Goal: Task Accomplishment & Management: Manage account settings

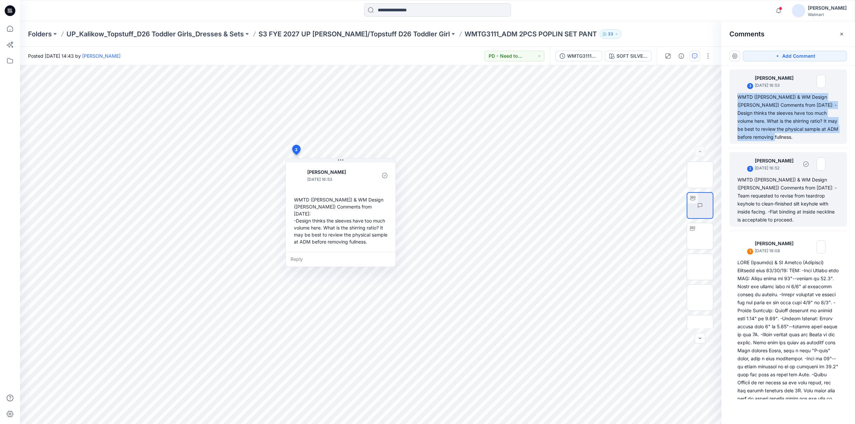
scroll to position [325, 0]
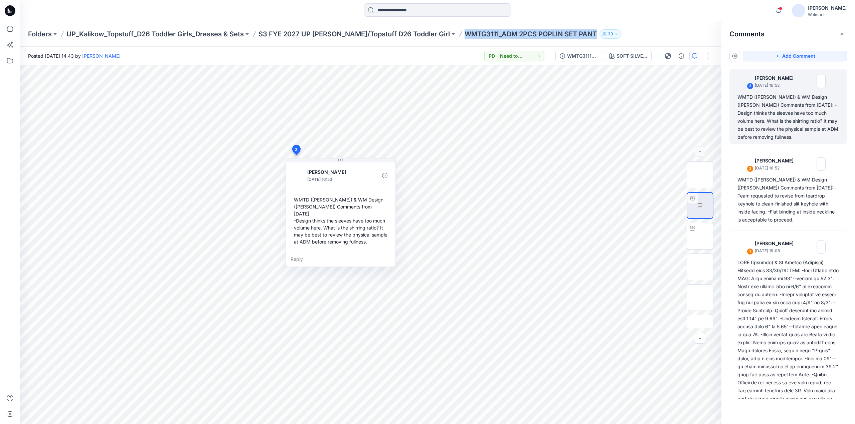
drag, startPoint x: 438, startPoint y: 38, endPoint x: 571, endPoint y: 42, distance: 133.3
click at [571, 42] on div "Folders UP_Kalikow_Topstuff_D26 Toddler Girls_Dresses & Sets S3 FYE 2027 UP Kal…" at bounding box center [437, 33] width 835 height 25
copy p "WMTG3111_ADM 2PCS POPLIN SET PANT"
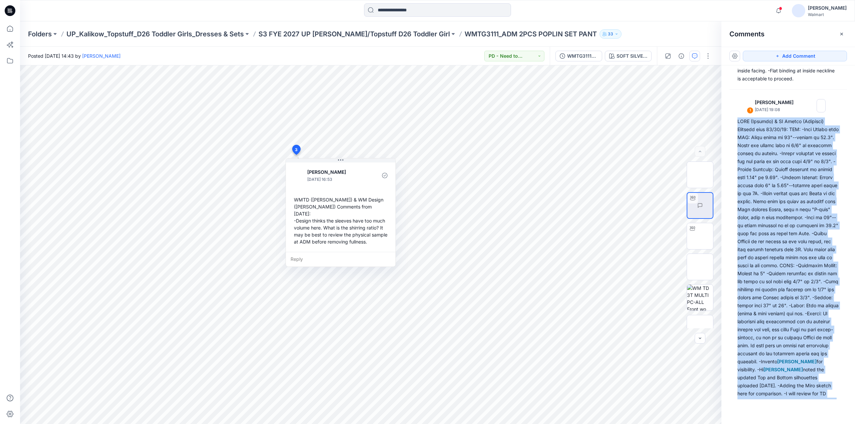
scroll to position [178, 0]
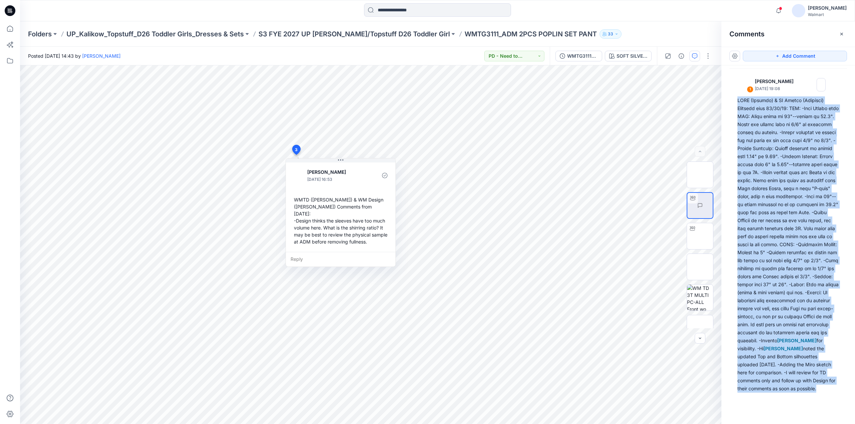
drag, startPoint x: 735, startPoint y: 265, endPoint x: 815, endPoint y: 411, distance: 166.4
click at [815, 411] on div "Add Comment 3 Kristin Veit October 13, 2025 16:53 WMTD (Kristin) & WM Design (C…" at bounding box center [788, 236] width 134 height 378
copy div "WMTD (Kristin) & WM Design (Caroline) Comments from 10/10/25: TOP: -Body Length…"
click at [694, 232] on div at bounding box center [692, 228] width 11 height 11
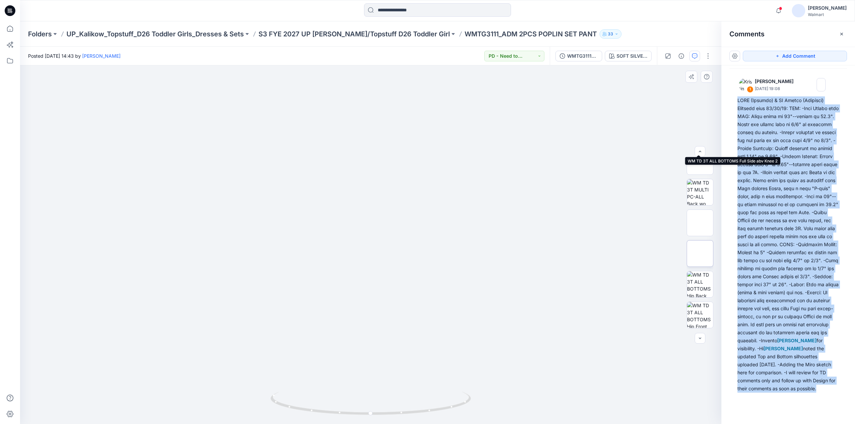
scroll to position [351, 0]
click at [700, 254] on img at bounding box center [700, 254] width 0 height 0
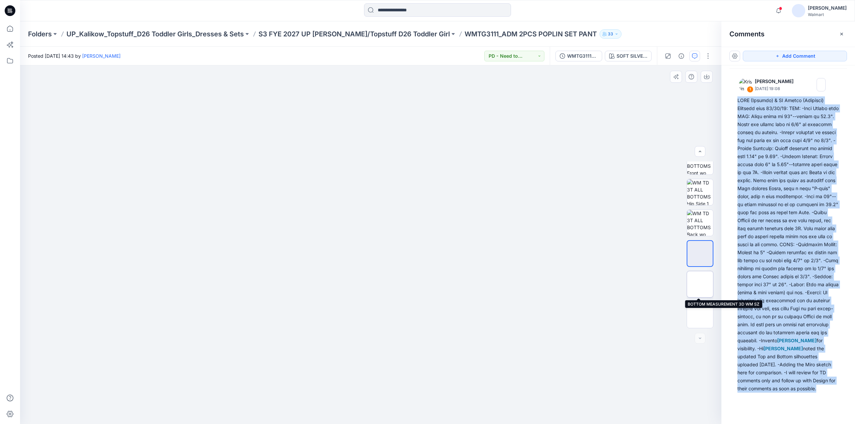
click at [700, 285] on img at bounding box center [700, 285] width 0 height 0
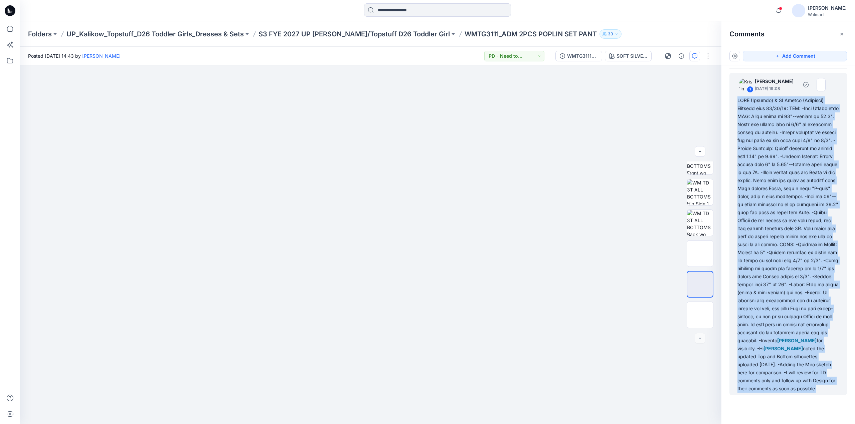
click at [763, 224] on div "Grace Vergara for visibility. -Hi Grace Vergara noted the updated Top and Botto…" at bounding box center [788, 245] width 102 height 297
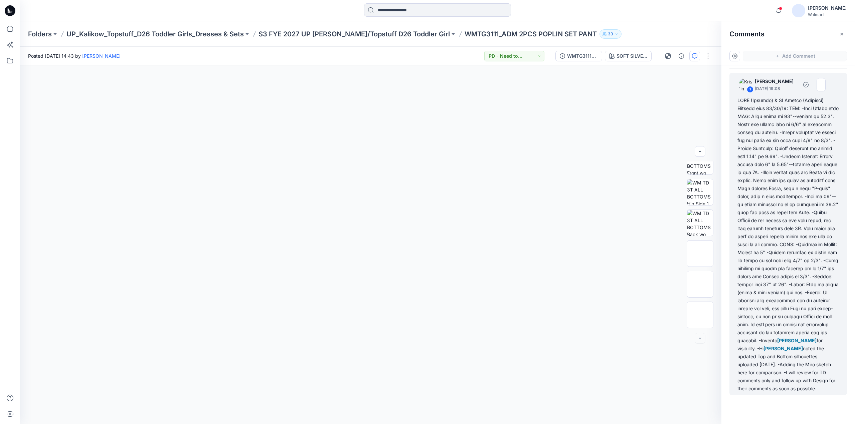
scroll to position [174, 0]
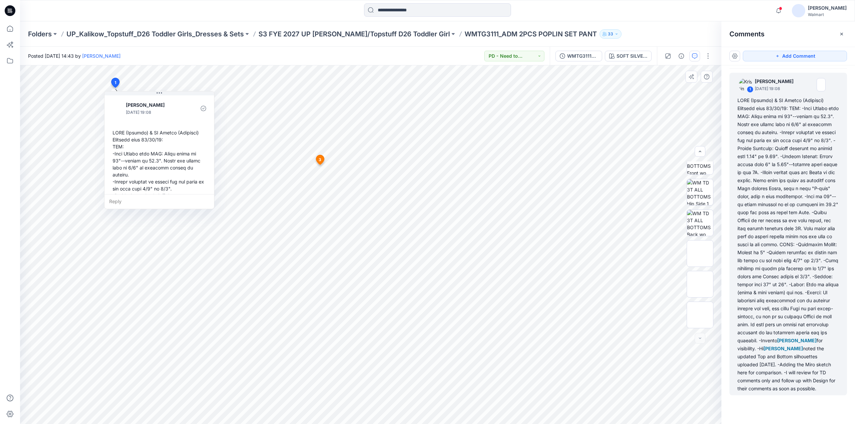
click at [178, 158] on div "Grace Vergara for visibility. -Hi Grace Vergara noted the updated Top and Botto…" at bounding box center [159, 305] width 99 height 356
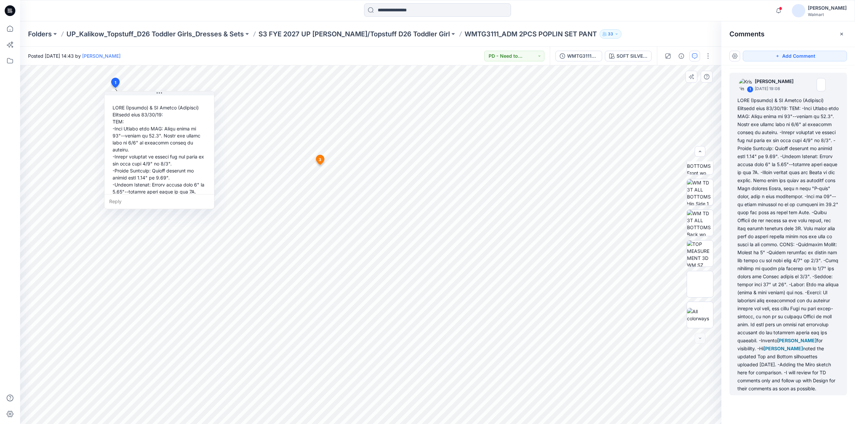
scroll to position [26, 0]
click at [696, 257] on img at bounding box center [700, 254] width 26 height 26
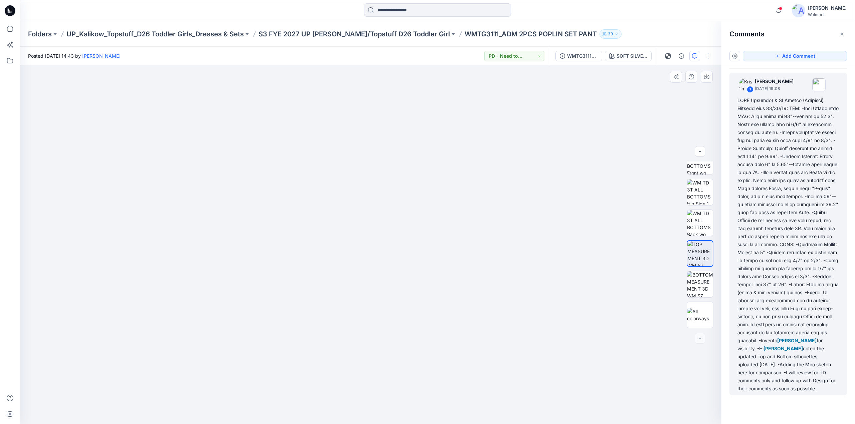
click at [160, 65] on img at bounding box center [371, 65] width 458 height 0
click at [208, 65] on img at bounding box center [371, 65] width 458 height 0
click at [700, 172] on img at bounding box center [700, 162] width 26 height 26
click at [703, 204] on img at bounding box center [700, 206] width 25 height 26
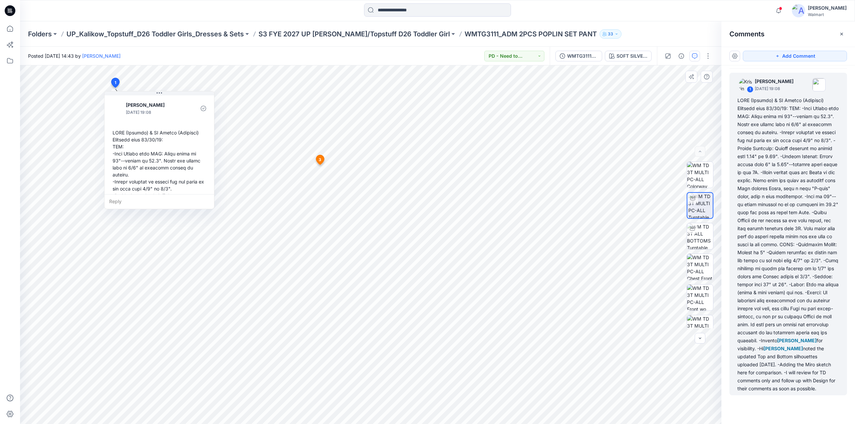
click at [126, 201] on div "Reply" at bounding box center [160, 201] width 110 height 15
type textarea "*"
type textarea "**********"
click at [195, 220] on button "Post" at bounding box center [199, 221] width 18 height 11
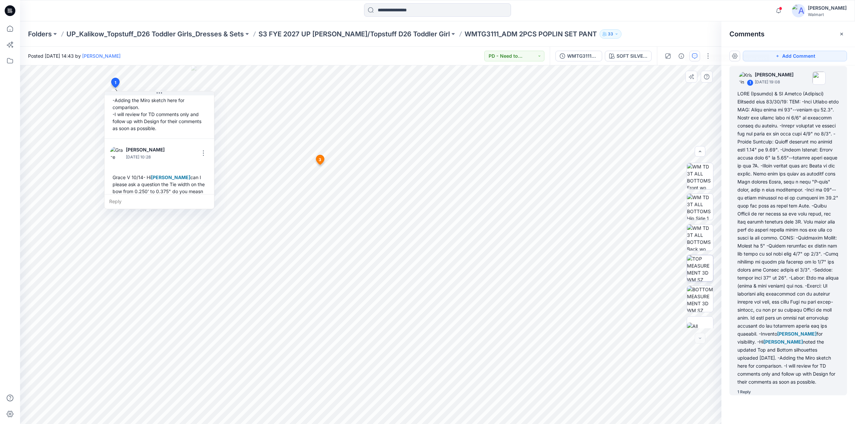
scroll to position [351, 0]
click at [700, 285] on img at bounding box center [700, 285] width 26 height 26
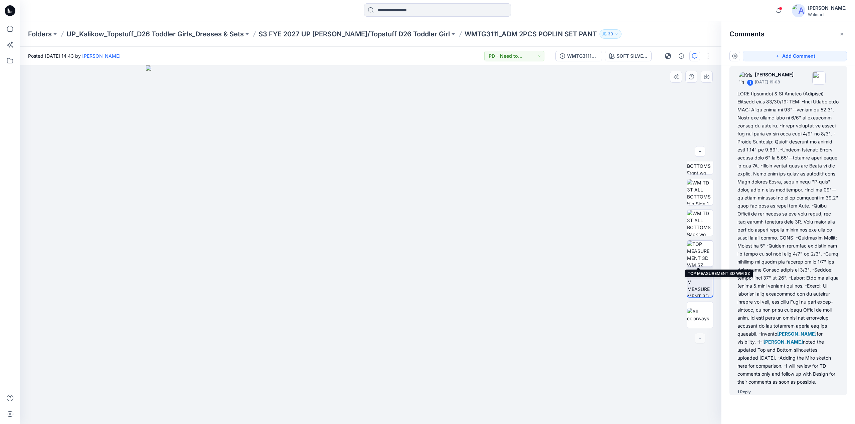
click at [700, 250] on img at bounding box center [700, 254] width 26 height 26
click at [777, 135] on div "Grace Vergara for visibility. -Hi Grace Vergara noted the updated Top and Botto…" at bounding box center [788, 238] width 102 height 297
click at [741, 391] on div "1 Reply" at bounding box center [743, 392] width 13 height 7
click at [750, 366] on div "Grace Vergara for visibility. -Hi Grace Vergara noted the updated Top and Botto…" at bounding box center [788, 238] width 102 height 297
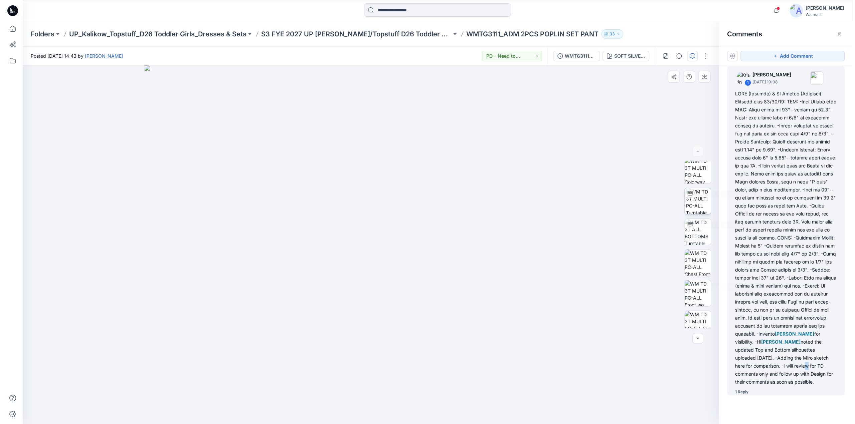
scroll to position [0, 0]
click at [694, 205] on img at bounding box center [700, 206] width 25 height 26
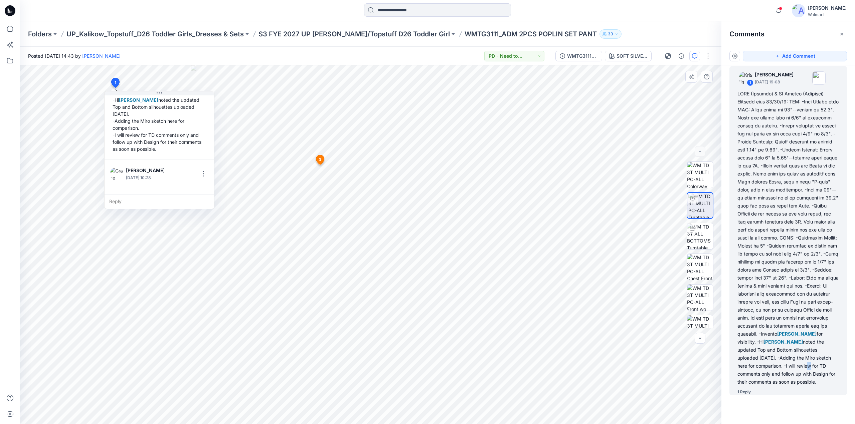
scroll to position [348, 0]
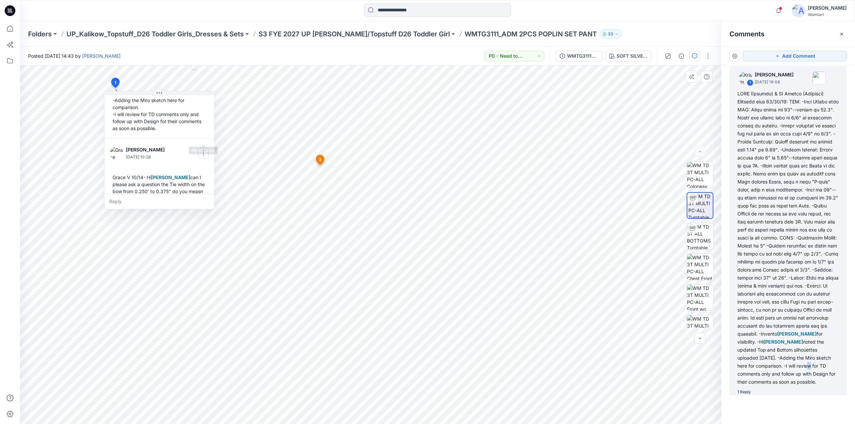
click at [201, 148] on button "button" at bounding box center [203, 153] width 11 height 11
click at [199, 152] on p "Edit comment" at bounding box center [205, 154] width 30 height 7
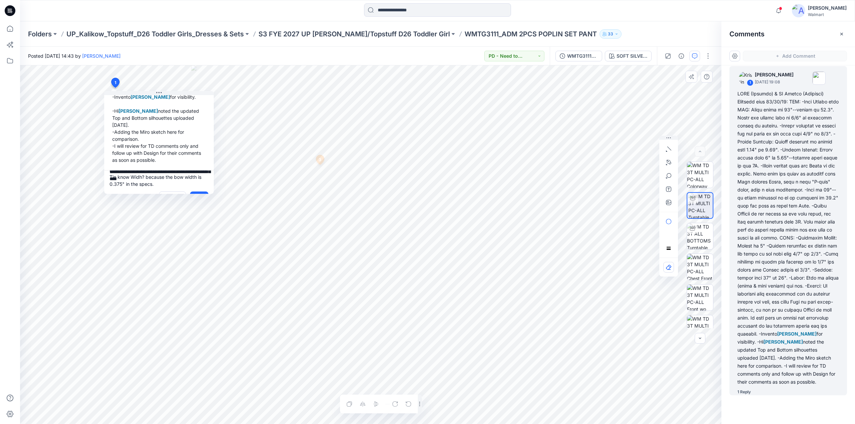
scroll to position [29, 0]
type textarea "**********"
click at [195, 192] on button "Save" at bounding box center [199, 197] width 18 height 11
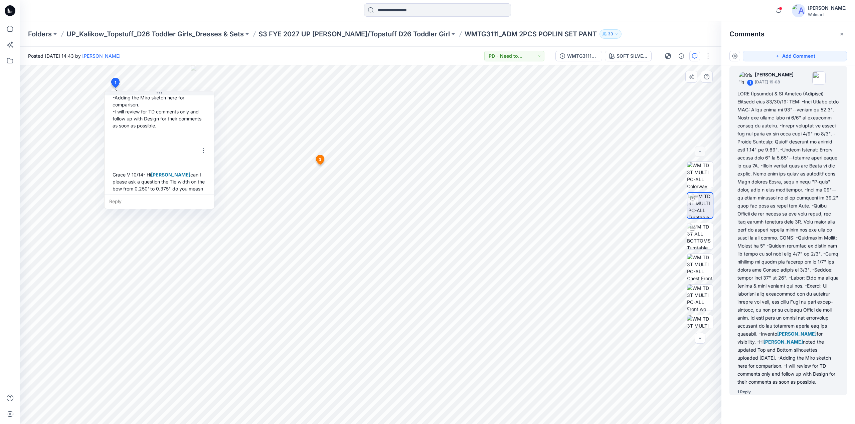
scroll to position [355, 0]
click at [782, 10] on span at bounding box center [780, 9] width 3 height 4
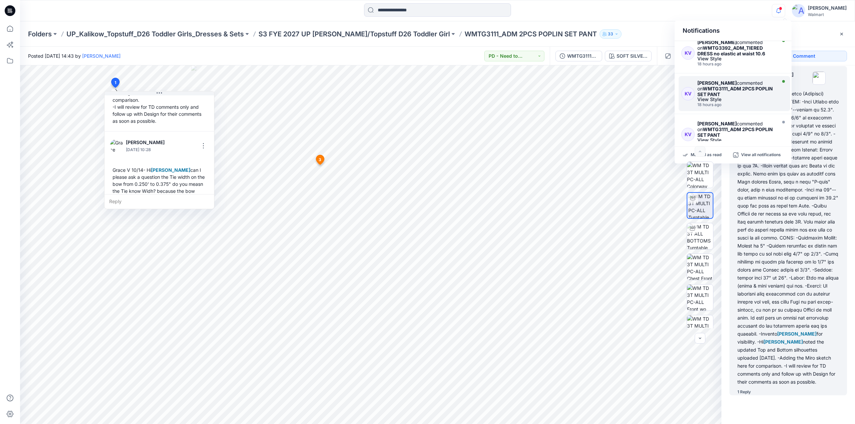
click at [723, 80] on div "Kristin Veit commented on WMTG3111_ADM 2PCS POPLIN SET PANT" at bounding box center [735, 88] width 77 height 17
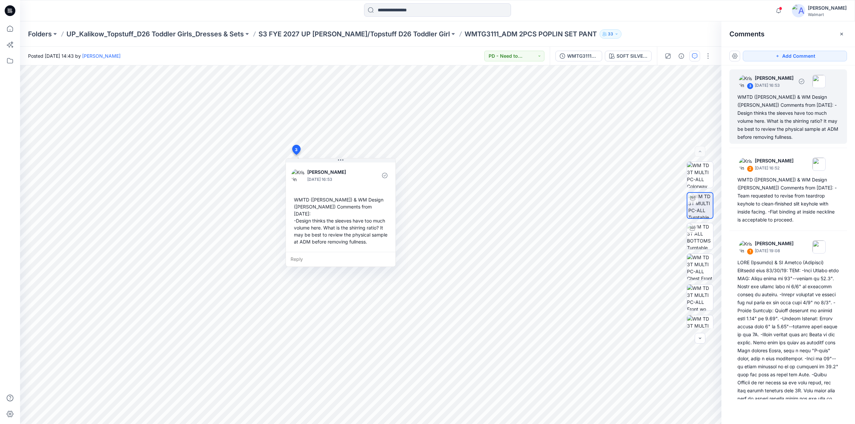
click at [767, 112] on div "WMTD (Kristin) & WM Design (Caroline) Comments from 10/10/25: -Design thinks th…" at bounding box center [788, 117] width 102 height 48
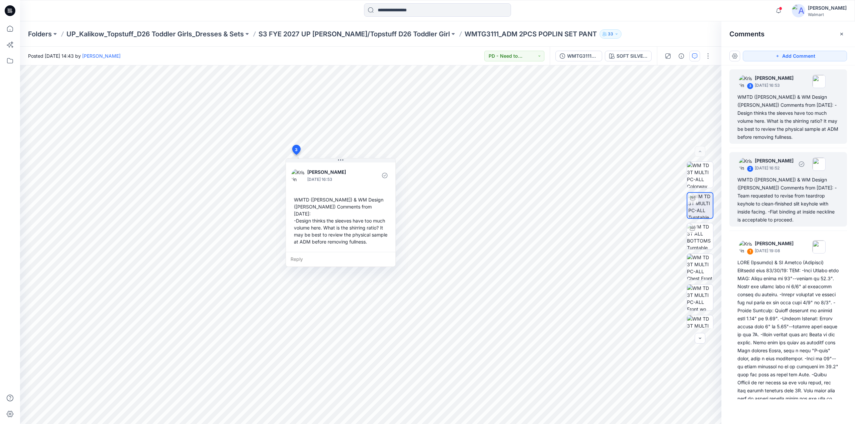
click at [767, 181] on div "WMTD (Kristin) & WM Design (Caroline) Comments from 10/10/25: -Team requested t…" at bounding box center [788, 200] width 102 height 48
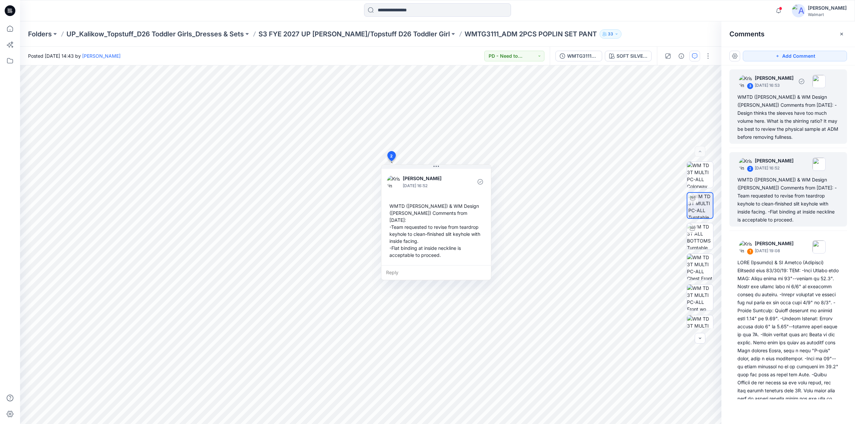
click at [776, 112] on div "WMTD (Kristin) & WM Design (Caroline) Comments from 10/10/25: -Design thinks th…" at bounding box center [788, 117] width 102 height 48
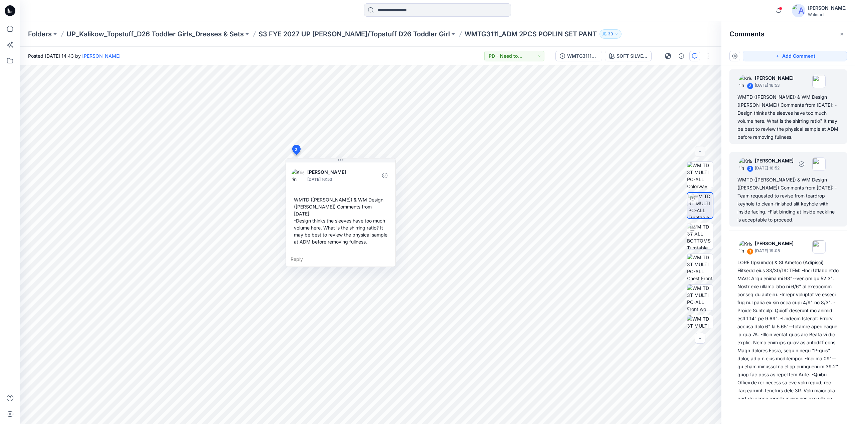
click at [784, 177] on div "WMTD (Kristin) & WM Design (Caroline) Comments from 10/10/25: -Team requested t…" at bounding box center [788, 200] width 102 height 48
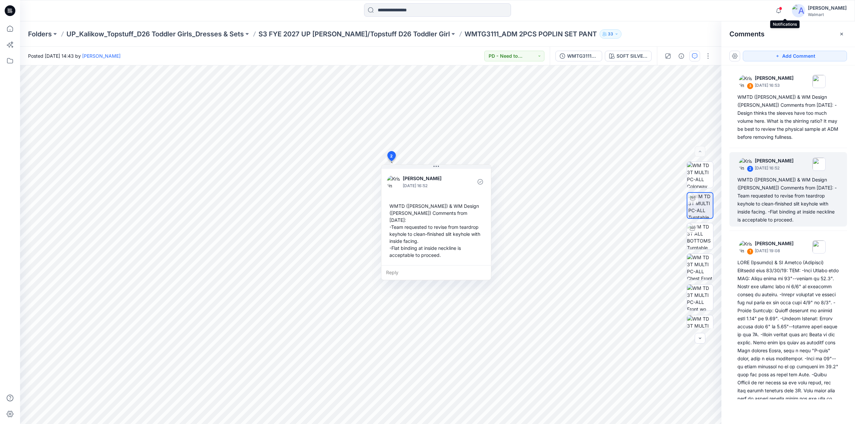
click at [782, 10] on span at bounding box center [780, 9] width 3 height 4
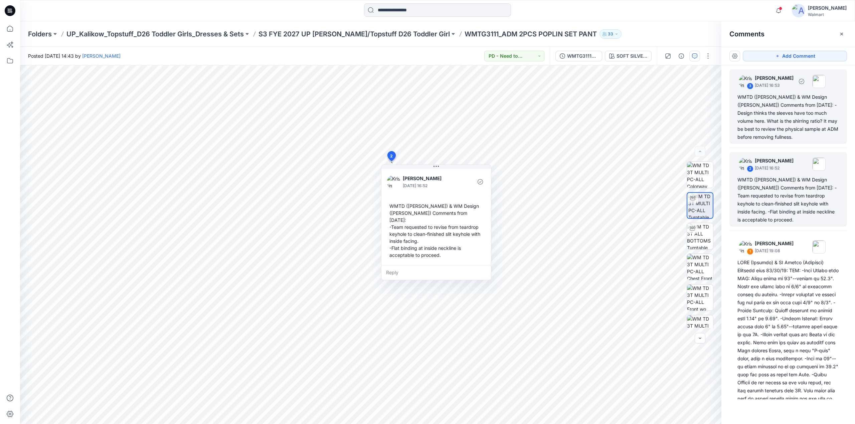
click at [792, 124] on div "WMTD (Kristin) & WM Design (Caroline) Comments from 10/10/25: -Design thinks th…" at bounding box center [788, 117] width 102 height 48
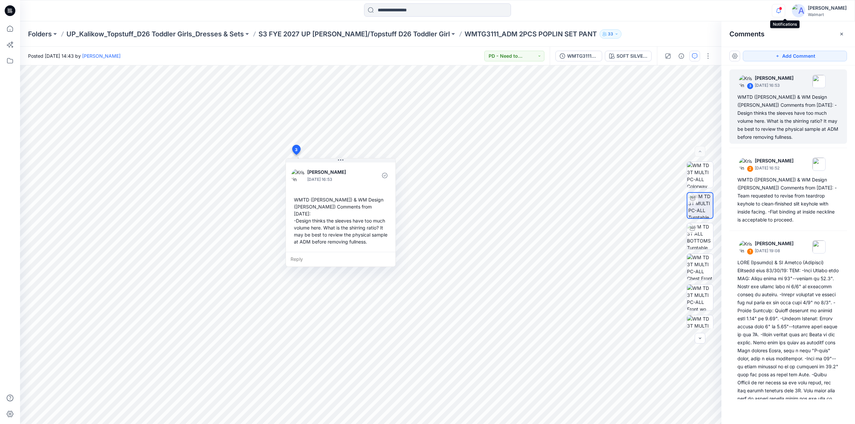
click at [784, 8] on icon "button" at bounding box center [778, 10] width 13 height 13
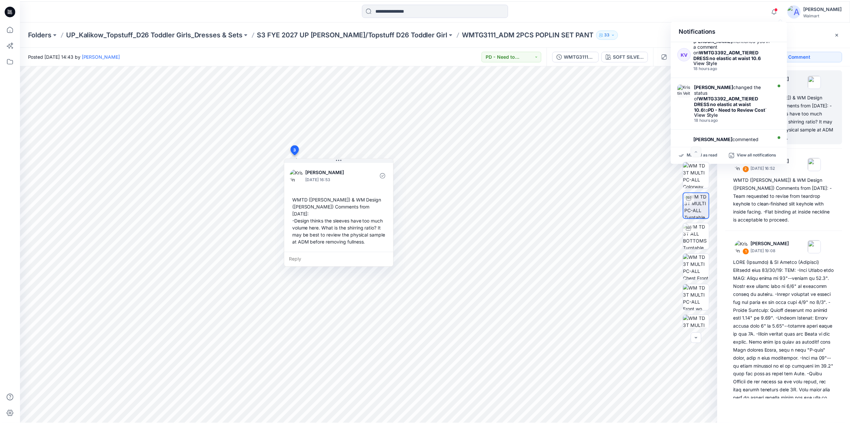
scroll to position [225, 0]
click at [739, 145] on strong "WMTG3392_ADM_TIERED DRESS no elastic at waist 10.6" at bounding box center [731, 150] width 68 height 11
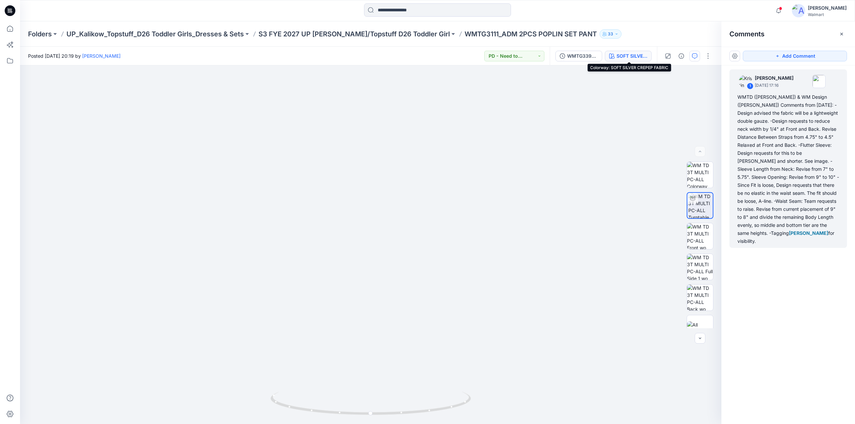
click at [629, 56] on div "SOFT SILVER CREPEP FABRIC" at bounding box center [632, 55] width 31 height 7
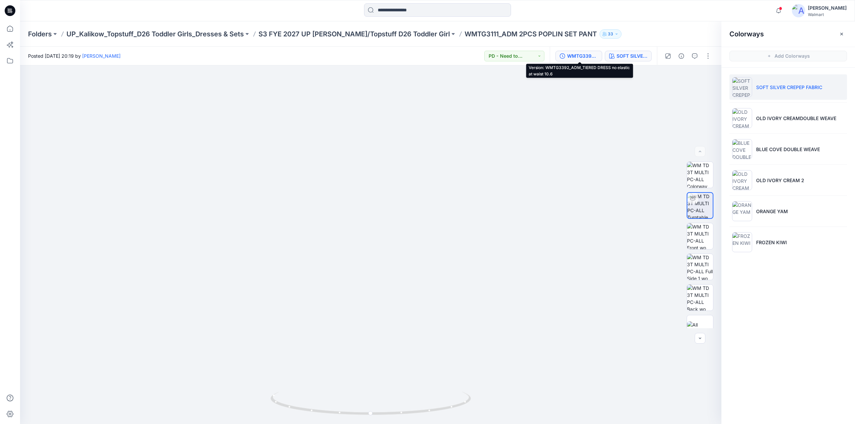
click at [580, 52] on button "WMTG3392_ADM_TIERED DRESS no elastic at waist 10.6" at bounding box center [578, 56] width 47 height 11
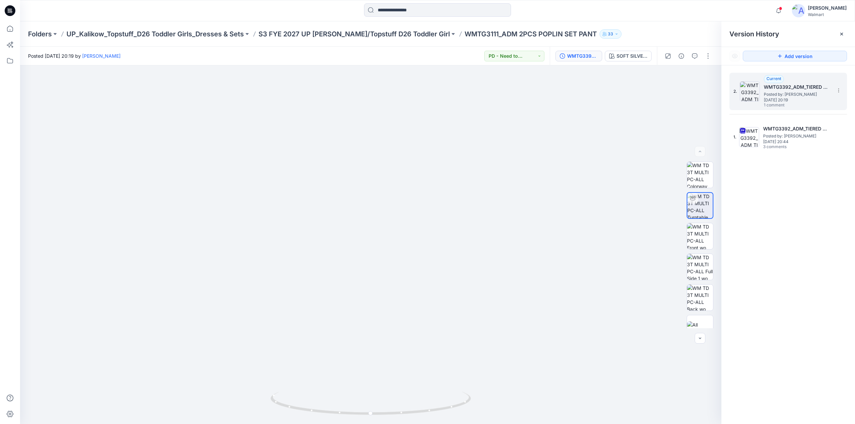
click at [779, 96] on span "Posted by: Grace Vergara" at bounding box center [797, 94] width 67 height 7
click at [694, 57] on icon "button" at bounding box center [694, 55] width 5 height 5
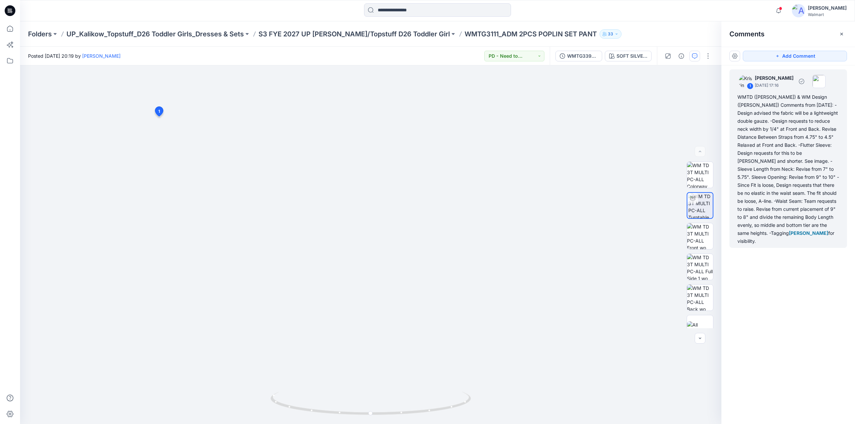
click at [778, 105] on div "WMTD (Kristin) & WM Design (Caroline) Comments from 10/10/25: -Design advised t…" at bounding box center [788, 169] width 102 height 152
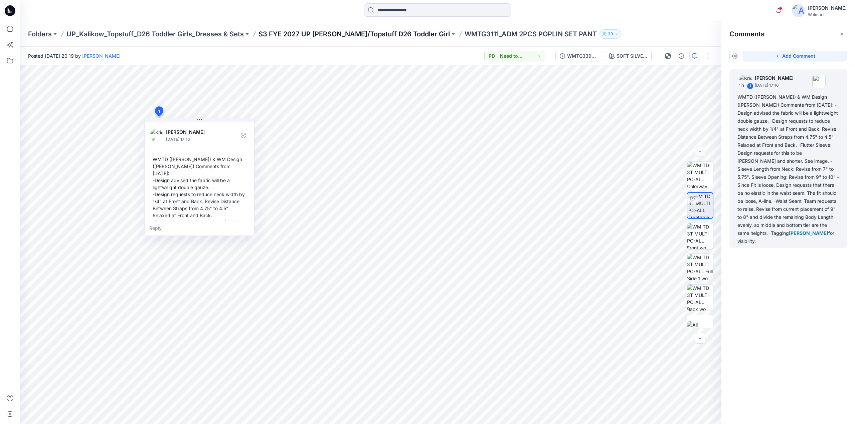
click at [358, 31] on p "S3 FYE 2027 UP [PERSON_NAME]/Topstuff D26 Toddler Girl" at bounding box center [354, 33] width 191 height 9
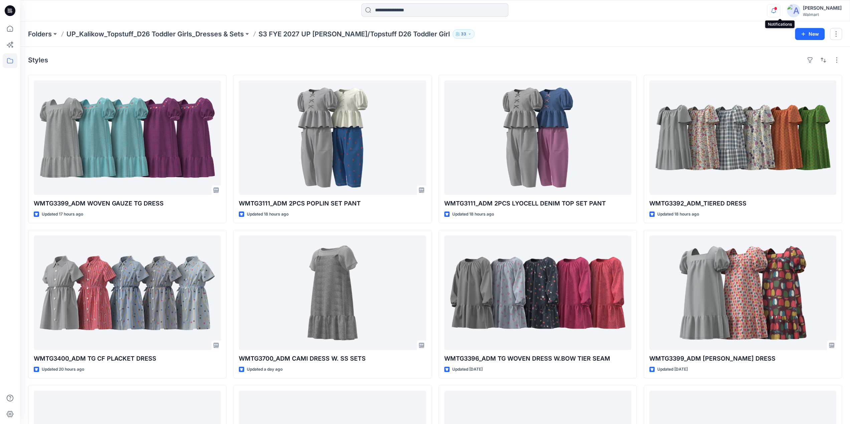
click at [780, 12] on icon "button" at bounding box center [773, 10] width 13 height 13
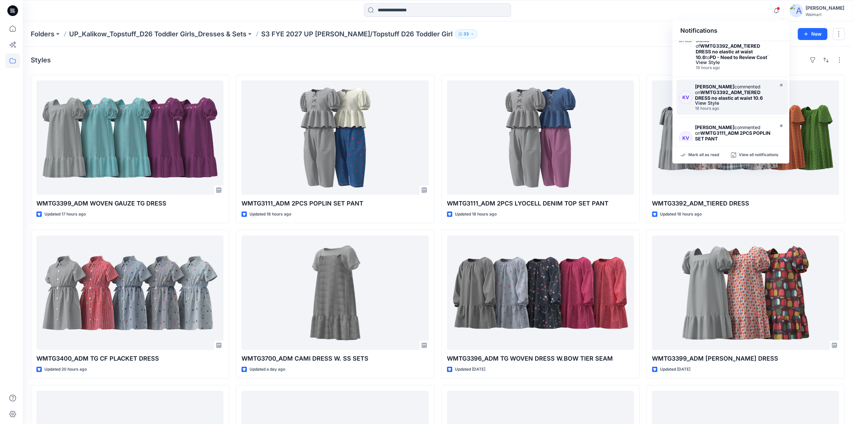
scroll to position [275, 0]
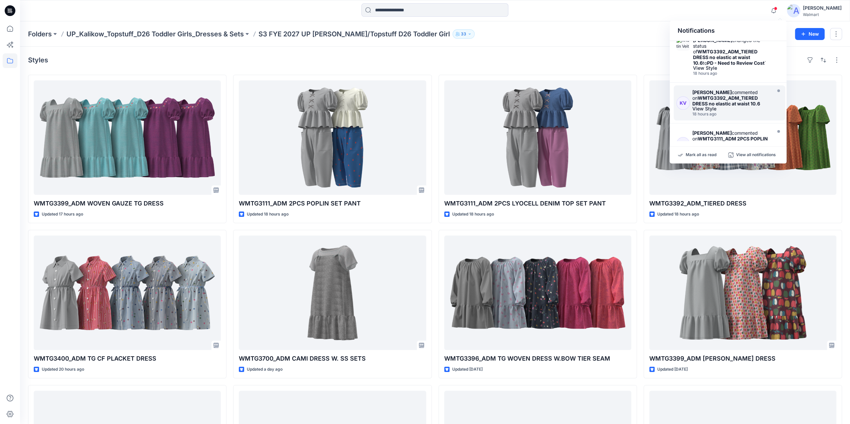
click at [714, 95] on strong "WMTG3392_ADM_TIERED DRESS no elastic at waist 10.6" at bounding box center [726, 100] width 68 height 11
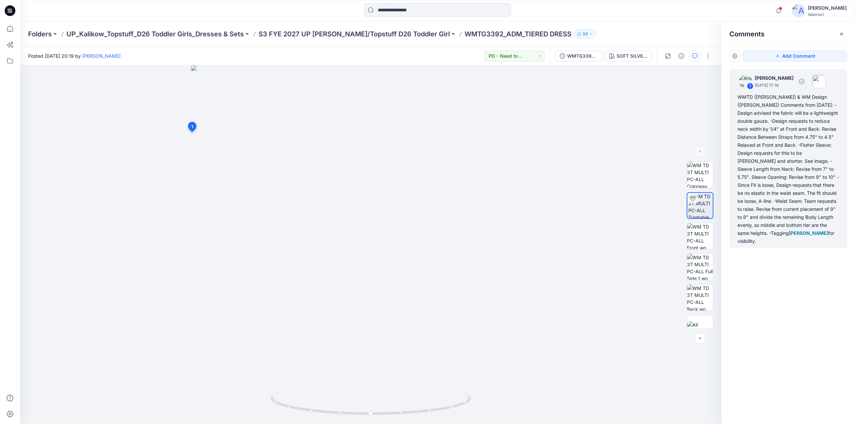
click at [750, 160] on div "WMTD (Kristin) & WM Design (Caroline) Comments from 10/10/25: -Design advised t…" at bounding box center [788, 169] width 102 height 152
click at [757, 180] on div "WMTD (Kristin) & WM Design (Caroline) Comments from 10/10/25: -Design advised t…" at bounding box center [788, 169] width 102 height 152
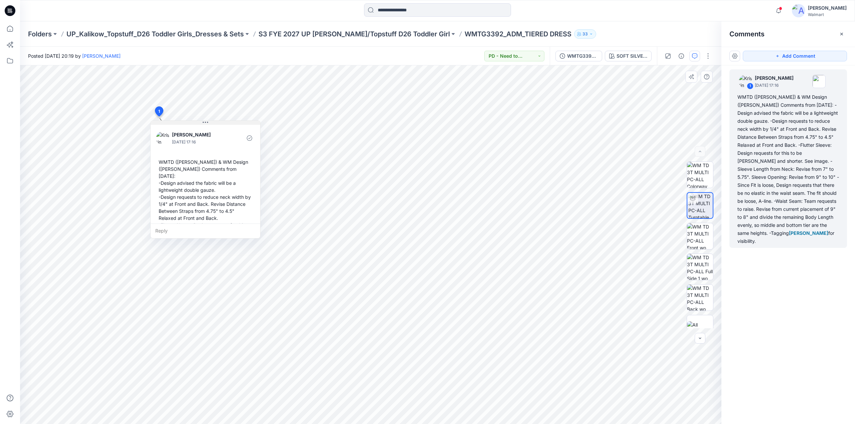
drag, startPoint x: 190, startPoint y: 118, endPoint x: 196, endPoint y: 121, distance: 6.6
click at [196, 121] on button at bounding box center [206, 123] width 110 height 4
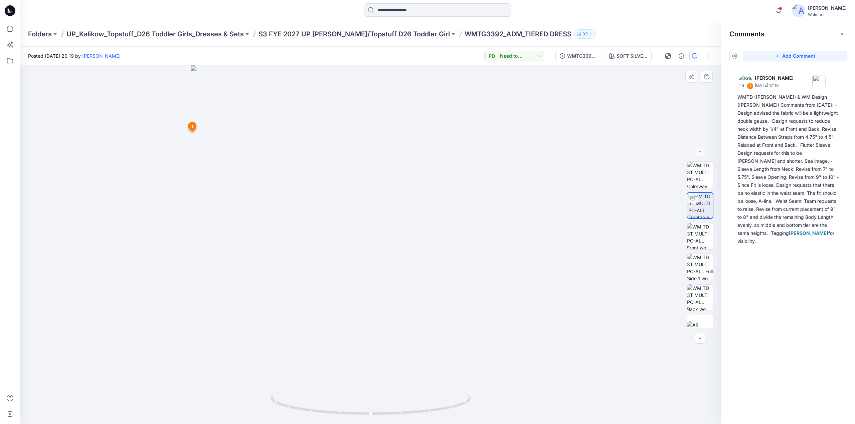
click at [193, 128] on span "1" at bounding box center [192, 127] width 2 height 6
click at [192, 127] on span "1" at bounding box center [192, 127] width 2 height 6
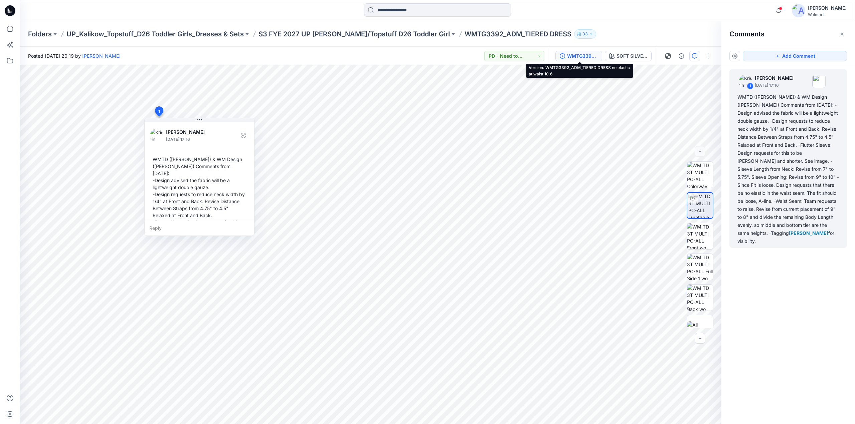
click at [576, 56] on div "WMTG3392_ADM_TIERED DRESS no elastic at waist 10.6" at bounding box center [582, 55] width 31 height 7
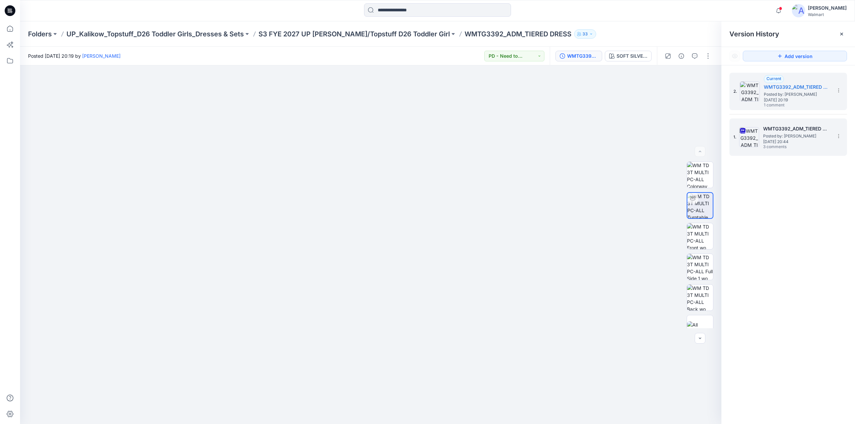
click at [759, 139] on div "1. WMTG3392_ADM_TIERED DRESS no elastic at waist Posted by: Grace Vergara Wedne…" at bounding box center [783, 137] width 100 height 32
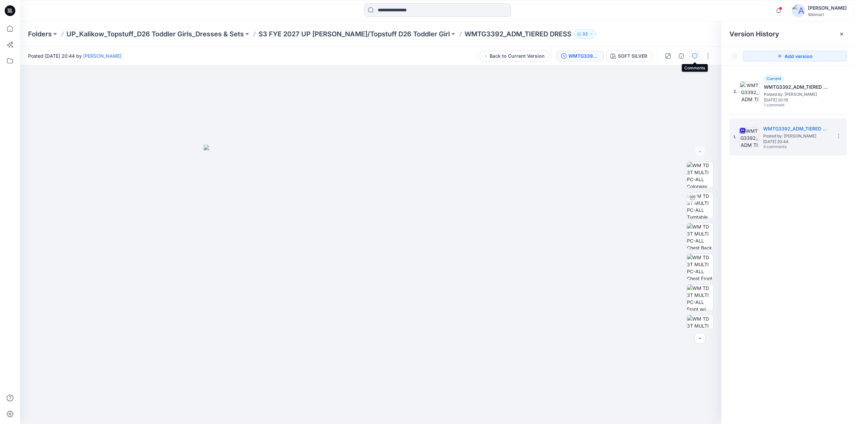
click at [692, 58] on icon "button" at bounding box center [694, 55] width 5 height 5
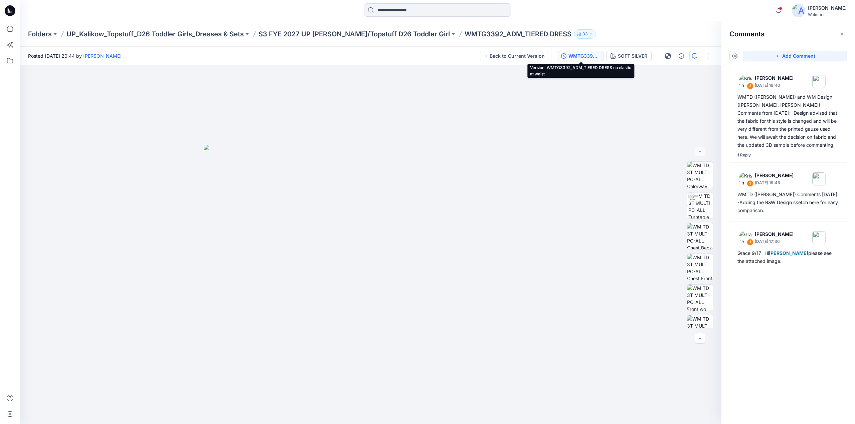
click at [584, 53] on div "WMTG3392_ADM_TIERED DRESS no elastic at waist" at bounding box center [583, 55] width 31 height 7
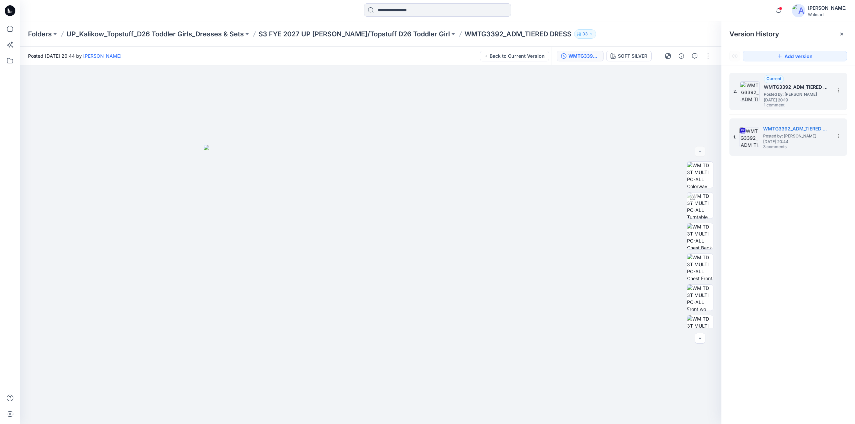
click at [778, 97] on span "Posted by: [PERSON_NAME]" at bounding box center [797, 94] width 67 height 7
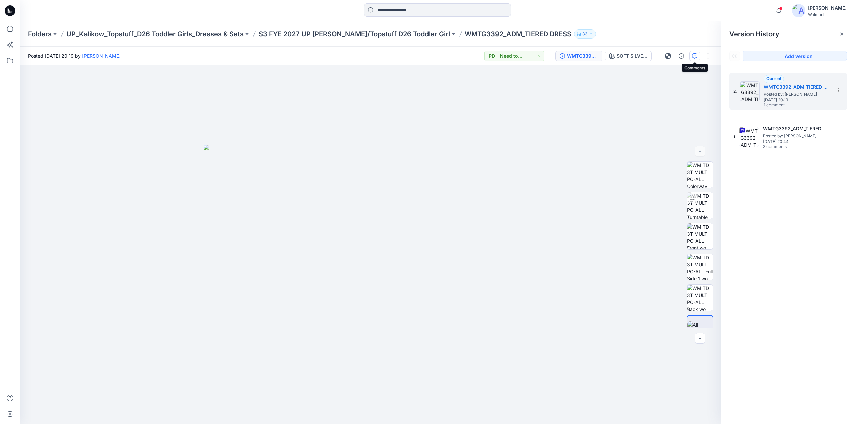
click at [694, 56] on icon "button" at bounding box center [694, 55] width 5 height 5
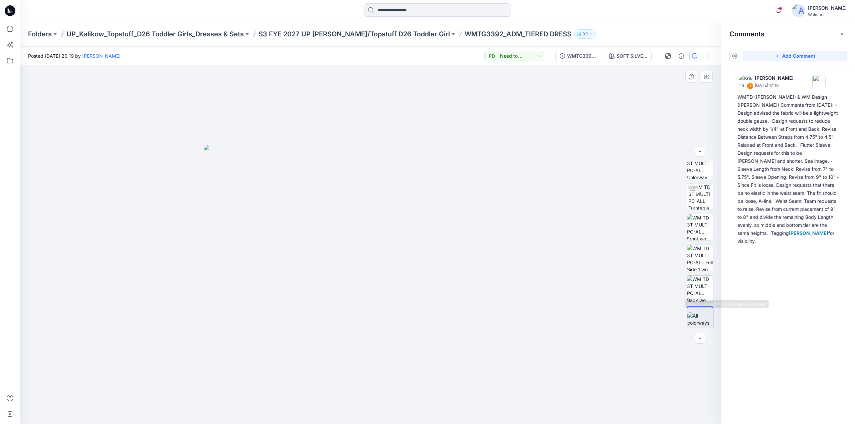
scroll to position [13, 0]
click at [698, 188] on img at bounding box center [700, 192] width 25 height 26
click at [193, 130] on icon at bounding box center [192, 127] width 8 height 10
drag, startPoint x: 440, startPoint y: 38, endPoint x: 546, endPoint y: 37, distance: 106.9
click at [547, 37] on div "Folders UP_Kalikow_Topstuff_D26 Toddler Girls_Dresses & Sets S3 FYE 2027 UP Kal…" at bounding box center [411, 33] width 767 height 9
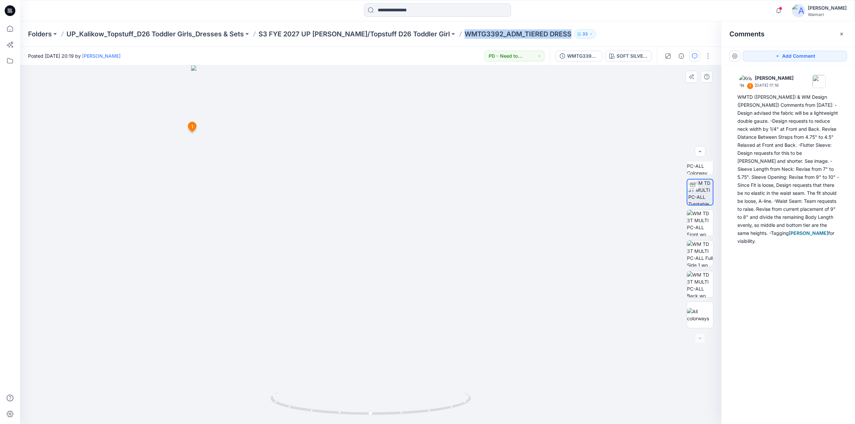
copy p "WMTG3392_ADM_TIERED DRESS"
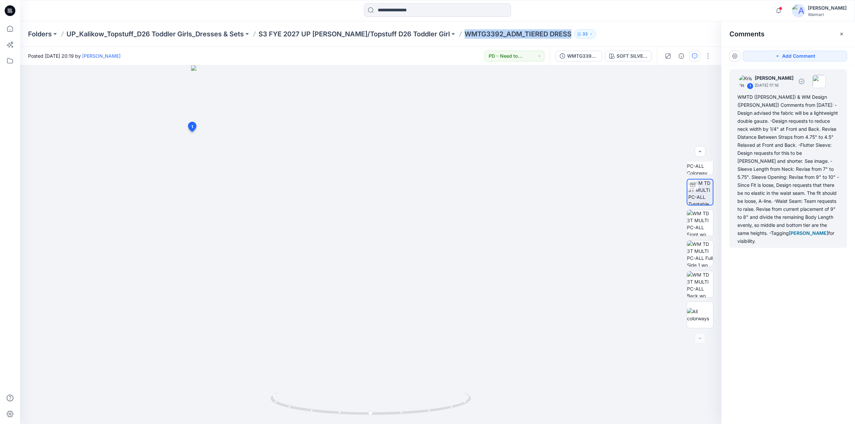
drag, startPoint x: 738, startPoint y: 99, endPoint x: 827, endPoint y: 238, distance: 165.6
click at [830, 237] on div "1 Kristin Veit October 13, 2025 17:16 WMTD (Kristin) & WM Design (Caroline) Com…" at bounding box center [788, 158] width 118 height 179
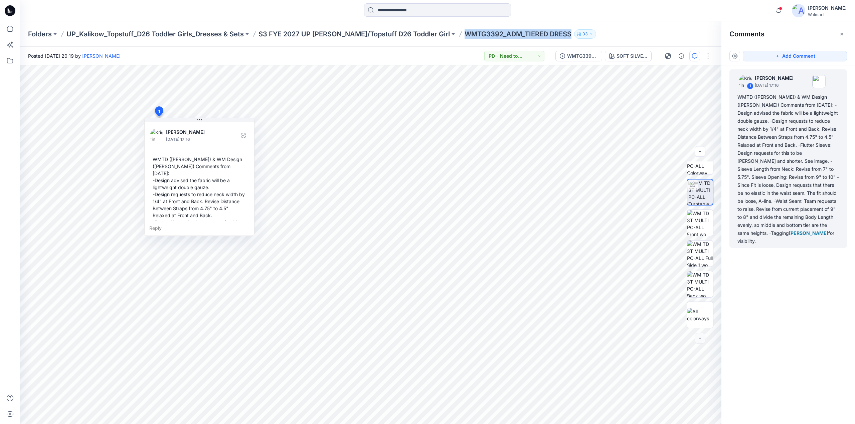
copy div "WMTD (Kristin) & WM Design (Caroline) Comments from 10/10/25: -Design advised t…"
click at [584, 56] on div "WMTG3392_ADM_TIERED DRESS no elastic at waist 10.6" at bounding box center [582, 55] width 31 height 7
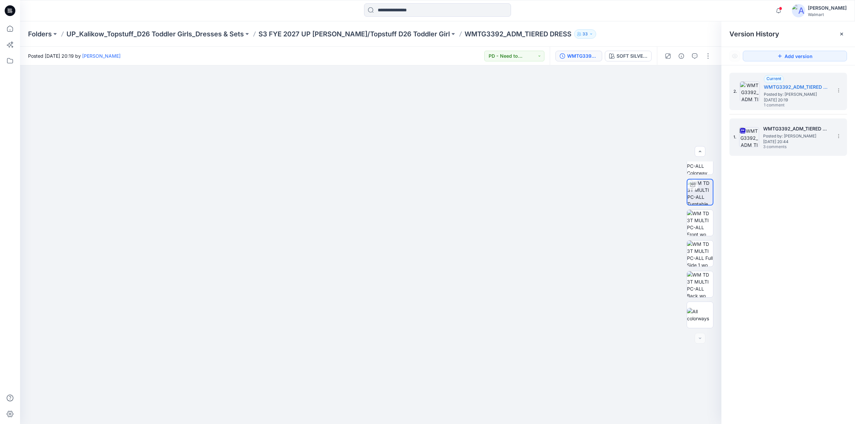
click at [789, 141] on span "Wednesday, September 17, 2025 20:44" at bounding box center [796, 142] width 67 height 5
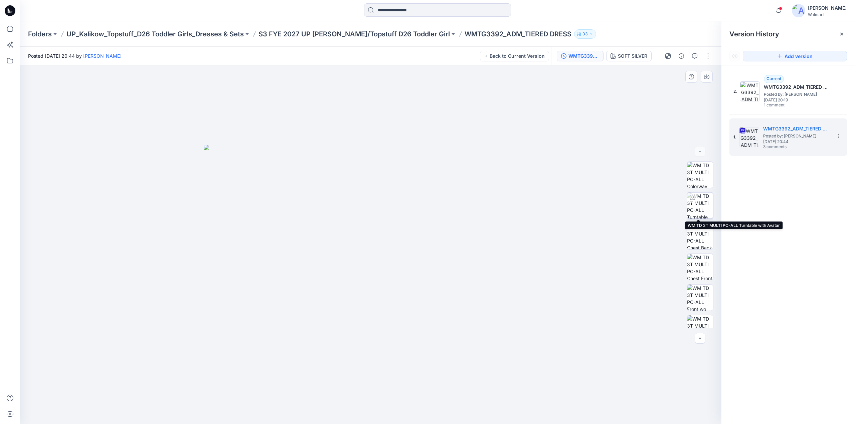
click at [696, 204] on img at bounding box center [700, 206] width 26 height 26
click at [375, 173] on div at bounding box center [370, 244] width 701 height 359
click at [800, 140] on span "Wednesday, September 17, 2025 20:44" at bounding box center [796, 142] width 67 height 5
click at [698, 55] on button "button" at bounding box center [694, 56] width 11 height 11
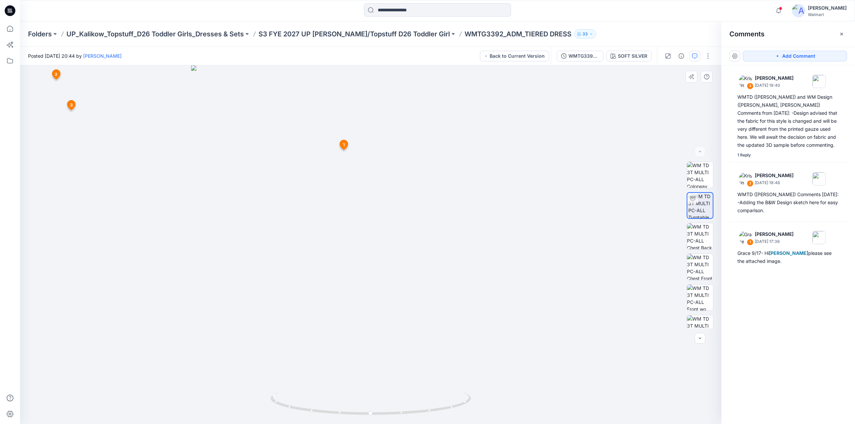
click at [345, 149] on icon at bounding box center [344, 145] width 8 height 10
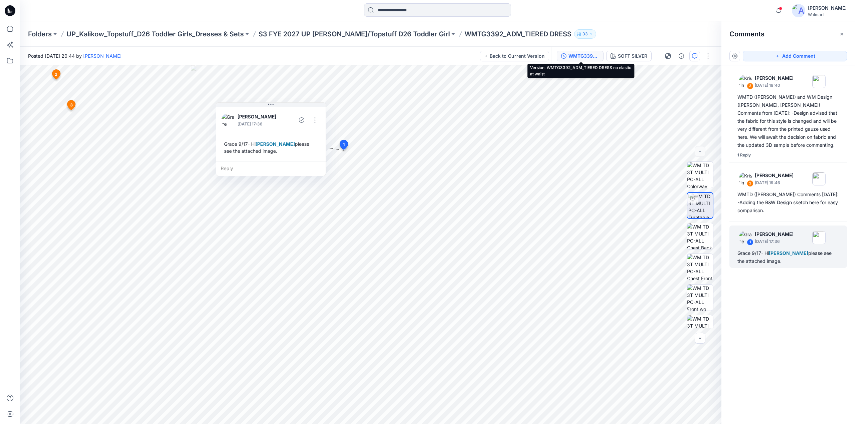
click at [592, 56] on div "WMTG3392_ADM_TIERED DRESS no elastic at waist" at bounding box center [583, 55] width 31 height 7
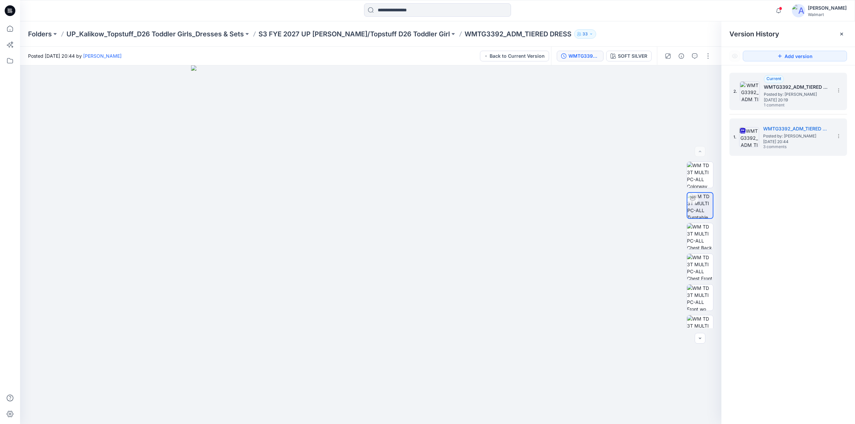
click at [792, 104] on span "1 comment" at bounding box center [787, 105] width 47 height 5
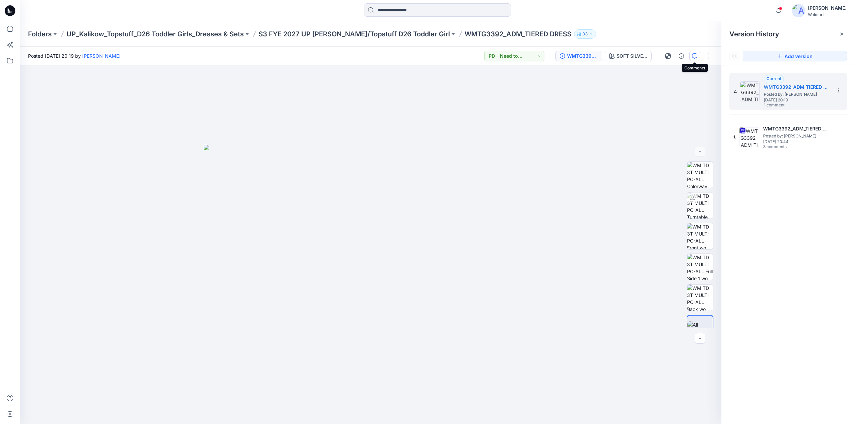
click at [694, 56] on icon "button" at bounding box center [694, 55] width 5 height 5
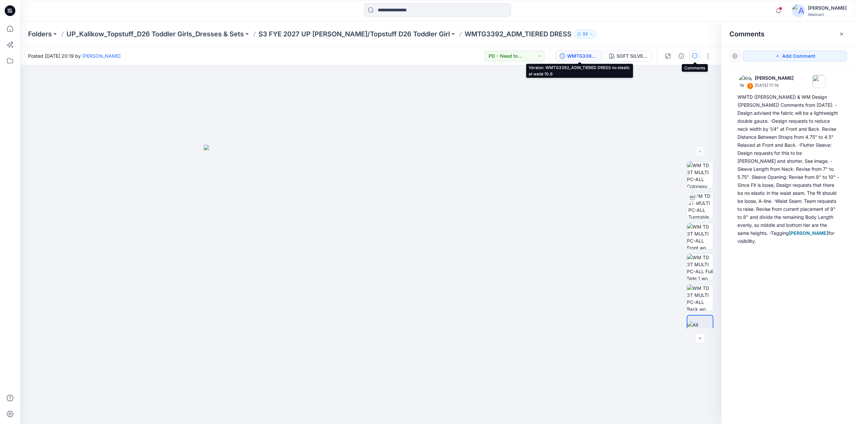
click at [578, 53] on div "WMTG3392_ADM_TIERED DRESS no elastic at waist 10.6" at bounding box center [582, 55] width 31 height 7
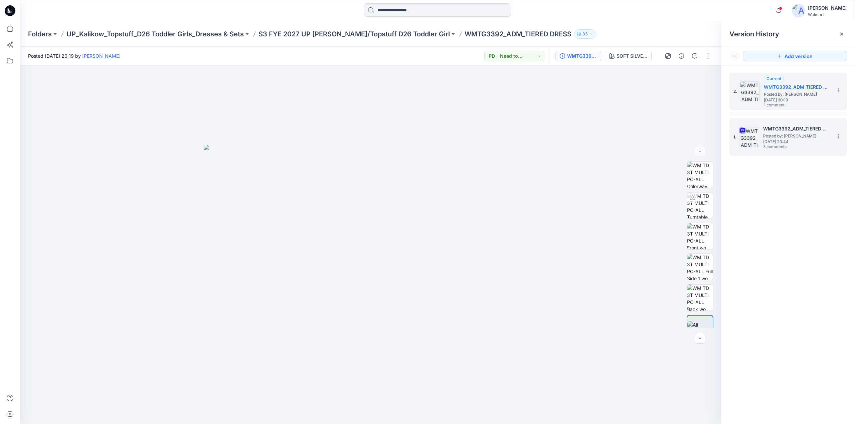
click at [782, 140] on span "Wednesday, September 17, 2025 20:44" at bounding box center [796, 142] width 67 height 5
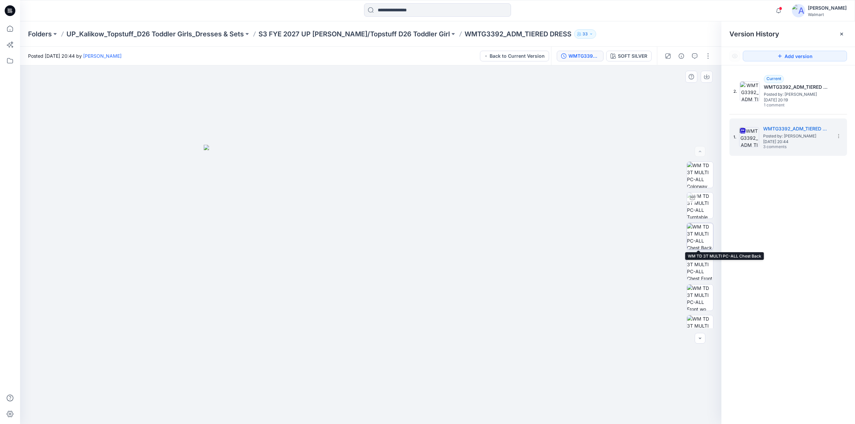
scroll to position [106, 0]
click at [699, 285] on img at bounding box center [700, 285] width 26 height 14
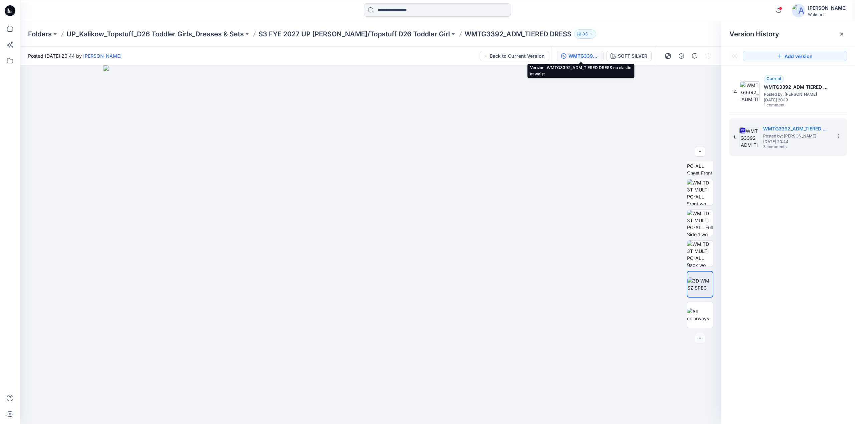
click at [574, 56] on div "WMTG3392_ADM_TIERED DRESS no elastic at waist" at bounding box center [583, 55] width 31 height 7
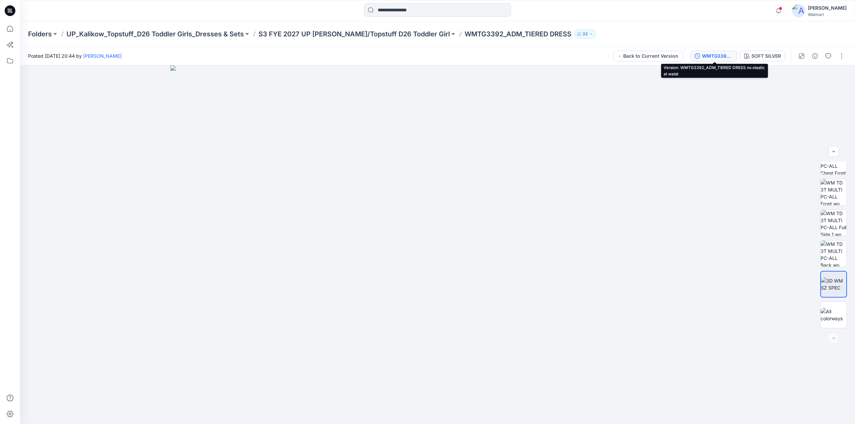
click at [713, 54] on div "WMTG3392_ADM_TIERED DRESS no elastic at waist" at bounding box center [717, 55] width 31 height 7
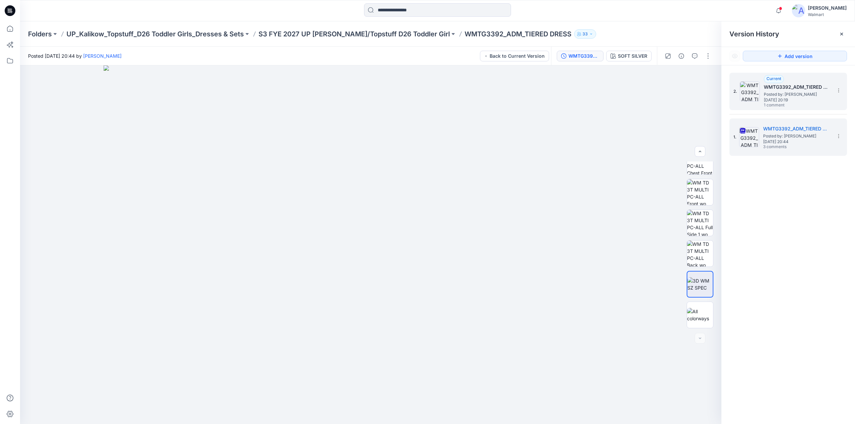
click at [780, 89] on h5 "WMTG3392_ADM_TIERED DRESS no elastic at waist 10.6" at bounding box center [797, 87] width 67 height 8
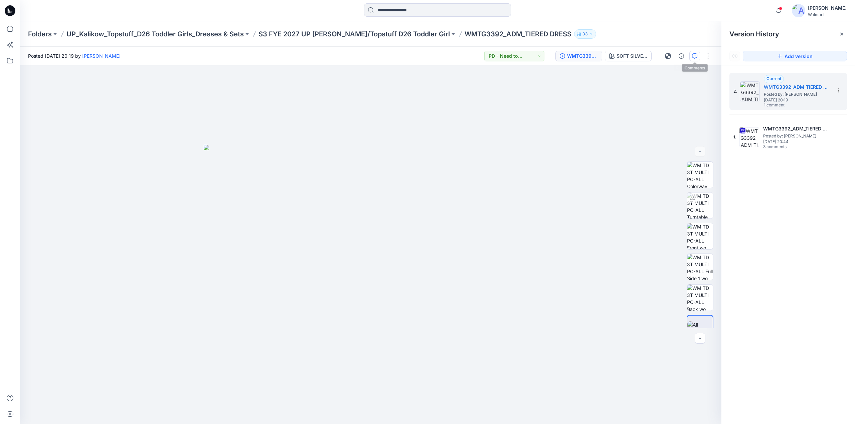
click at [695, 53] on button "button" at bounding box center [694, 56] width 11 height 11
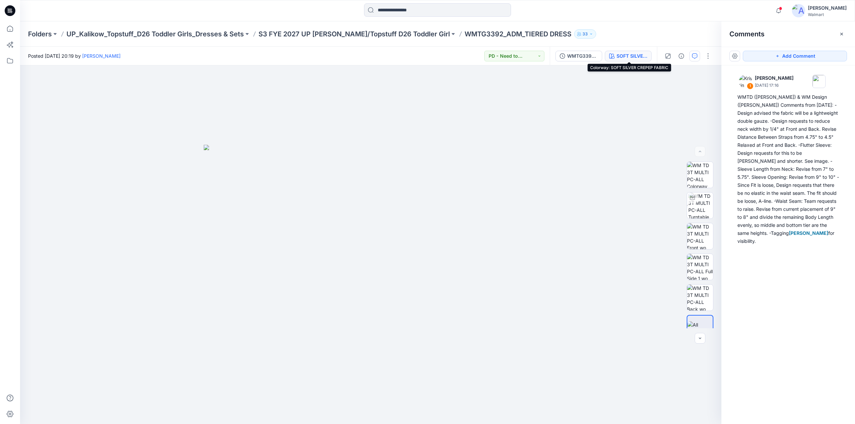
click at [641, 57] on div "SOFT SILVER CREPEP FABRIC" at bounding box center [632, 55] width 31 height 7
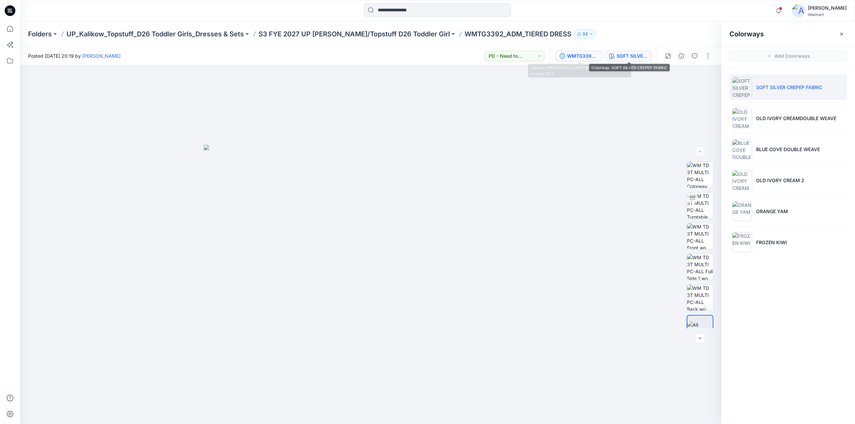
click at [581, 56] on div "WMTG3392_ADM_TIERED DRESS no elastic at waist 10.6" at bounding box center [582, 55] width 31 height 7
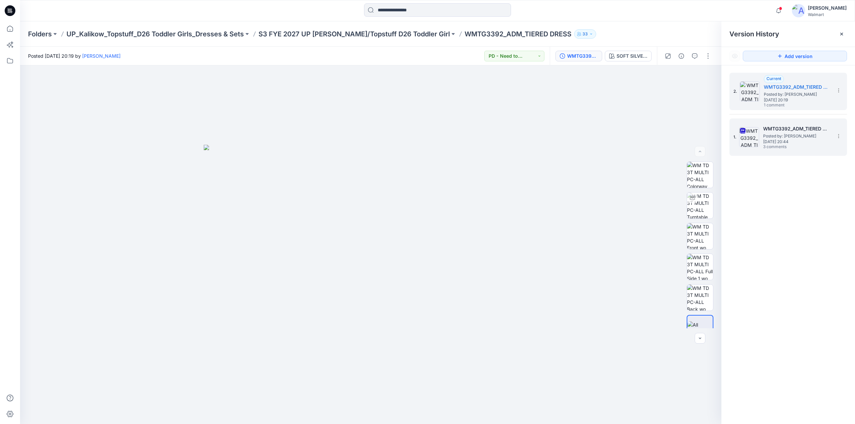
drag, startPoint x: 772, startPoint y: 143, endPoint x: 767, endPoint y: 143, distance: 4.0
click at [772, 143] on span "Wednesday, September 17, 2025 20:44" at bounding box center [796, 142] width 67 height 5
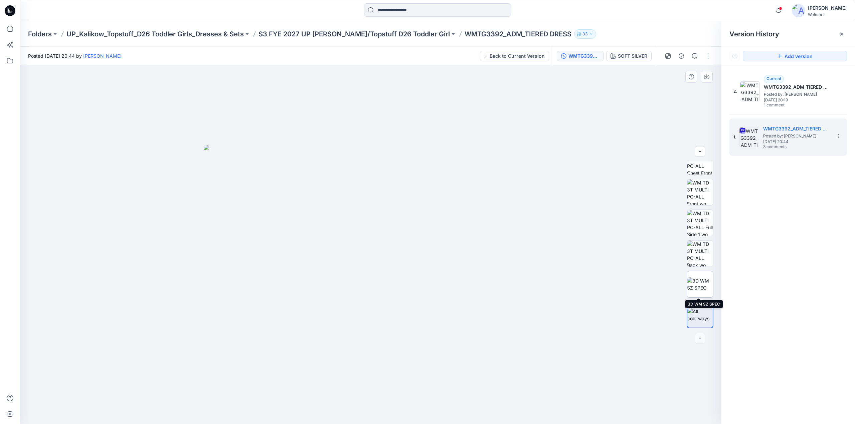
click at [698, 284] on img at bounding box center [700, 285] width 26 height 14
click at [114, 200] on img at bounding box center [371, 244] width 534 height 359
click at [106, 217] on img at bounding box center [371, 244] width 534 height 359
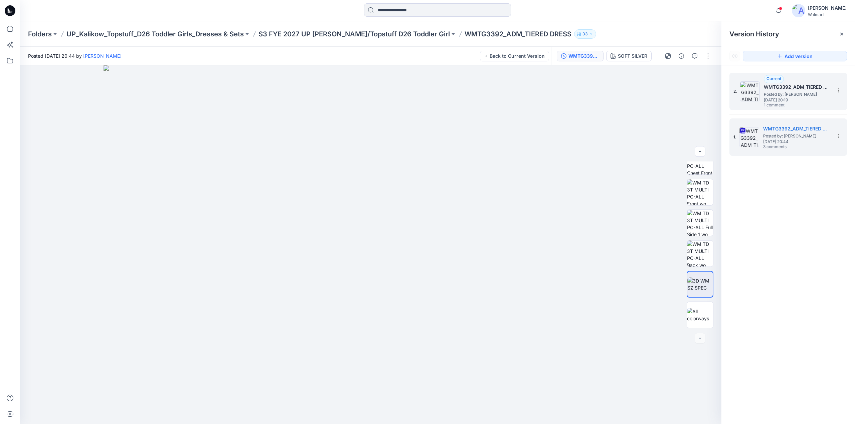
click at [781, 94] on span "Posted by: [PERSON_NAME]" at bounding box center [797, 94] width 67 height 7
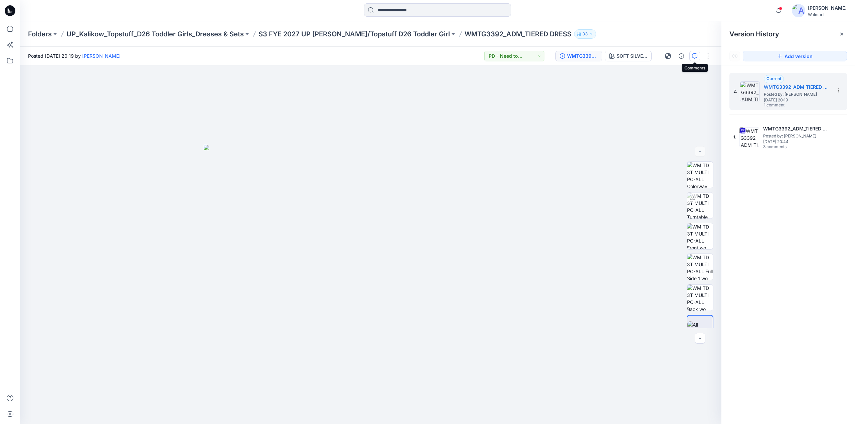
click at [694, 56] on icon "button" at bounding box center [694, 55] width 5 height 5
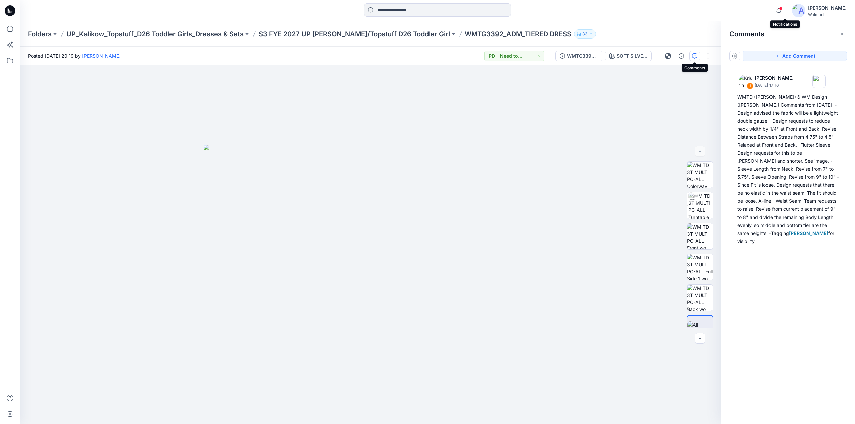
click at [782, 9] on span at bounding box center [780, 9] width 3 height 4
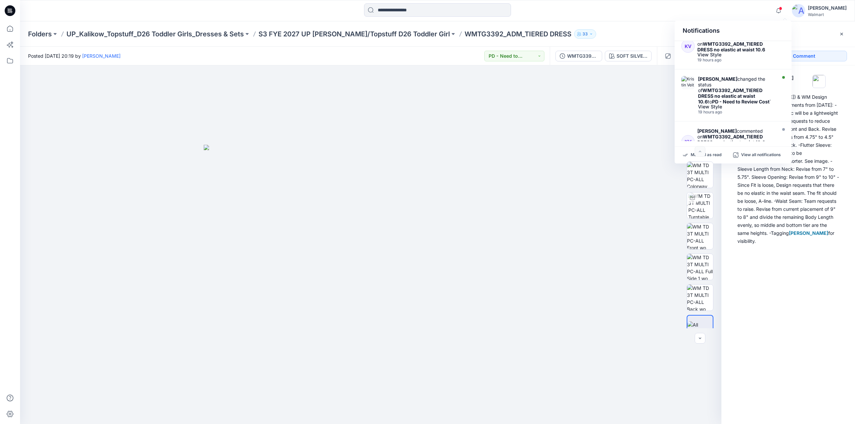
scroll to position [230, 0]
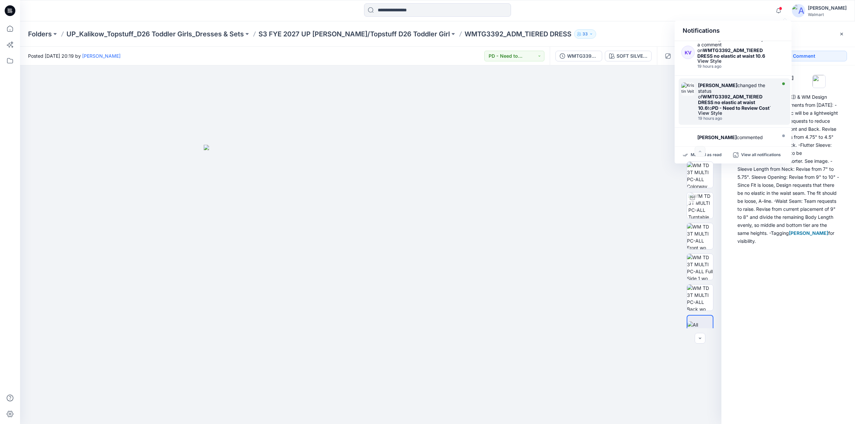
click at [711, 94] on strong "WMTG3392_ADM_TIERED DRESS no elastic at waist 10.6" at bounding box center [730, 102] width 64 height 17
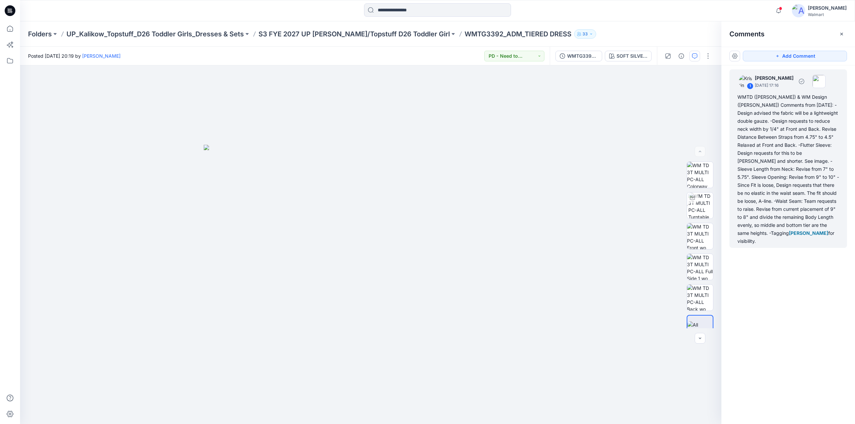
click at [780, 118] on div "WMTD (Kristin) & WM Design (Caroline) Comments from 10/10/25: -Design advised t…" at bounding box center [788, 169] width 102 height 152
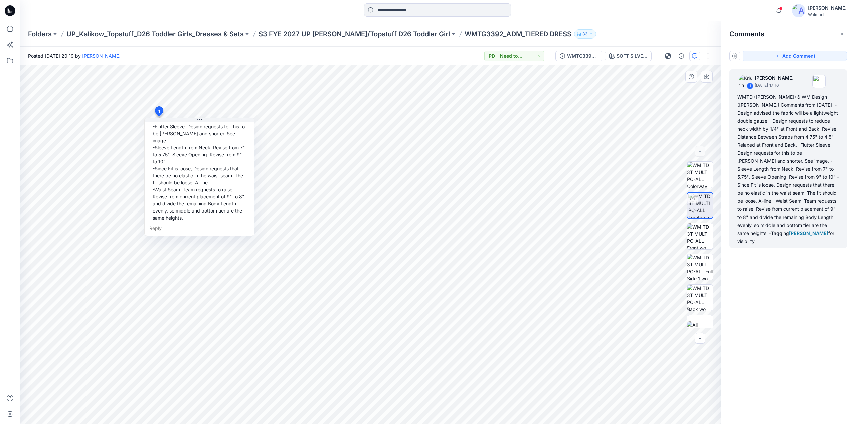
scroll to position [0, 0]
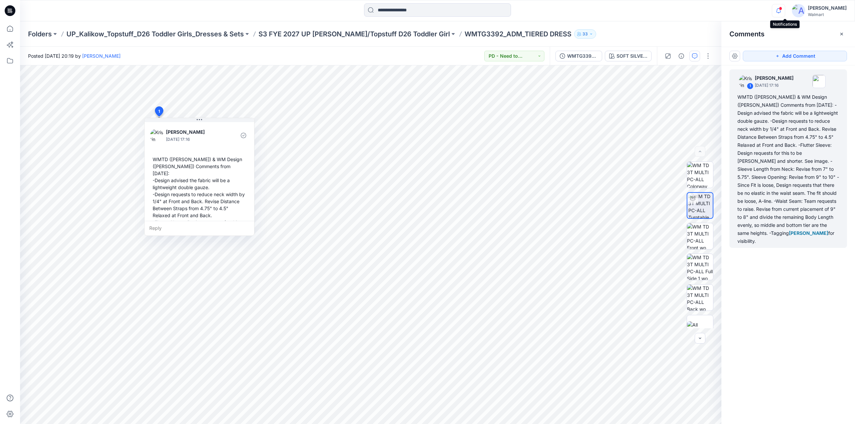
click at [784, 10] on icon "button" at bounding box center [778, 10] width 13 height 13
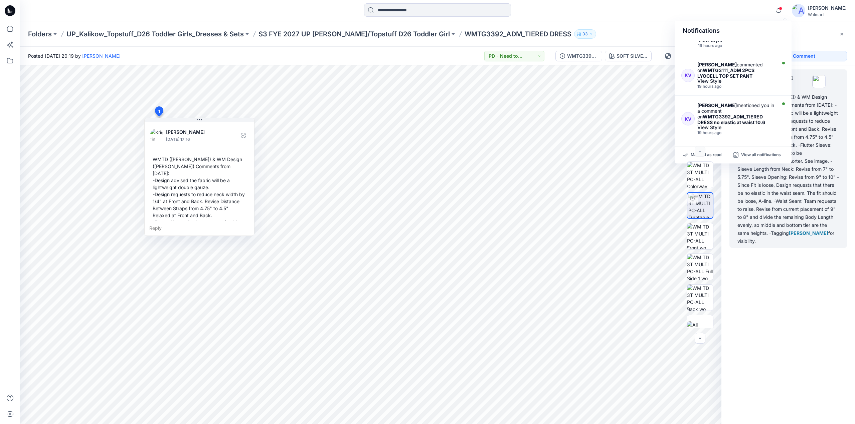
scroll to position [154, 0]
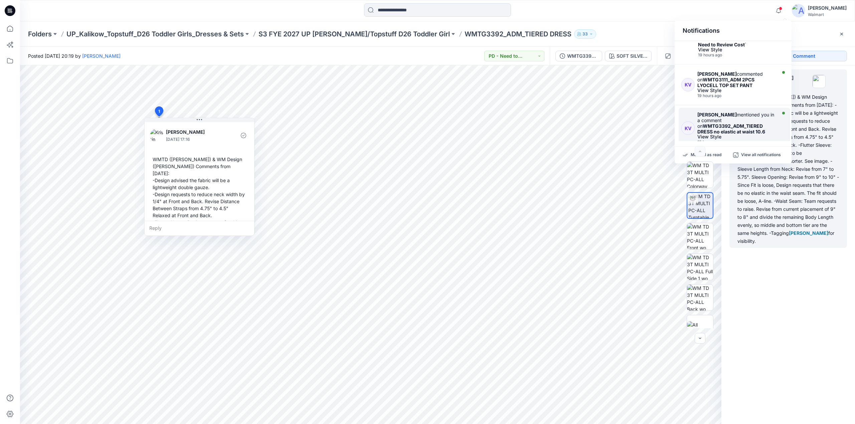
click at [727, 123] on strong "WMTG3392_ADM_TIERED DRESS no elastic at waist 10.6" at bounding box center [731, 128] width 68 height 11
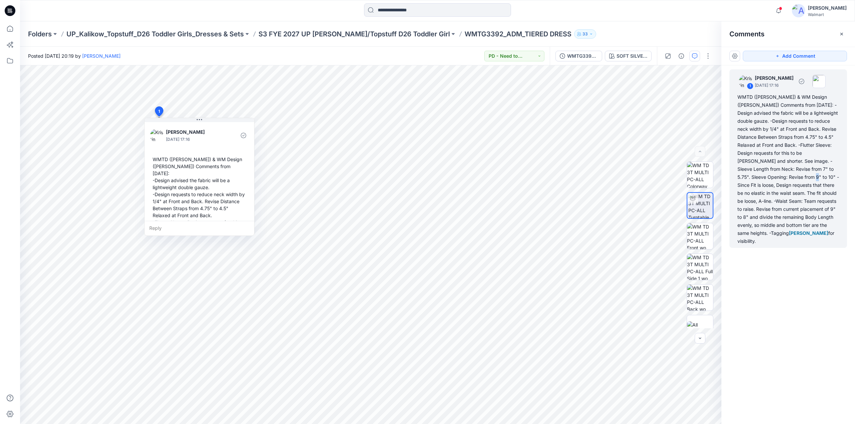
click at [773, 175] on div "WMTD (Kristin) & WM Design (Caroline) Comments from 10/10/25: -Design advised t…" at bounding box center [788, 169] width 102 height 152
click at [781, 155] on div "WMTD (Kristin) & WM Design (Caroline) Comments from 10/10/25: -Design advised t…" at bounding box center [788, 169] width 102 height 152
click at [782, 8] on span at bounding box center [780, 9] width 3 height 4
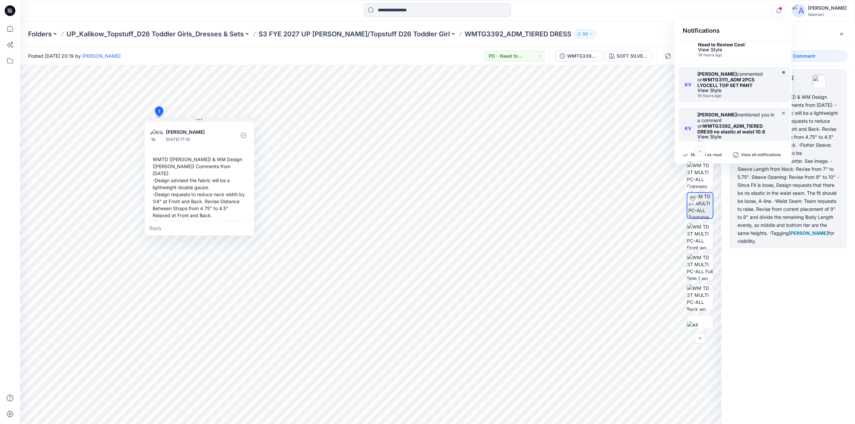
click at [726, 77] on strong "WMTG3111_ADM 2PCS LYOCELL TOP SET PANT" at bounding box center [725, 82] width 57 height 11
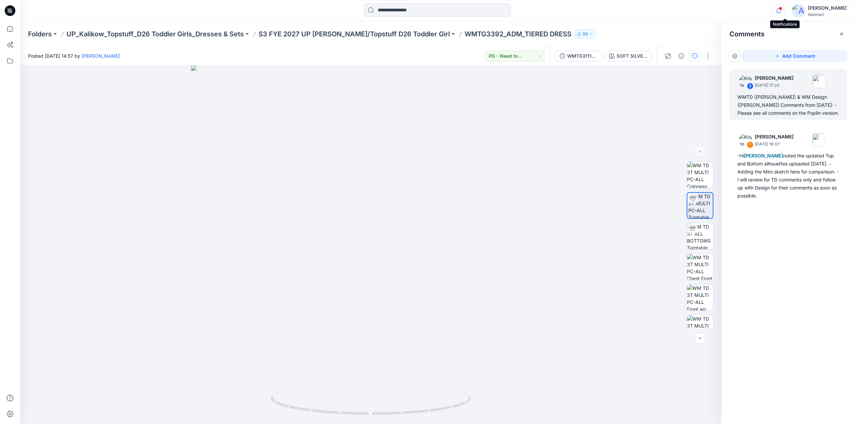
click at [782, 10] on icon "button" at bounding box center [778, 10] width 13 height 13
drag, startPoint x: 792, startPoint y: 54, endPoint x: 792, endPoint y: 64, distance: 9.4
click at [792, 64] on div "Add Comment" at bounding box center [788, 56] width 134 height 19
click at [785, 12] on icon "button" at bounding box center [778, 10] width 13 height 13
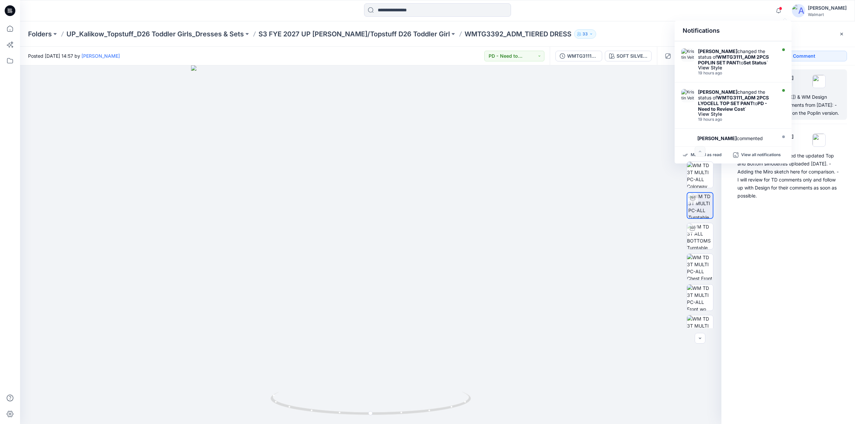
scroll to position [92, 0]
click at [721, 99] on strong "PD - Need to Review Cost" at bounding box center [732, 104] width 69 height 11
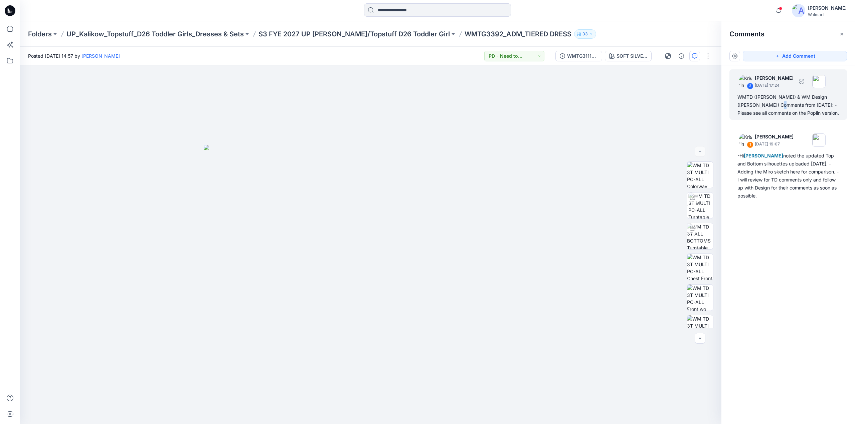
click at [771, 106] on div "WMTD (Kristin) & WM Design (Caroline) Comments from 10/10/25: -Please see all c…" at bounding box center [788, 105] width 102 height 24
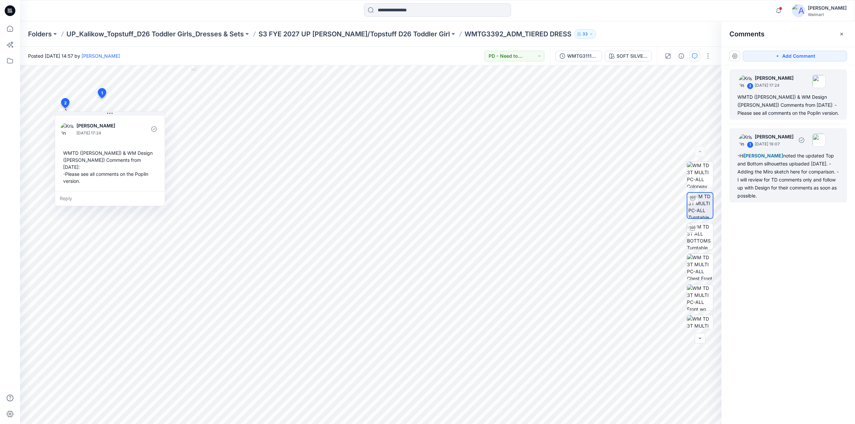
click at [761, 164] on div "-Hi Grace Vergara noted the updated Top and Bottom silhouettes uploaded today. …" at bounding box center [788, 176] width 102 height 48
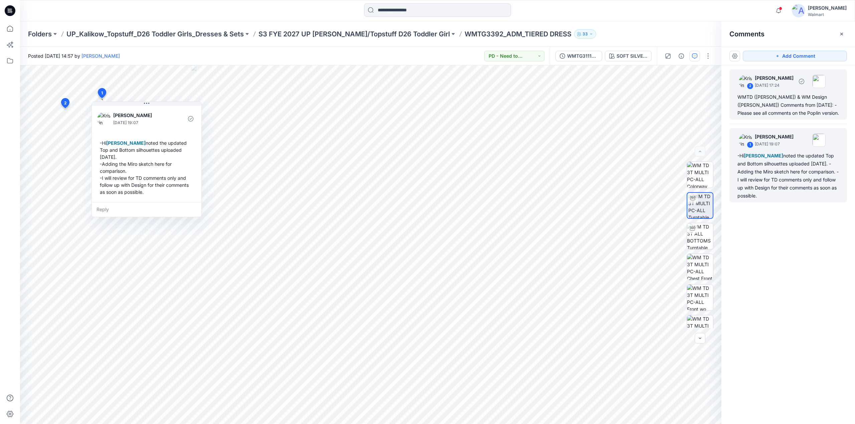
click at [767, 103] on div "WMTD (Kristin) & WM Design (Caroline) Comments from 10/10/25: -Please see all c…" at bounding box center [788, 105] width 102 height 24
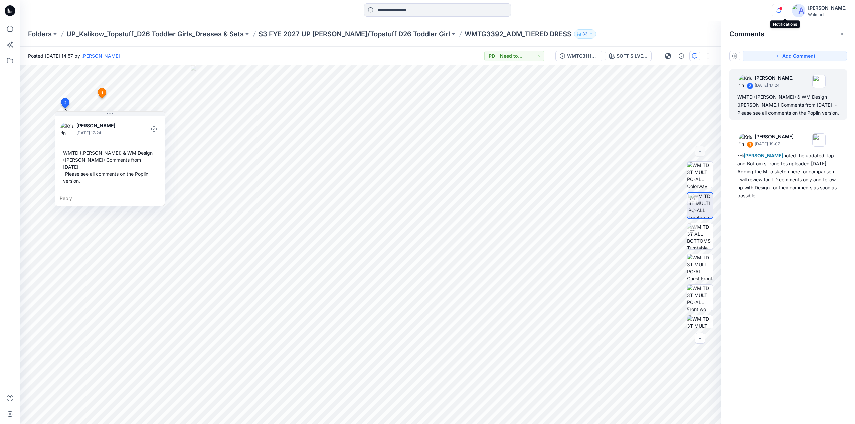
click at [781, 9] on icon "button" at bounding box center [778, 10] width 5 height 4
click at [791, 75] on p "[PERSON_NAME]" at bounding box center [774, 78] width 39 height 8
click at [783, 13] on icon "button" at bounding box center [778, 10] width 13 height 13
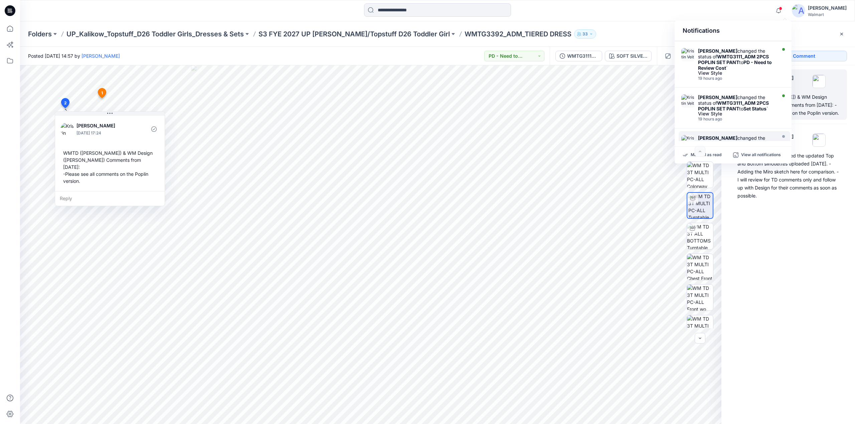
scroll to position [42, 0]
click at [722, 96] on strong "[PERSON_NAME]" at bounding box center [717, 99] width 39 height 6
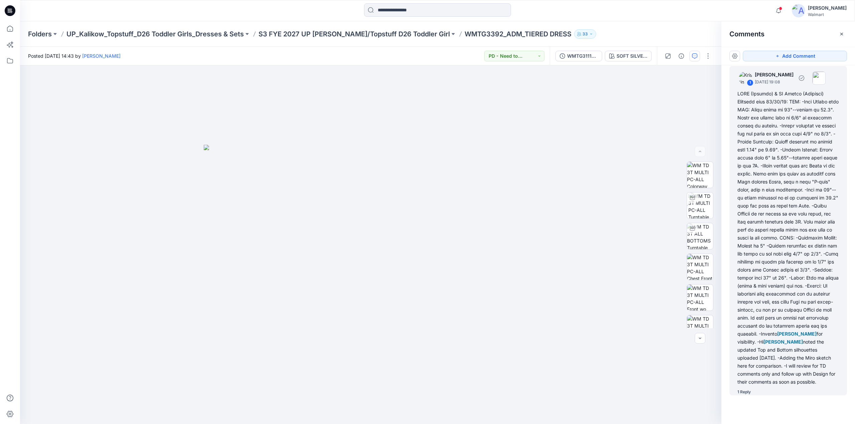
click at [790, 234] on div "Grace Vergara for visibility. -Hi Grace Vergara noted the updated Top and Botto…" at bounding box center [788, 238] width 102 height 297
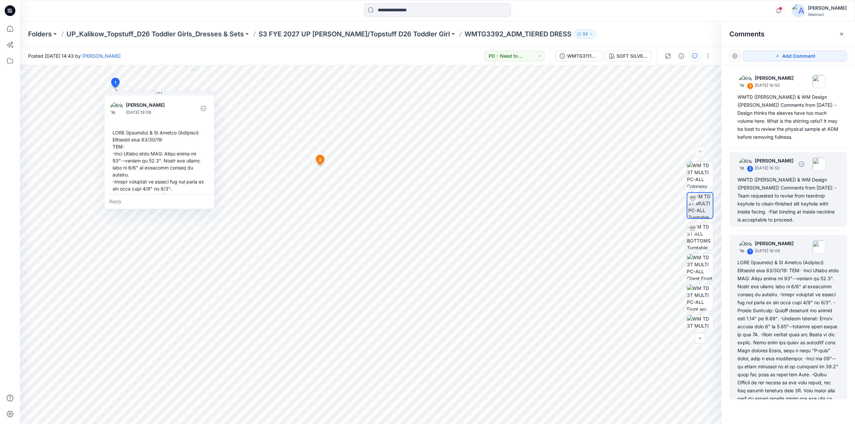
click at [778, 195] on div "WMTD (Kristin) & WM Design (Caroline) Comments from 10/10/25: -Team requested t…" at bounding box center [788, 200] width 102 height 48
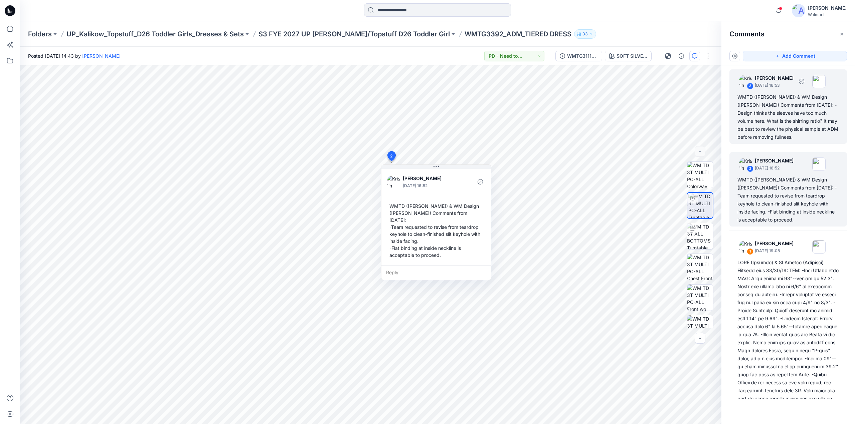
click at [777, 109] on div "WMTD (Kristin) & WM Design (Caroline) Comments from 10/10/25: -Design thinks th…" at bounding box center [788, 117] width 102 height 48
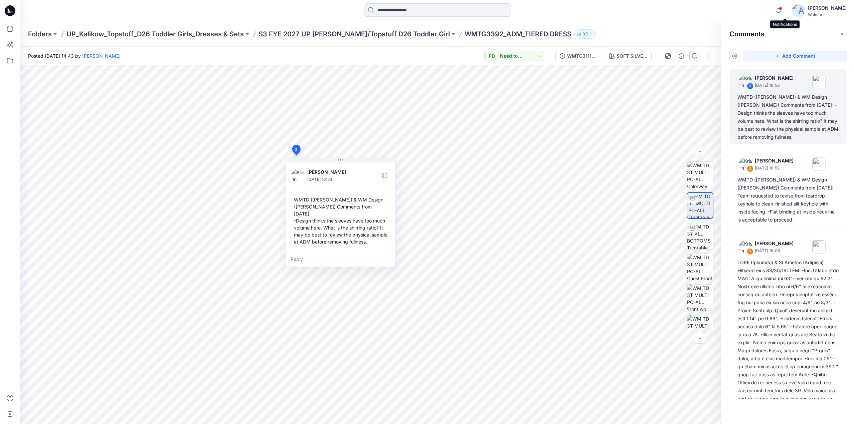
click at [785, 12] on icon "button" at bounding box center [778, 10] width 13 height 13
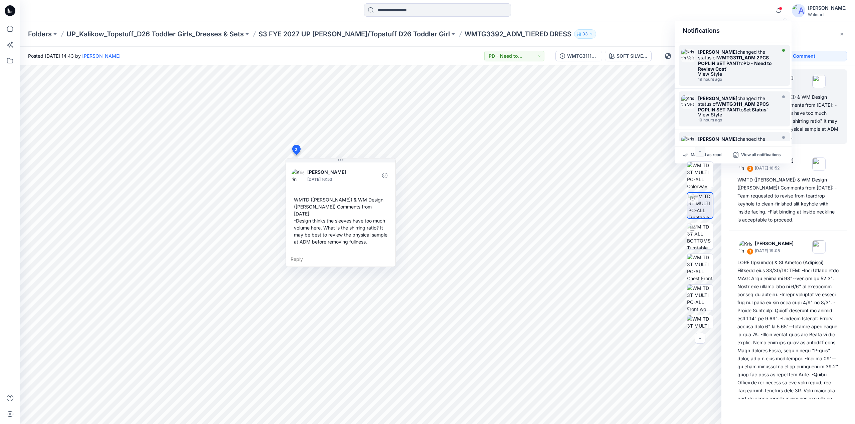
click at [744, 60] on strong "PD - Need to Review Cost" at bounding box center [735, 65] width 74 height 11
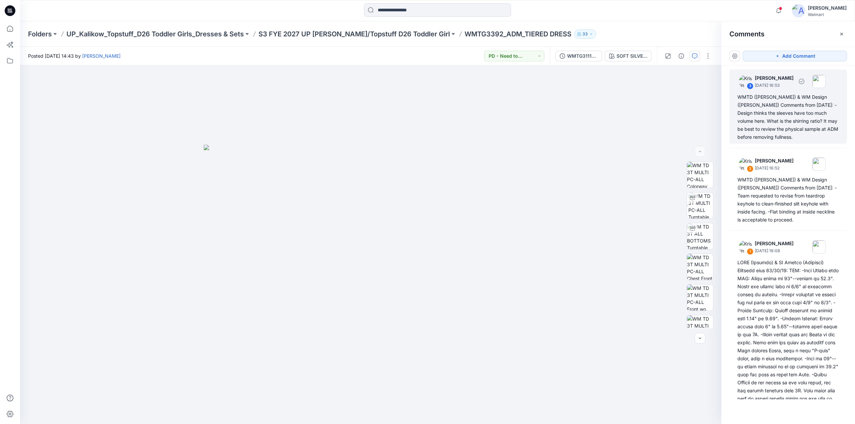
click at [781, 116] on div "WMTD (Kristin) & WM Design (Caroline) Comments from 10/10/25: -Design thinks th…" at bounding box center [788, 117] width 102 height 48
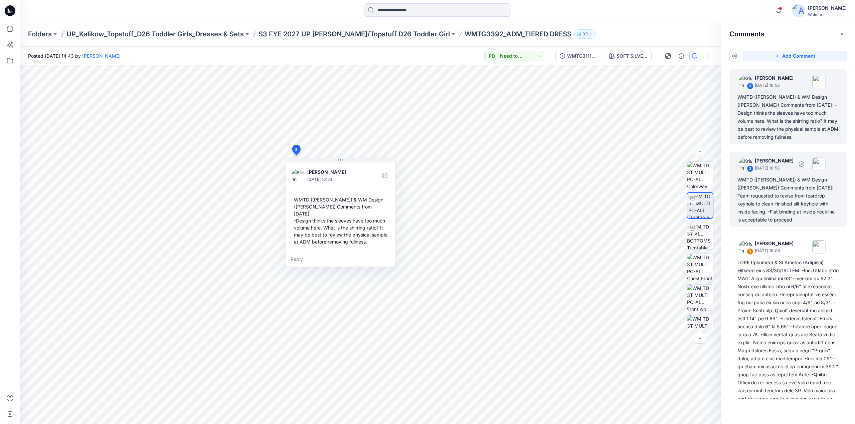
click at [780, 183] on div "WMTD (Kristin) & WM Design (Caroline) Comments from 10/10/25: -Team requested t…" at bounding box center [788, 200] width 102 height 48
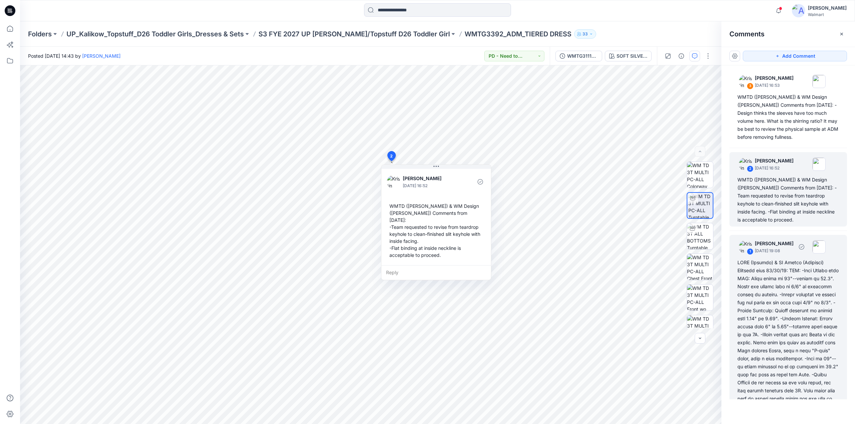
scroll to position [185, 0]
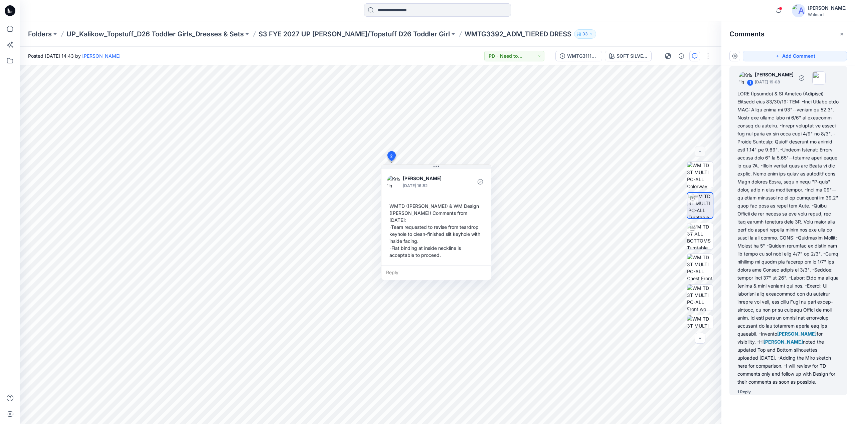
click at [786, 308] on div "Grace Vergara for visibility. -Hi Grace Vergara noted the updated Top and Botto…" at bounding box center [788, 238] width 102 height 297
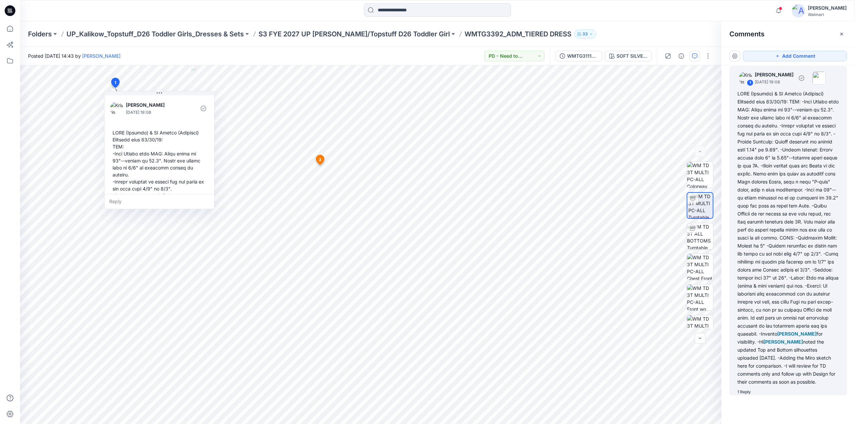
scroll to position [0, 0]
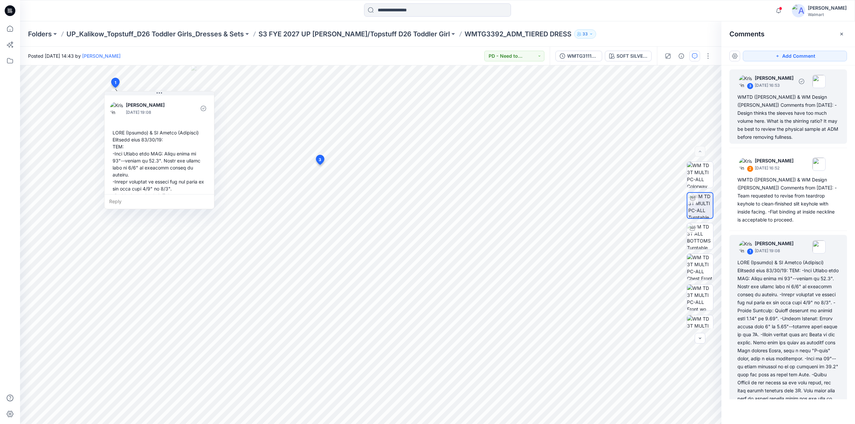
click at [778, 111] on div "WMTD (Kristin) & WM Design (Caroline) Comments from 10/10/25: -Design thinks th…" at bounding box center [788, 117] width 102 height 48
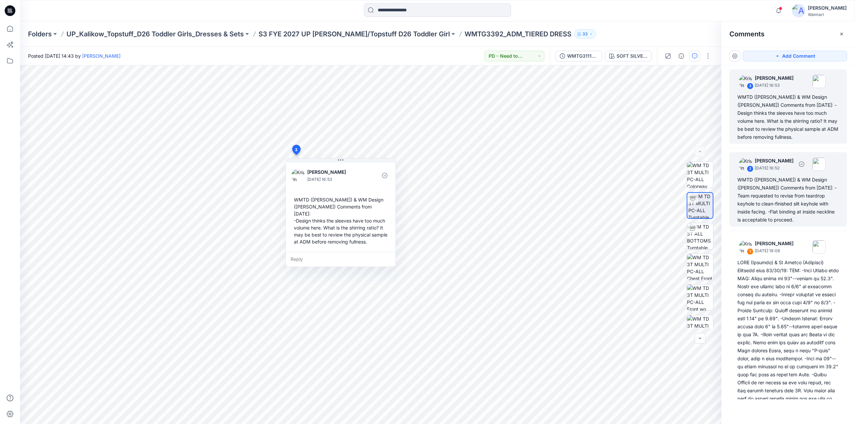
click at [777, 185] on div "WMTD (Kristin) & WM Design (Caroline) Comments from 10/10/25: -Team requested t…" at bounding box center [788, 200] width 102 height 48
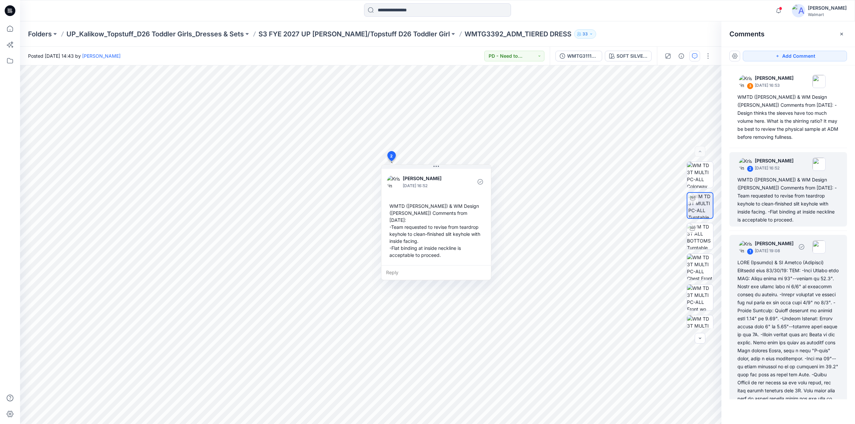
click at [779, 302] on div "Grace Vergara for visibility. -Hi Grace Vergara noted the updated Top and Botto…" at bounding box center [788, 407] width 102 height 297
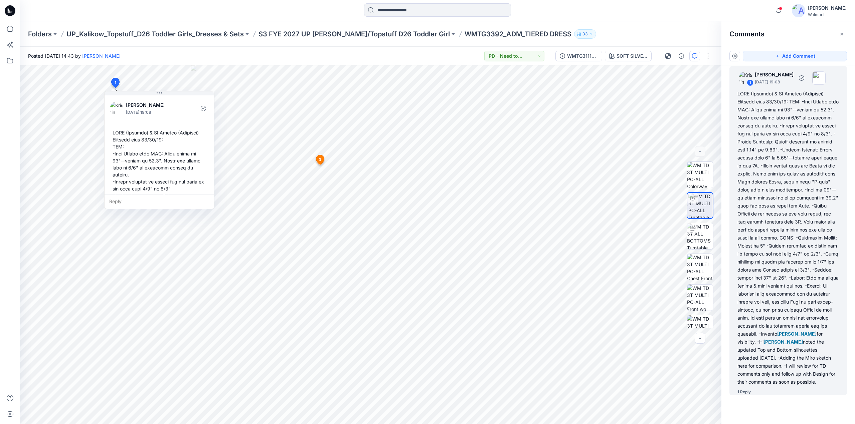
scroll to position [169, 0]
click at [784, 11] on icon "button" at bounding box center [778, 10] width 13 height 13
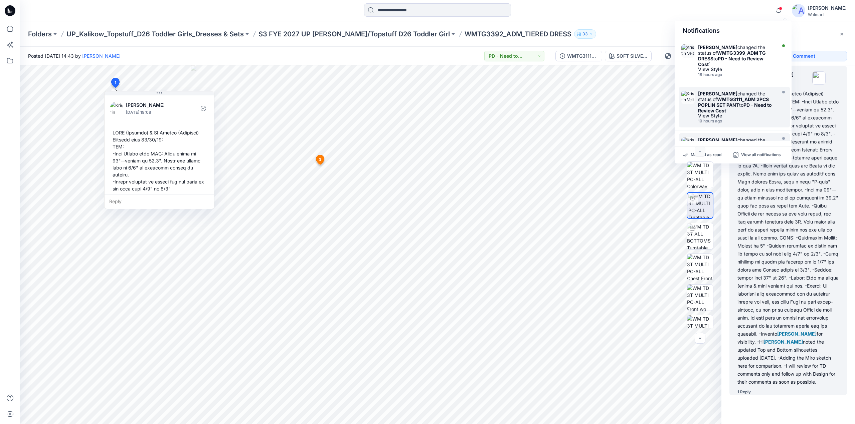
scroll to position [0, 0]
click at [722, 54] on strong "WMTG3399_ADM TG DRESS" at bounding box center [732, 56] width 68 height 11
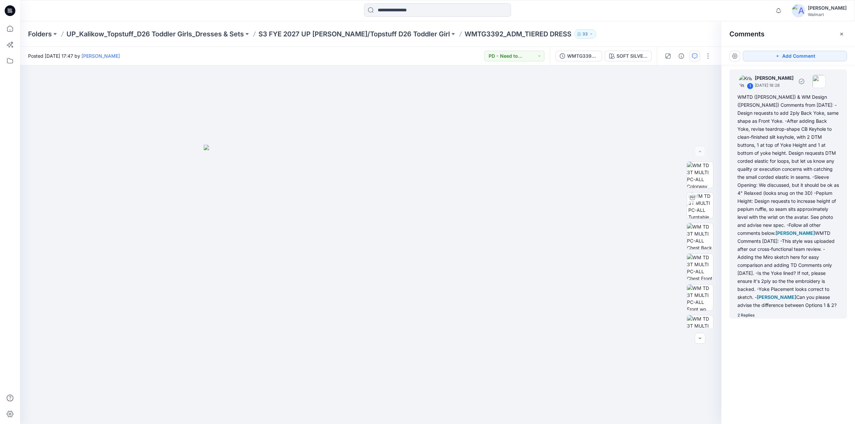
click at [784, 191] on div "WMTD (Kristin) & WM Design (Caroline) Comments from 10/10/25: -Design requests …" at bounding box center [788, 201] width 102 height 216
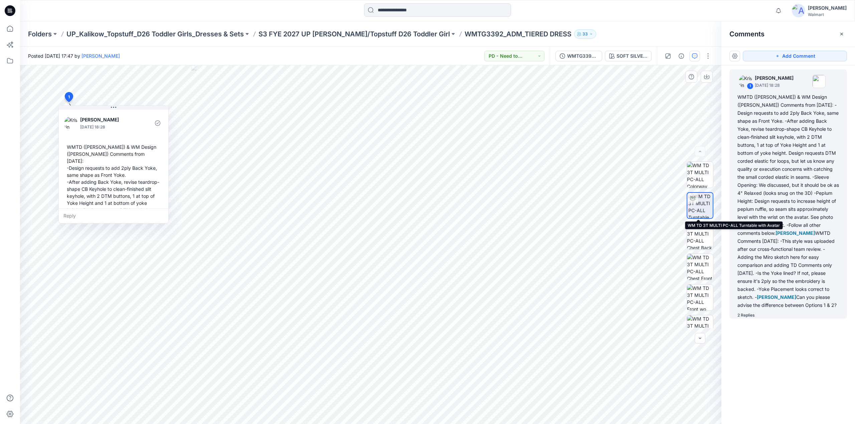
click at [701, 201] on img at bounding box center [700, 205] width 24 height 25
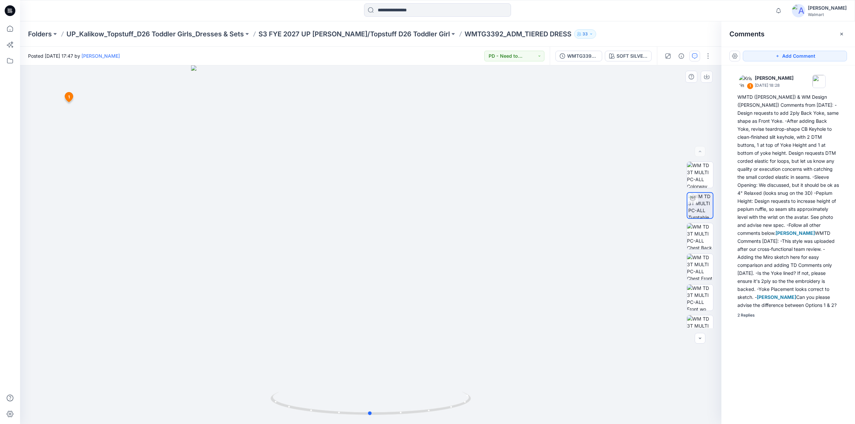
drag, startPoint x: 417, startPoint y: 308, endPoint x: 417, endPoint y: 297, distance: 10.7
click at [417, 296] on div at bounding box center [370, 244] width 701 height 359
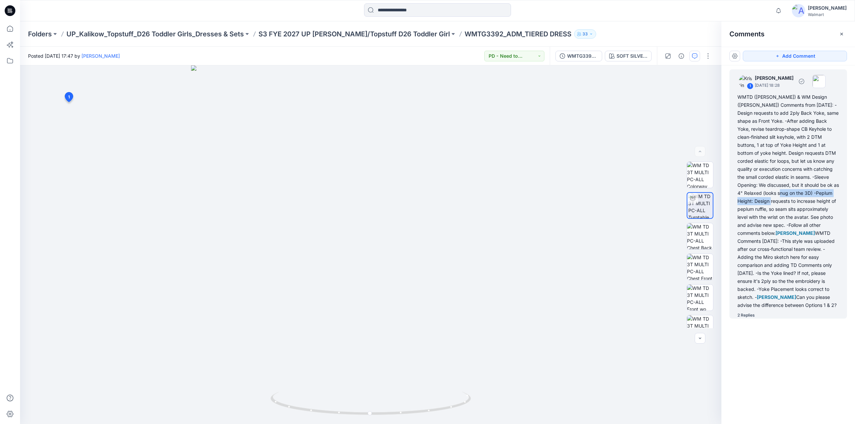
click at [775, 197] on div "WMTD (Kristin) & WM Design (Caroline) Comments from 10/10/25: -Design requests …" at bounding box center [788, 201] width 102 height 216
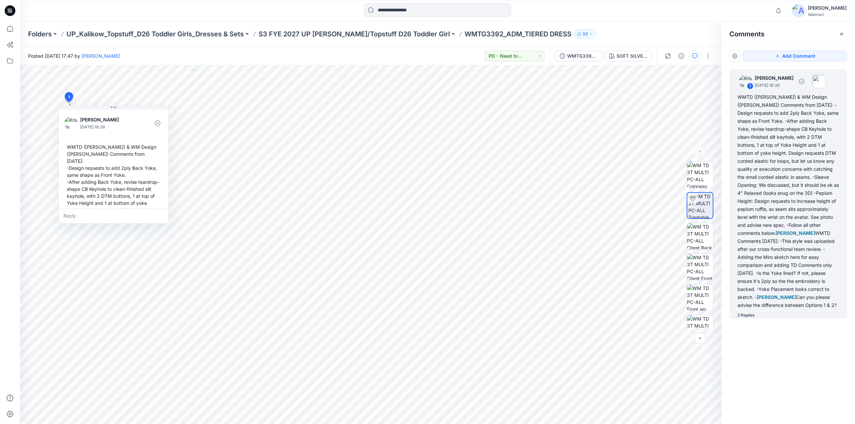
click at [776, 177] on div "WMTD (Kristin) & WM Design (Caroline) Comments from 10/10/25: -Design requests …" at bounding box center [788, 201] width 102 height 216
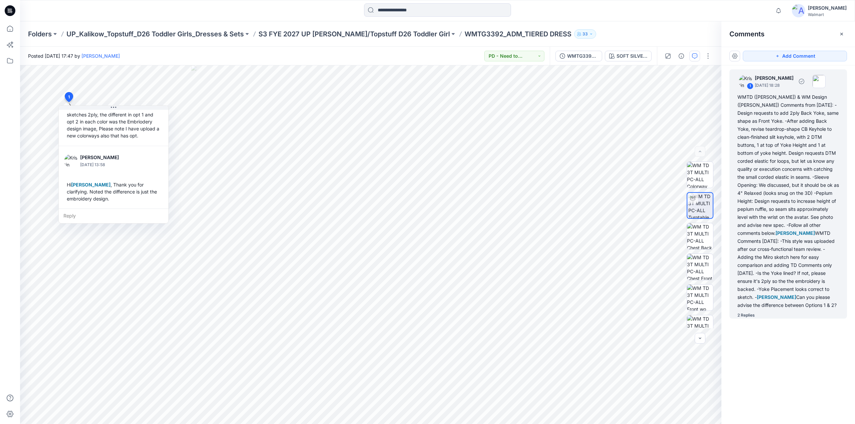
click at [748, 317] on div "2 Replies" at bounding box center [745, 315] width 17 height 7
click at [747, 315] on div "2 Replies" at bounding box center [745, 315] width 17 height 7
click at [772, 251] on div "WMTD (Kristin) & WM Design (Caroline) Comments from 10/10/25: -Design requests …" at bounding box center [788, 201] width 102 height 216
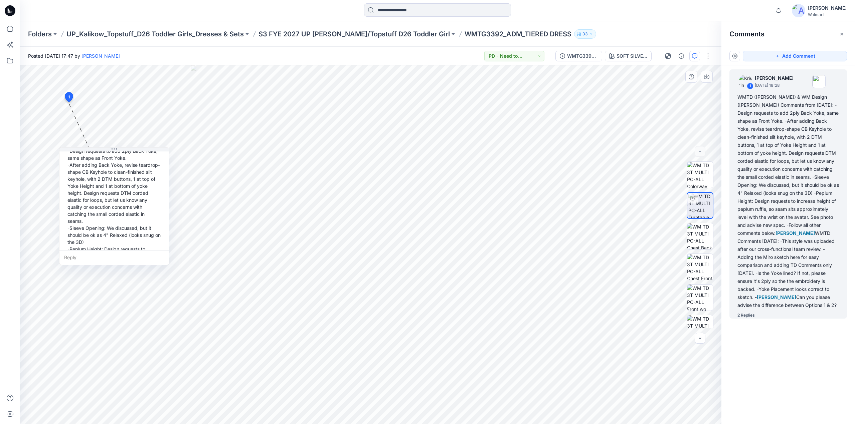
drag, startPoint x: 168, startPoint y: 131, endPoint x: 168, endPoint y: 174, distance: 42.8
click at [168, 173] on div "Kristin Veit October 06, 2025 18:28 WMTD (Kristin) & WM Design (Caroline) Comme…" at bounding box center [114, 235] width 110 height 287
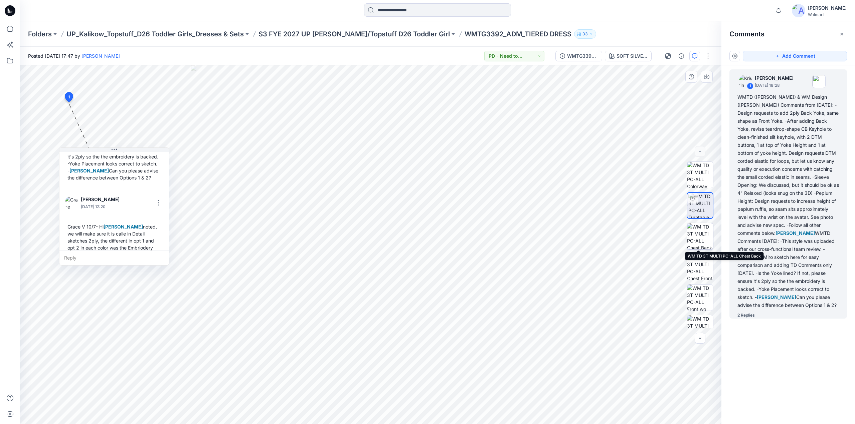
click at [698, 232] on img at bounding box center [700, 236] width 26 height 26
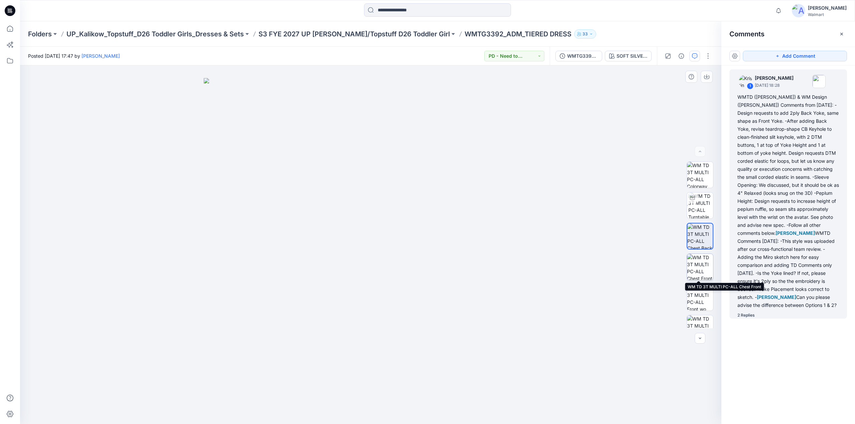
click at [698, 269] on img at bounding box center [700, 267] width 26 height 26
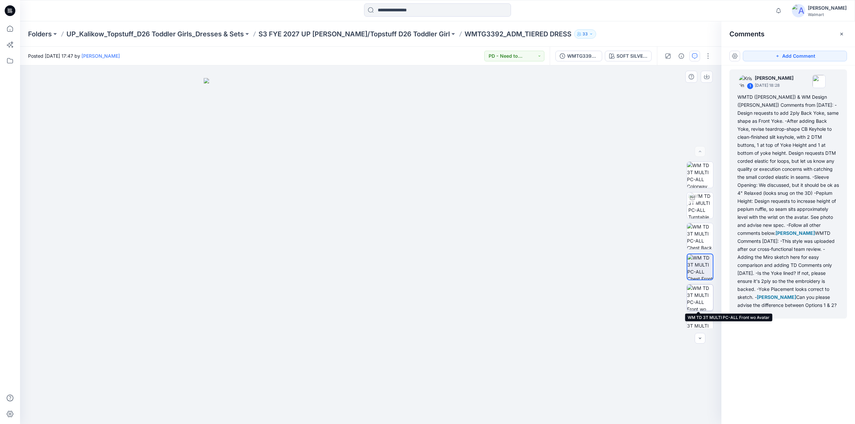
click at [698, 294] on img at bounding box center [700, 298] width 26 height 26
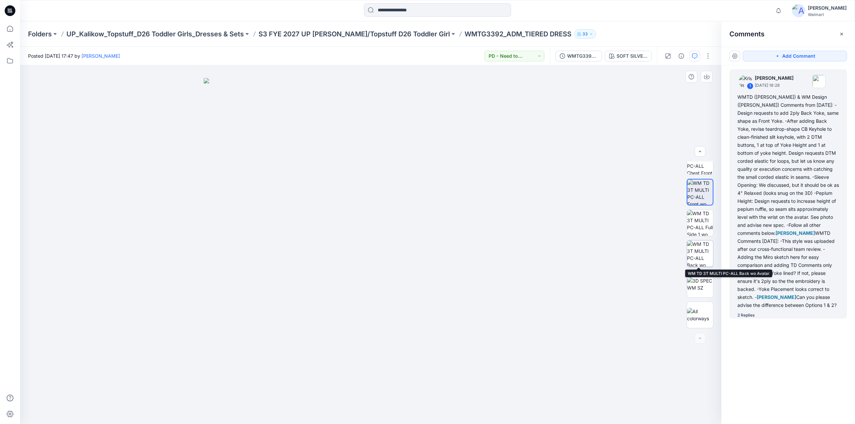
click at [696, 254] on img at bounding box center [700, 254] width 26 height 26
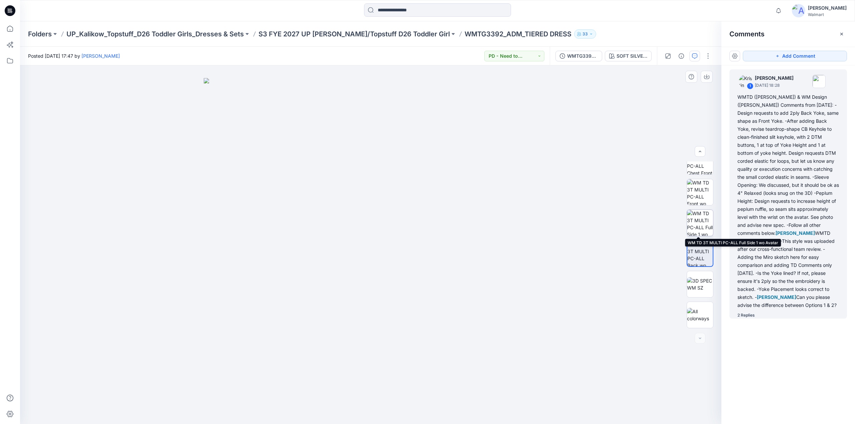
click at [695, 220] on img at bounding box center [700, 223] width 26 height 26
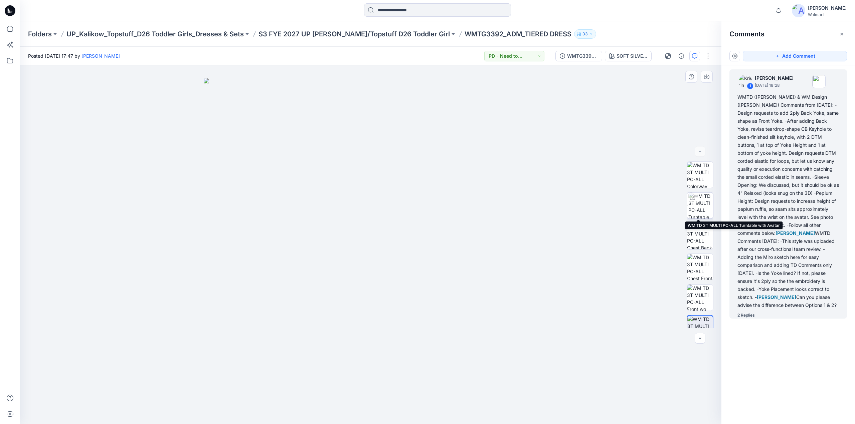
click at [702, 205] on img at bounding box center [700, 206] width 25 height 26
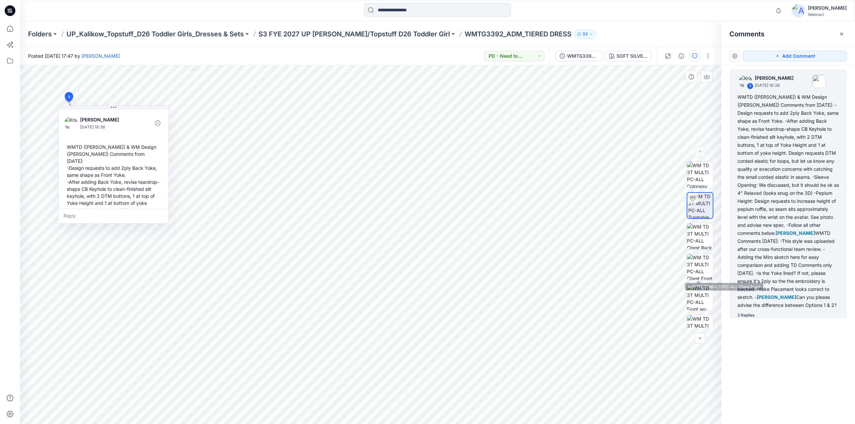
scroll to position [106, 0]
click at [705, 284] on img at bounding box center [700, 285] width 26 height 14
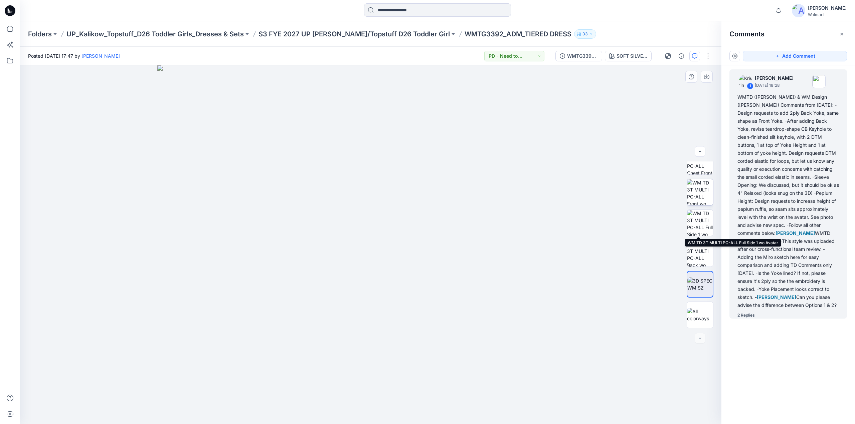
scroll to position [0, 0]
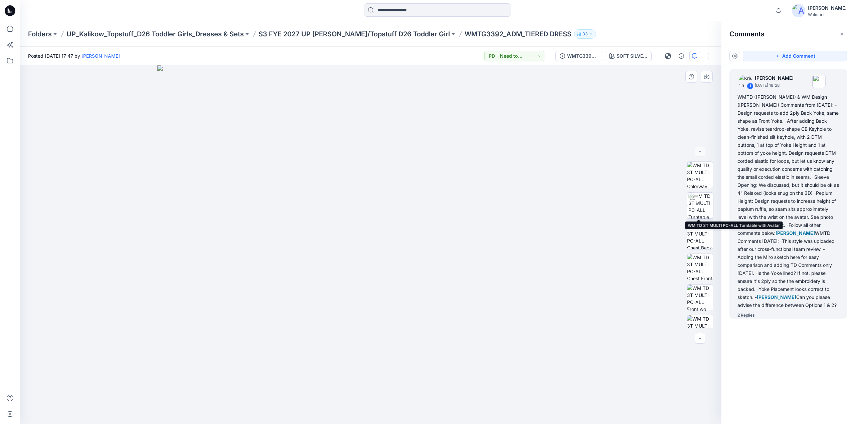
click at [696, 204] on img at bounding box center [700, 206] width 25 height 26
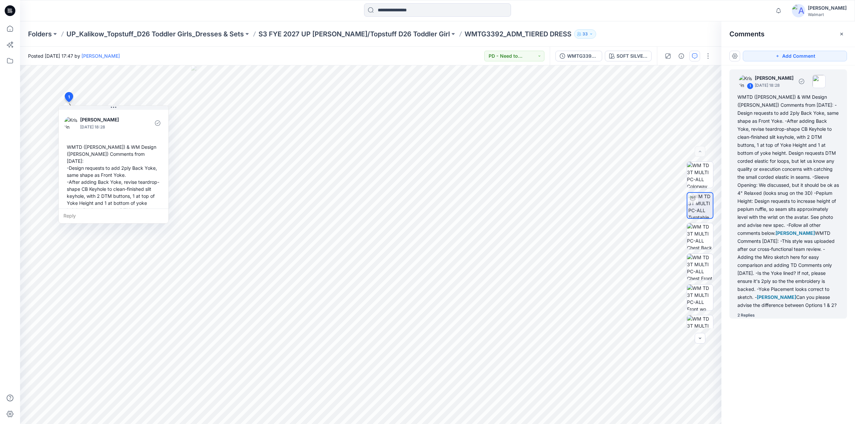
click at [745, 313] on div "2 Replies" at bounding box center [745, 315] width 17 height 7
click at [746, 314] on div "2 Replies" at bounding box center [745, 315] width 17 height 7
click at [368, 36] on p "S3 FYE 2027 UP [PERSON_NAME]/Topstuff D26 Toddler Girl" at bounding box center [354, 33] width 191 height 9
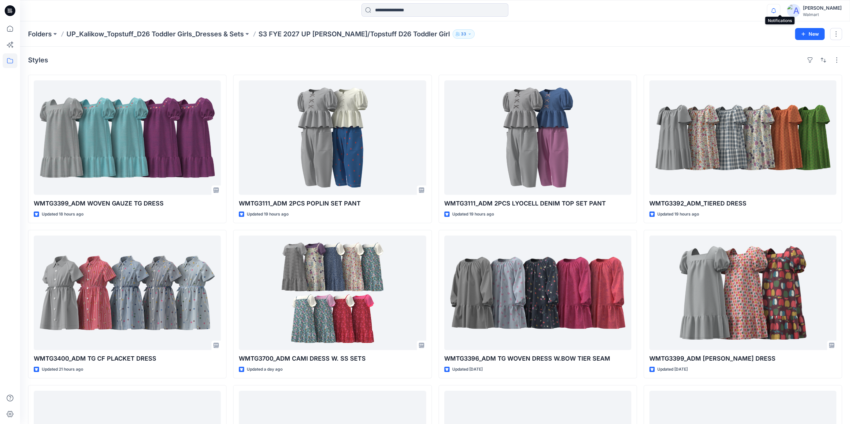
click at [780, 12] on icon "button" at bounding box center [773, 10] width 13 height 13
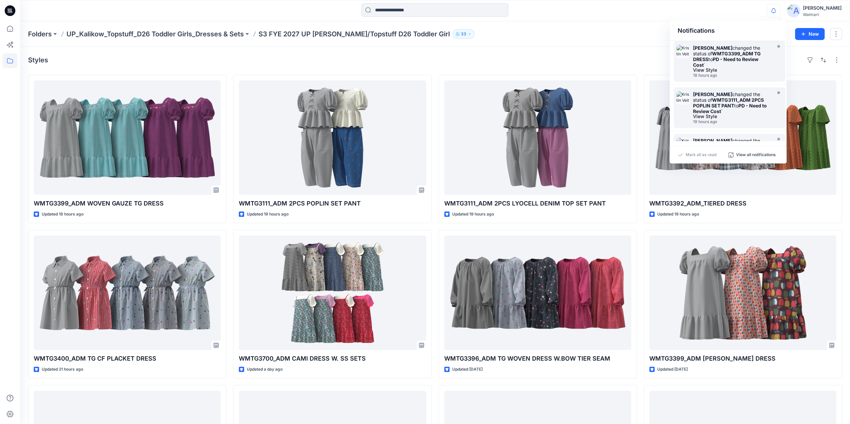
click at [719, 61] on strong "PD - Need to Review Cost" at bounding box center [725, 61] width 65 height 11
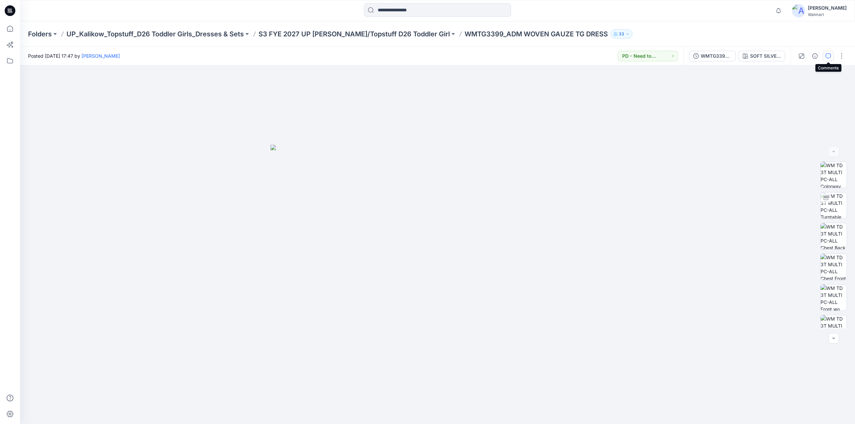
click at [828, 55] on icon "button" at bounding box center [828, 55] width 5 height 5
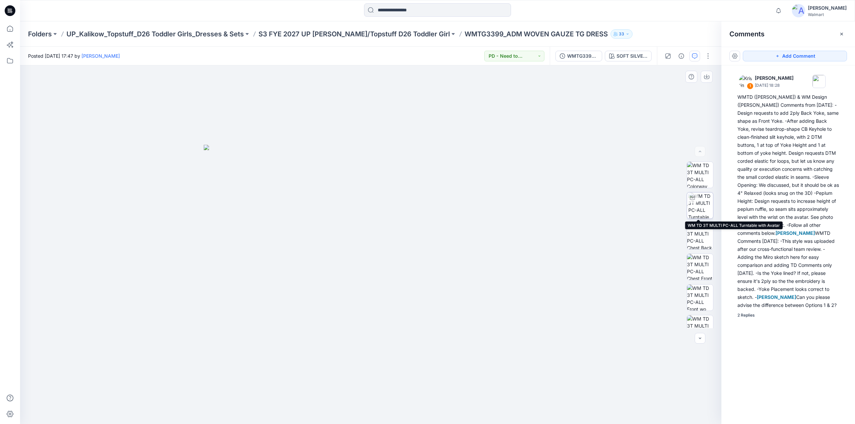
click at [701, 201] on img at bounding box center [700, 206] width 25 height 26
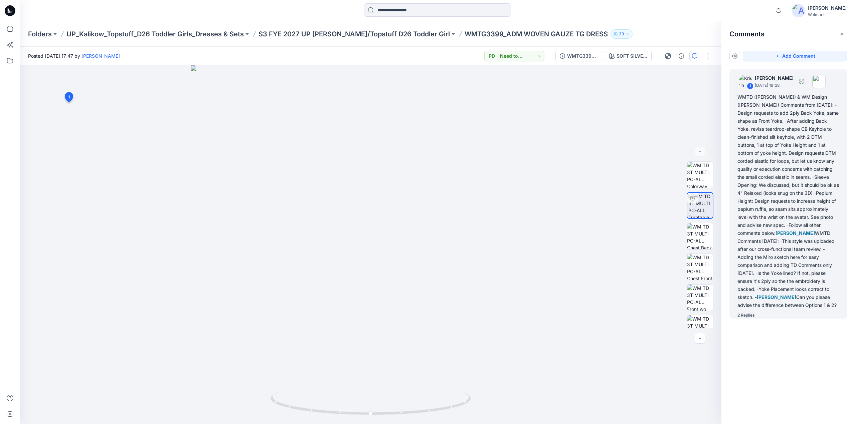
click at [770, 206] on div "WMTD (Kristin) & WM Design (Caroline) Comments from 10/10/25: -Design requests …" at bounding box center [788, 201] width 102 height 216
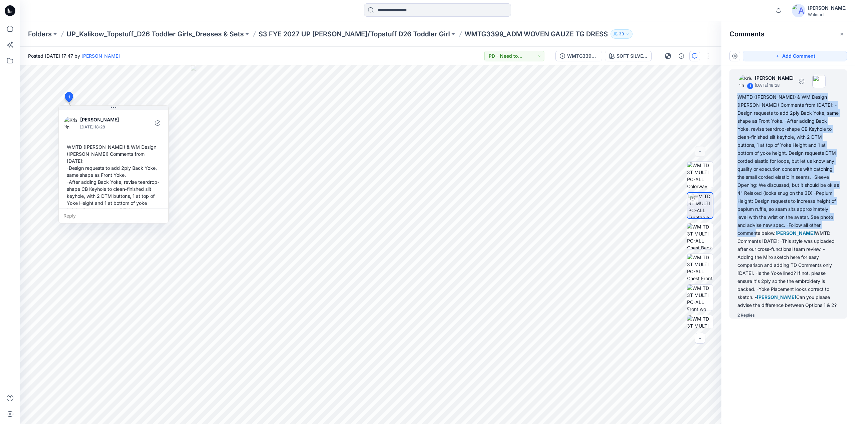
drag, startPoint x: 737, startPoint y: 93, endPoint x: 840, endPoint y: 228, distance: 170.1
click at [841, 228] on div "1 Kristin Veit October 06, 2025 18:28 WMTD (Kristin) & WM Design (Caroline) Com…" at bounding box center [788, 193] width 118 height 249
copy div "WMTD (Kristin) & WM Design (Caroline) Comments from 10/10/25: -Design requests …"
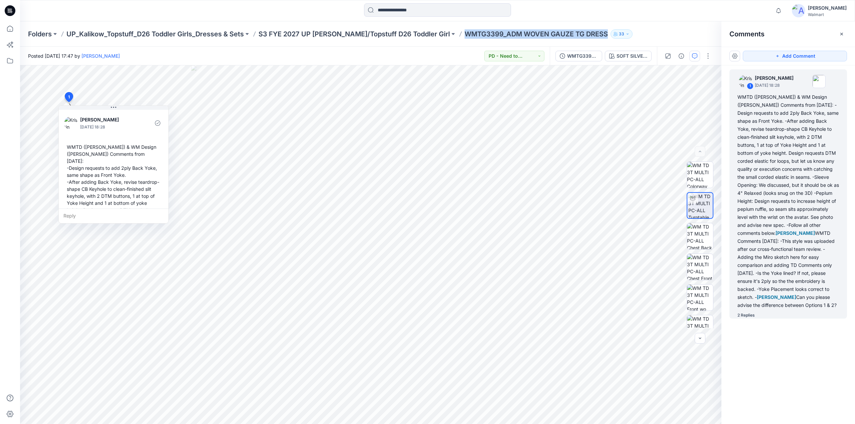
drag, startPoint x: 439, startPoint y: 37, endPoint x: 576, endPoint y: 39, distance: 137.3
click at [580, 37] on p "WMTG3399_ADM WOVEN GAUZE TG DRESS" at bounding box center [536, 33] width 143 height 9
copy p "WMTG3399_ADM WOVEN GAUZE TG DRES"
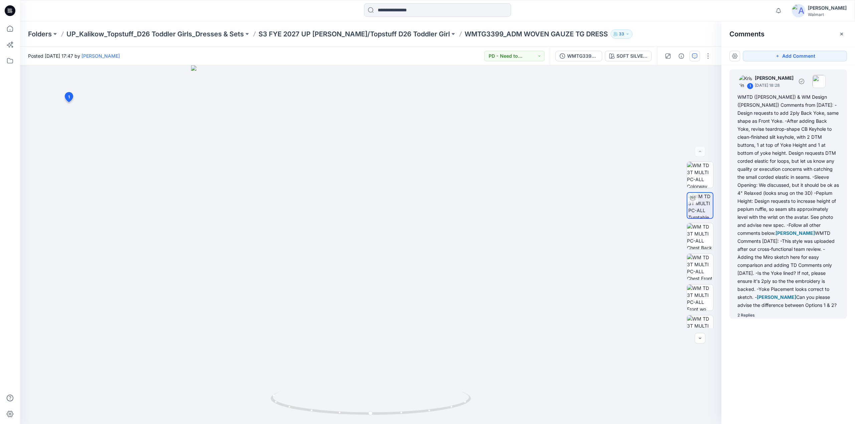
click at [782, 202] on div "WMTD (Kristin) & WM Design (Caroline) Comments from 10/10/25: -Design requests …" at bounding box center [788, 201] width 102 height 216
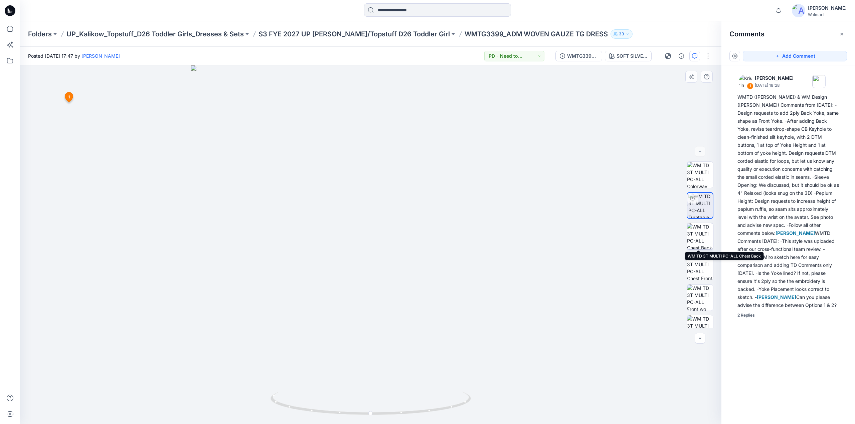
click at [695, 239] on img at bounding box center [700, 236] width 26 height 26
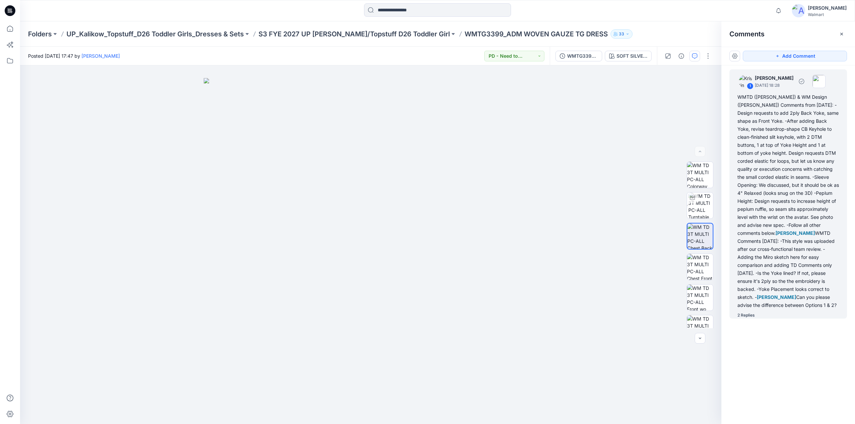
click at [757, 152] on div "WMTD (Kristin) & WM Design (Caroline) Comments from 10/10/25: -Design requests …" at bounding box center [788, 201] width 102 height 216
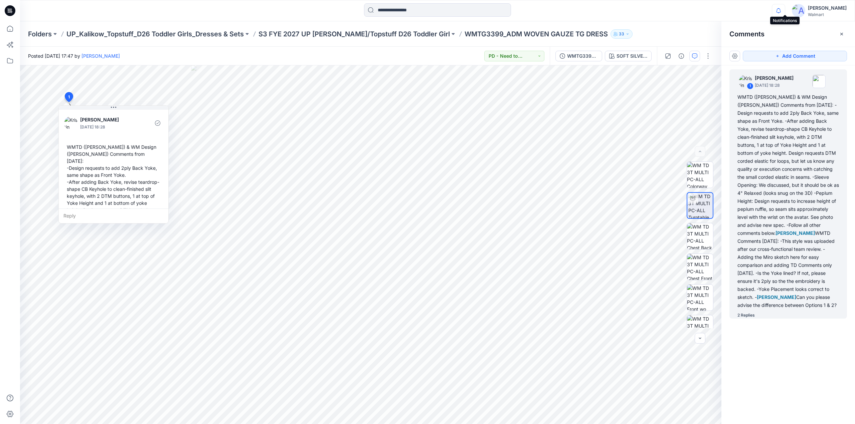
click at [785, 10] on icon "button" at bounding box center [778, 10] width 13 height 13
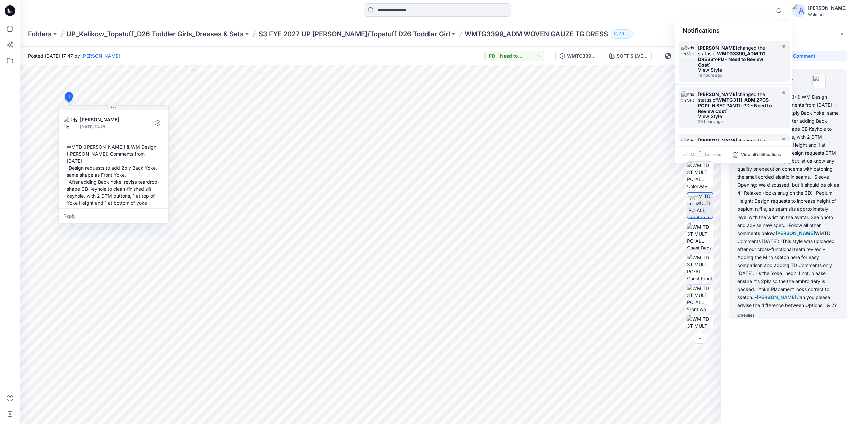
click at [725, 57] on strong "PD - Need to Review Cost" at bounding box center [730, 61] width 65 height 11
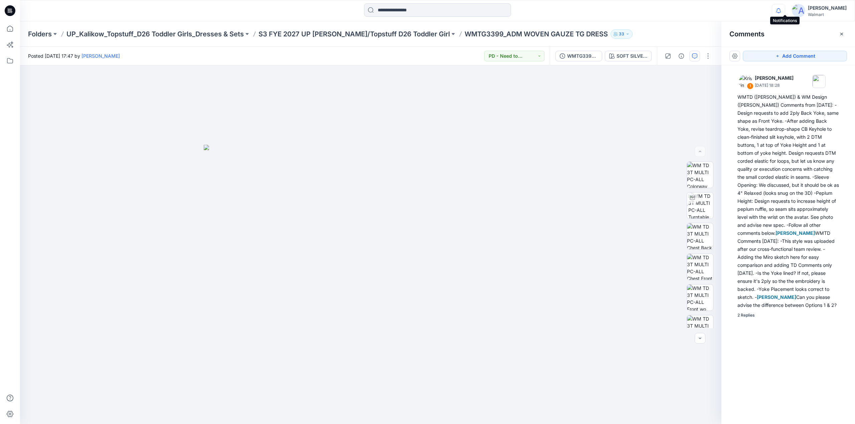
click at [785, 12] on icon "button" at bounding box center [778, 10] width 13 height 13
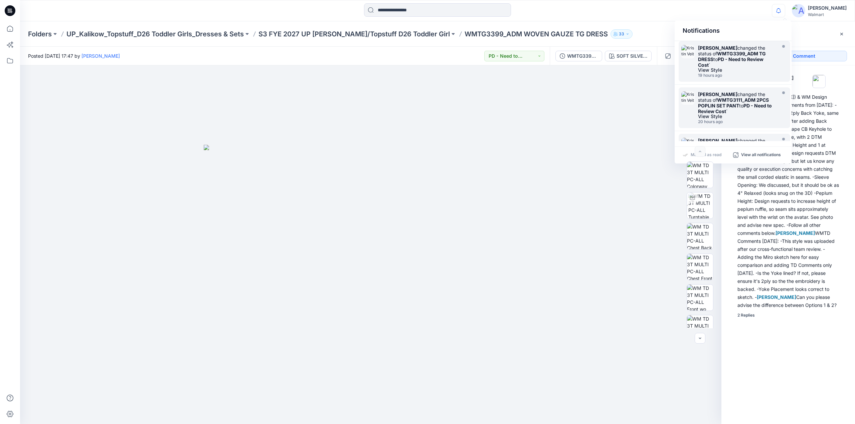
click at [742, 53] on strong "WMTG3399_ADM TG DRESS" at bounding box center [732, 56] width 68 height 11
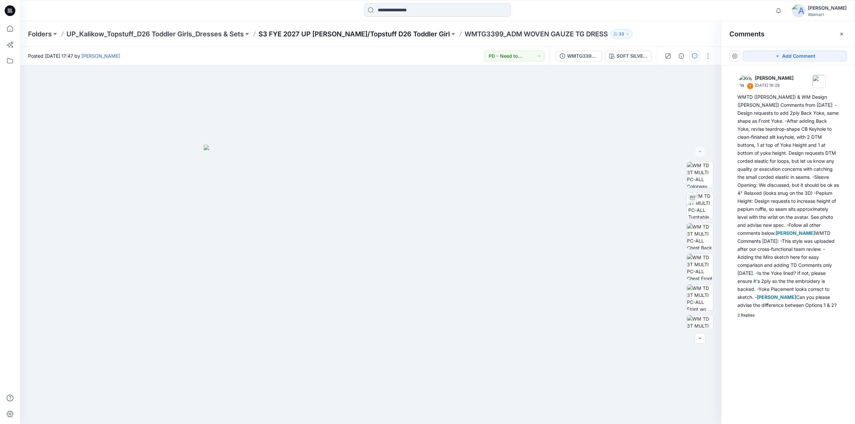
click at [325, 32] on p "S3 FYE 2027 UP [PERSON_NAME]/Topstuff D26 Toddler Girl" at bounding box center [354, 33] width 191 height 9
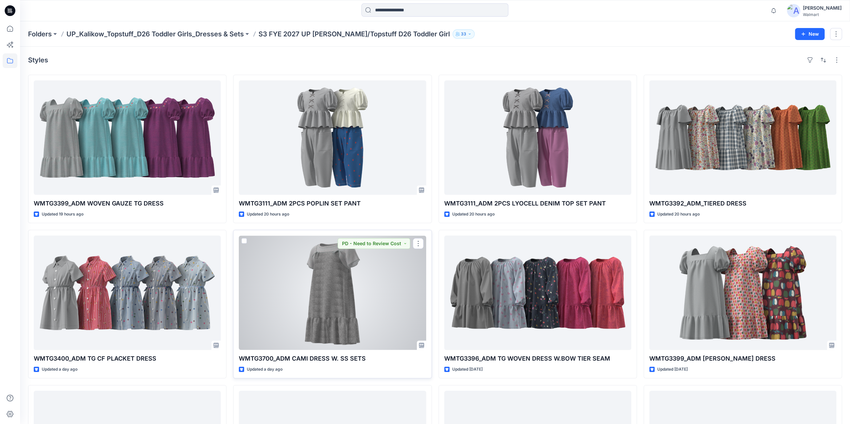
click at [337, 264] on div at bounding box center [332, 293] width 187 height 115
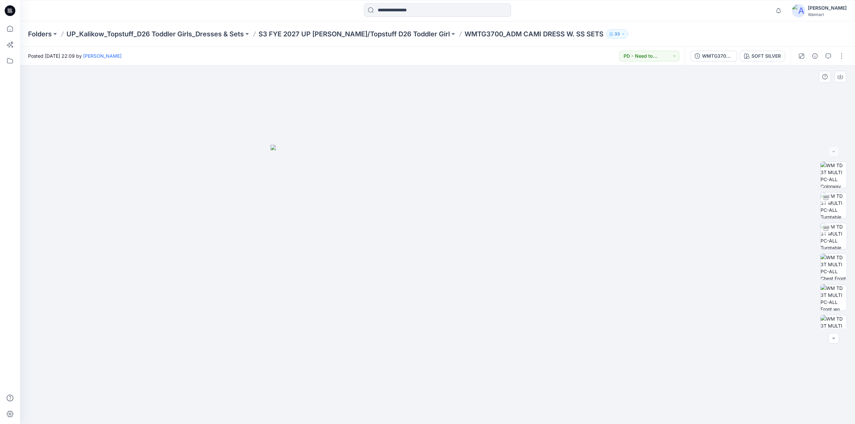
click at [467, 194] on img at bounding box center [438, 285] width 334 height 280
click at [757, 57] on div "SOFT SILVER" at bounding box center [765, 55] width 29 height 7
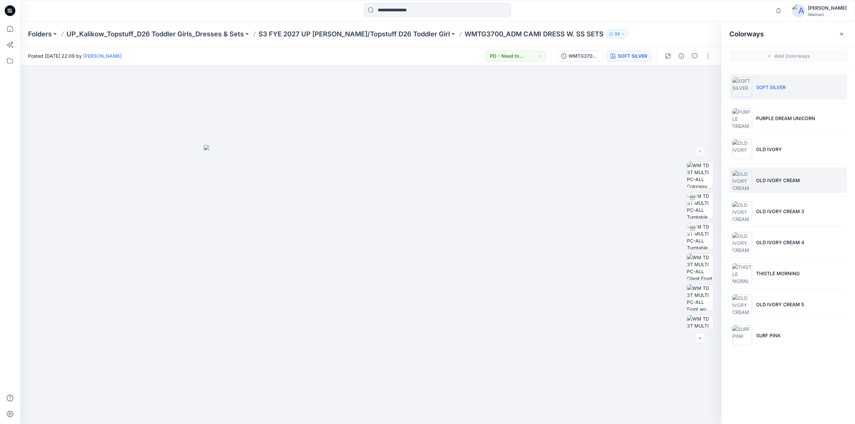
click at [773, 177] on p "OLD IVORY CREAM" at bounding box center [778, 180] width 44 height 7
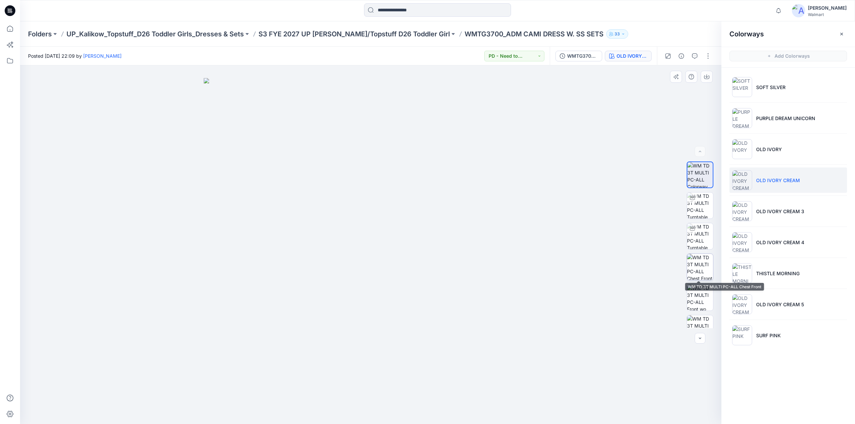
click at [694, 268] on img at bounding box center [700, 267] width 26 height 26
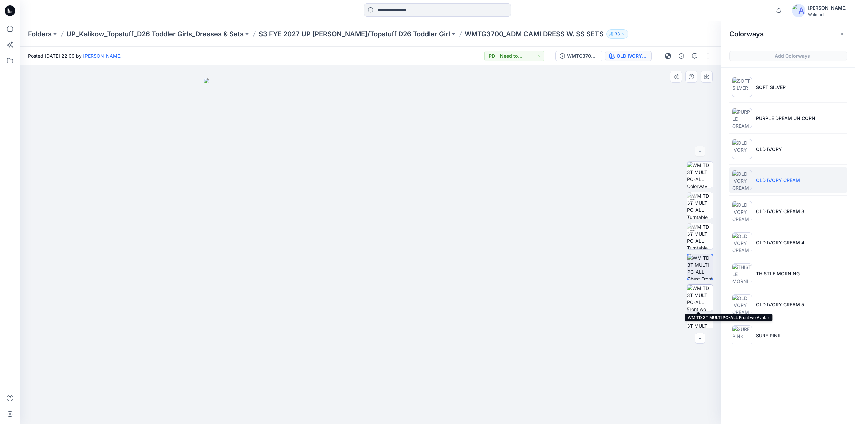
click at [697, 295] on img at bounding box center [700, 298] width 26 height 26
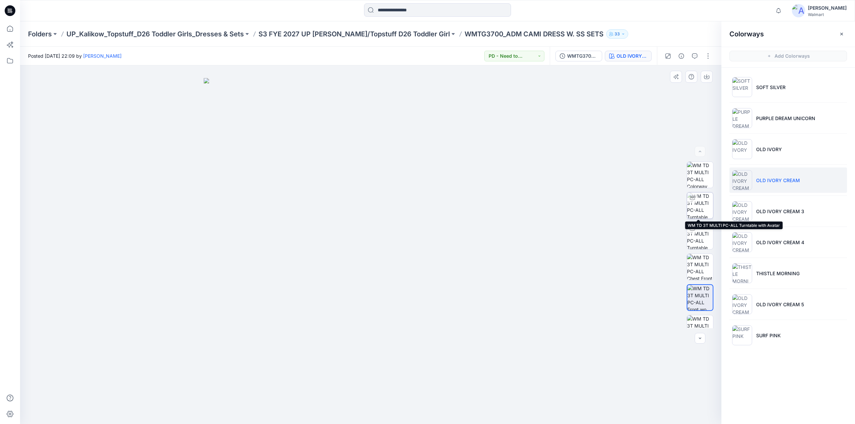
click at [693, 203] on div at bounding box center [692, 198] width 11 height 11
click at [704, 199] on img at bounding box center [700, 204] width 26 height 26
click at [698, 206] on img at bounding box center [700, 206] width 26 height 26
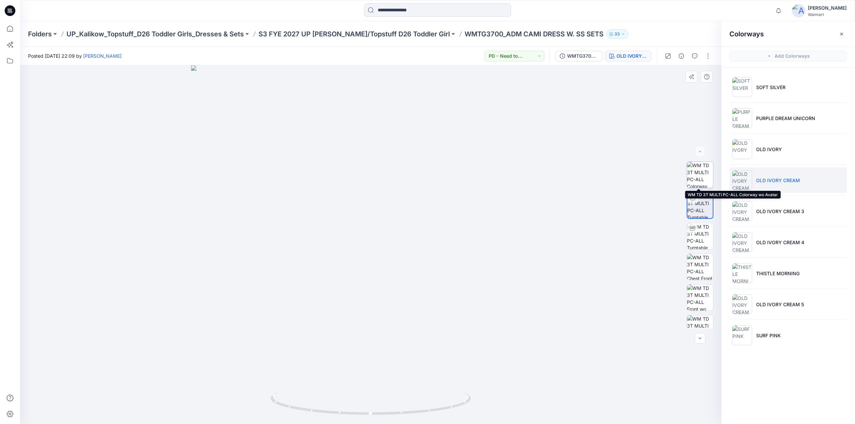
click at [700, 175] on img at bounding box center [700, 175] width 26 height 26
click at [704, 254] on img at bounding box center [700, 253] width 26 height 26
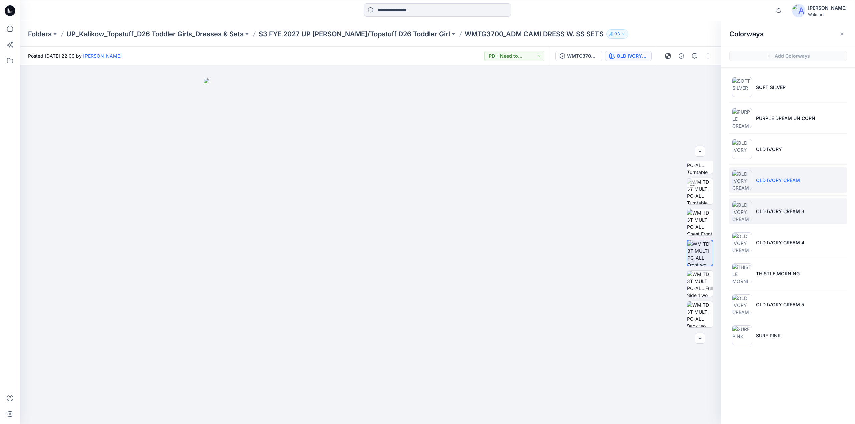
click at [750, 206] on img at bounding box center [742, 211] width 20 height 20
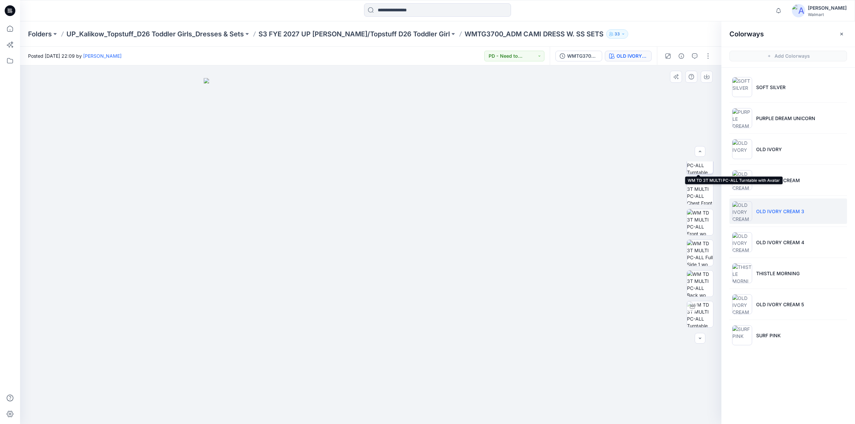
click at [698, 169] on img at bounding box center [700, 161] width 26 height 26
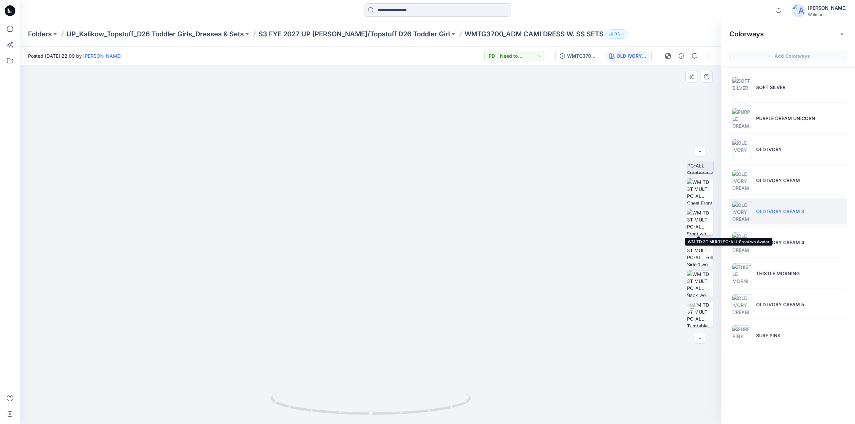
click at [703, 223] on img at bounding box center [700, 222] width 26 height 26
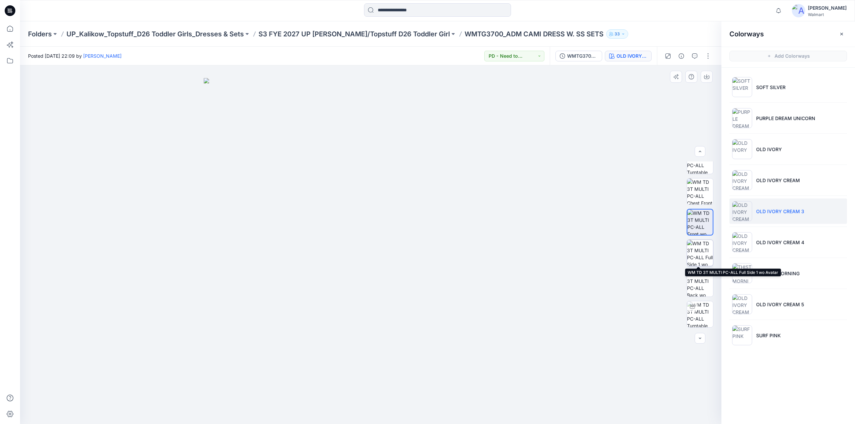
click at [702, 253] on img at bounding box center [700, 253] width 26 height 26
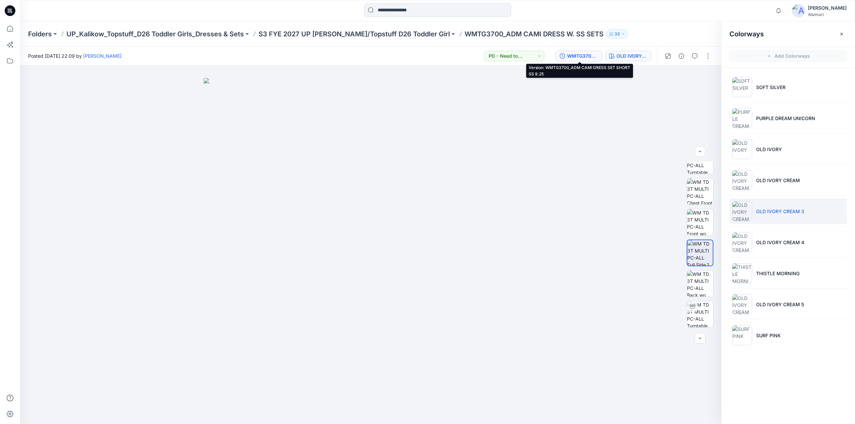
click at [581, 57] on div "WMTG3700_ADM CAMI DRESS SET SHORT SS 9.25" at bounding box center [582, 55] width 31 height 7
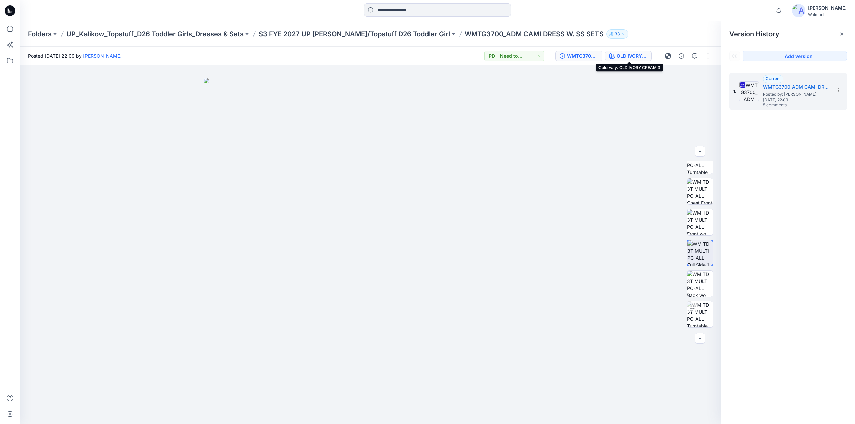
click at [629, 55] on div "OLD IVORY CREAM 3" at bounding box center [632, 55] width 31 height 7
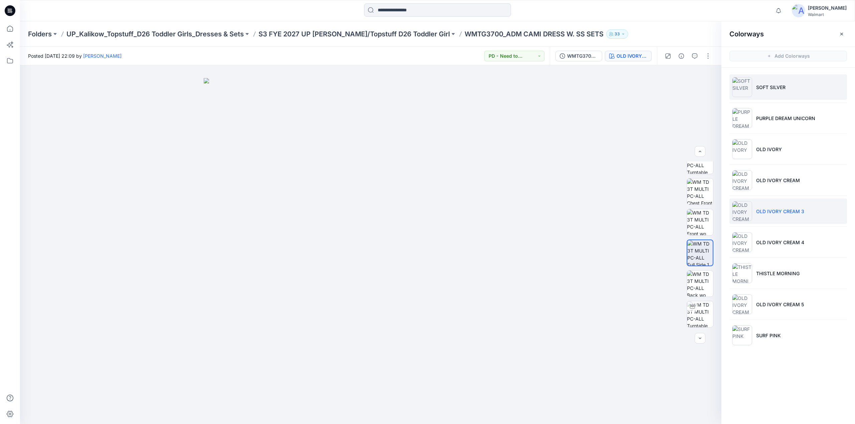
click at [765, 86] on p "SOFT SILVER" at bounding box center [770, 87] width 29 height 7
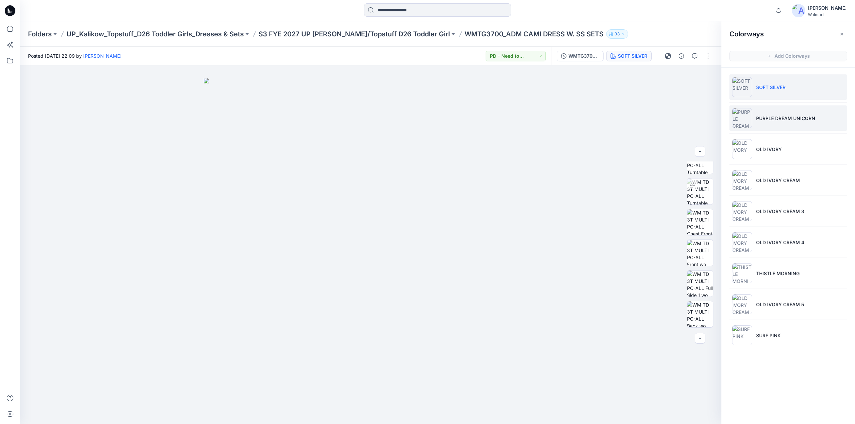
click at [768, 117] on p "PURPLE DREAM UNICORN" at bounding box center [785, 118] width 59 height 7
click at [769, 146] on p "OLD IVORY" at bounding box center [769, 149] width 26 height 7
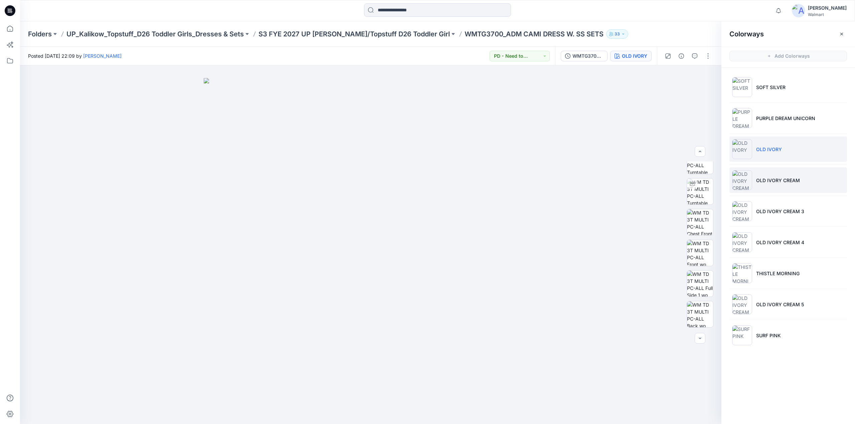
click at [761, 177] on p "OLD IVORY CREAM" at bounding box center [778, 180] width 44 height 7
click at [699, 227] on img at bounding box center [700, 222] width 26 height 26
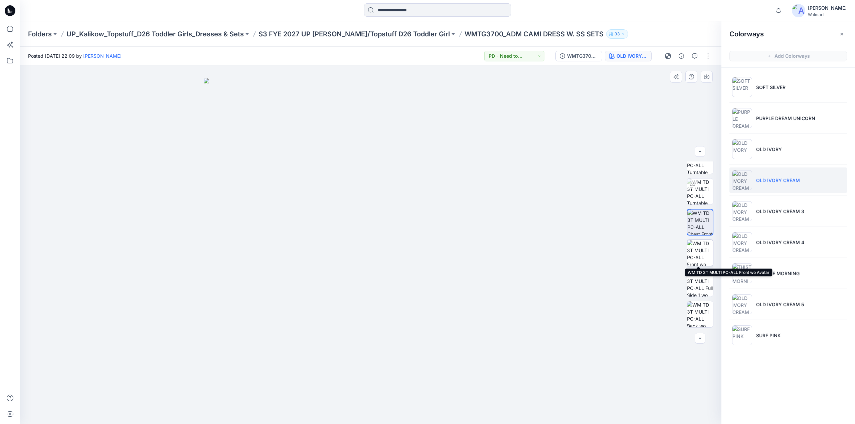
click at [697, 252] on img at bounding box center [700, 253] width 26 height 26
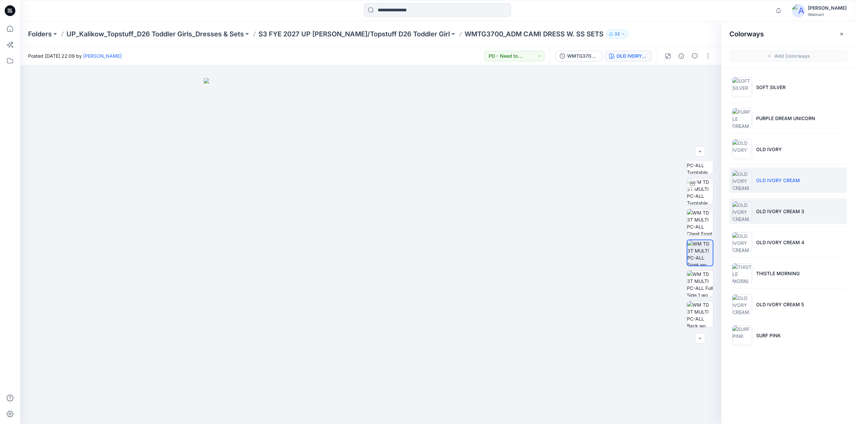
click at [740, 207] on img at bounding box center [742, 211] width 20 height 20
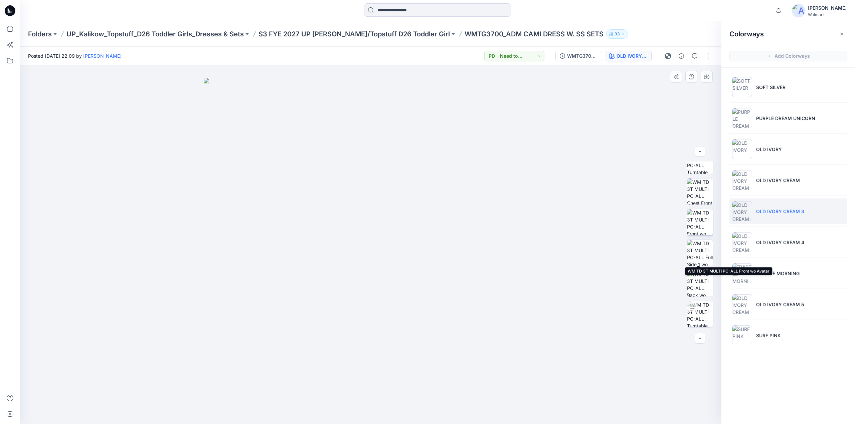
scroll to position [0, 0]
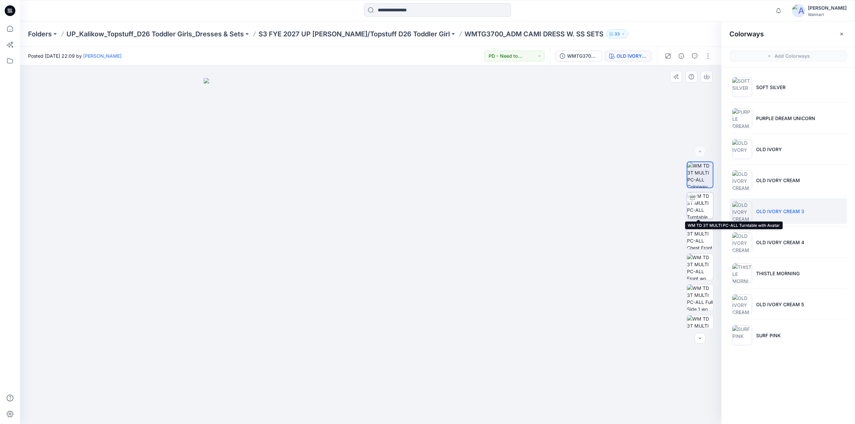
click at [699, 200] on img at bounding box center [700, 206] width 26 height 26
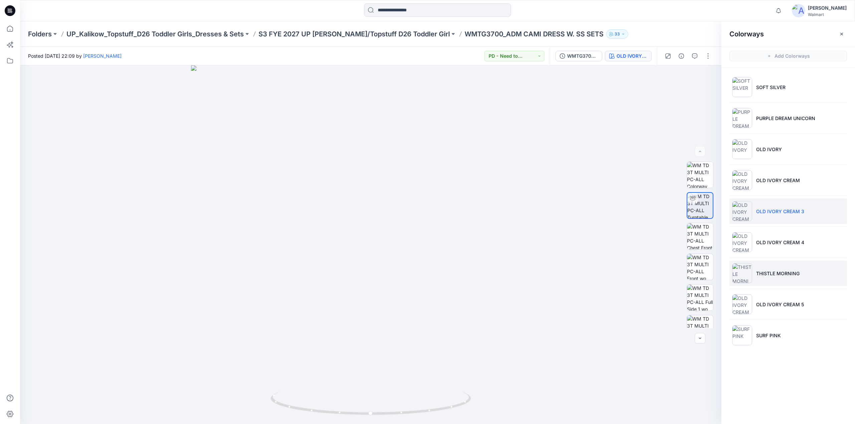
click at [766, 274] on p "THISTLE MORNING" at bounding box center [777, 273] width 43 height 7
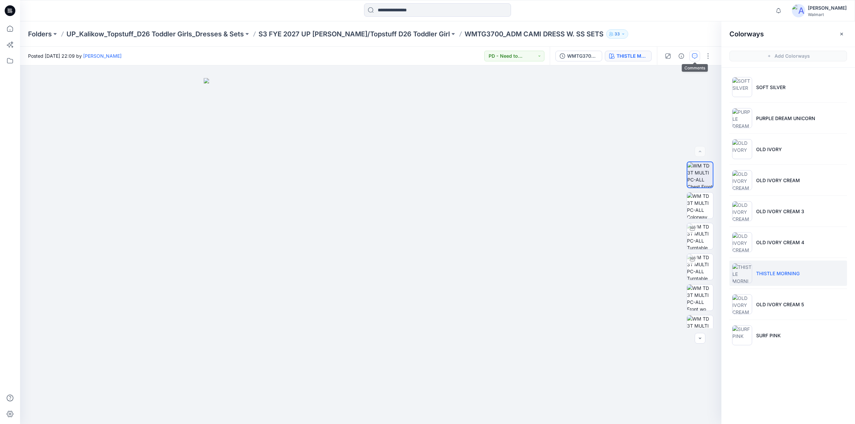
click at [693, 57] on icon "button" at bounding box center [694, 55] width 5 height 5
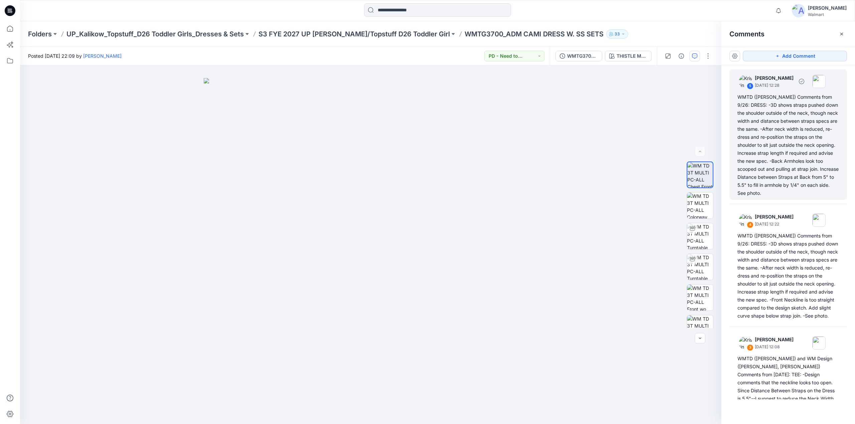
click at [762, 131] on div "WMTD (Kristin) Comments from 9/26: DRESS: -3D shows straps pushed down the shou…" at bounding box center [788, 145] width 102 height 104
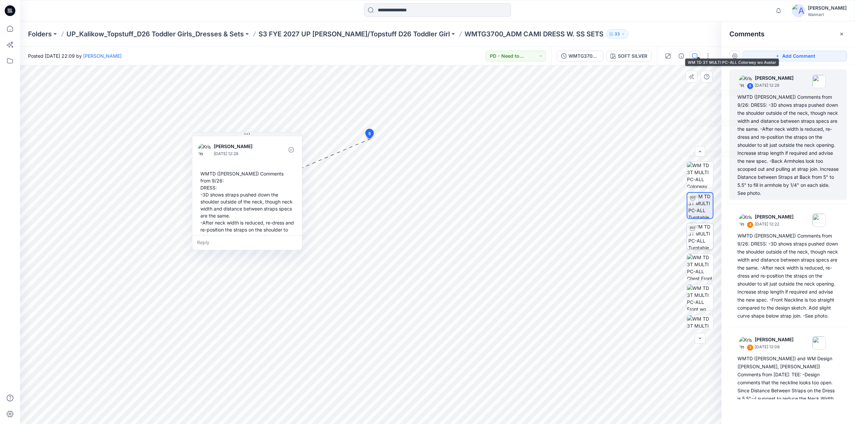
scroll to position [167, 0]
click at [629, 53] on div "SOFT SILVER" at bounding box center [632, 55] width 29 height 7
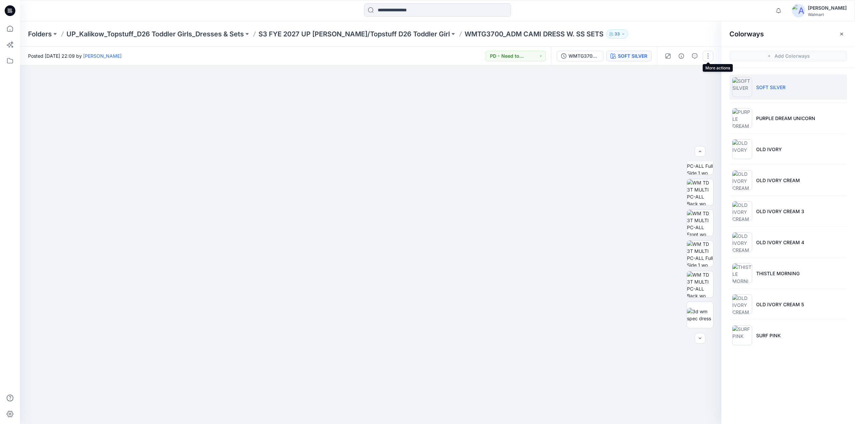
click at [710, 55] on button "button" at bounding box center [708, 56] width 11 height 11
click at [670, 90] on button "Edit" at bounding box center [679, 90] width 61 height 12
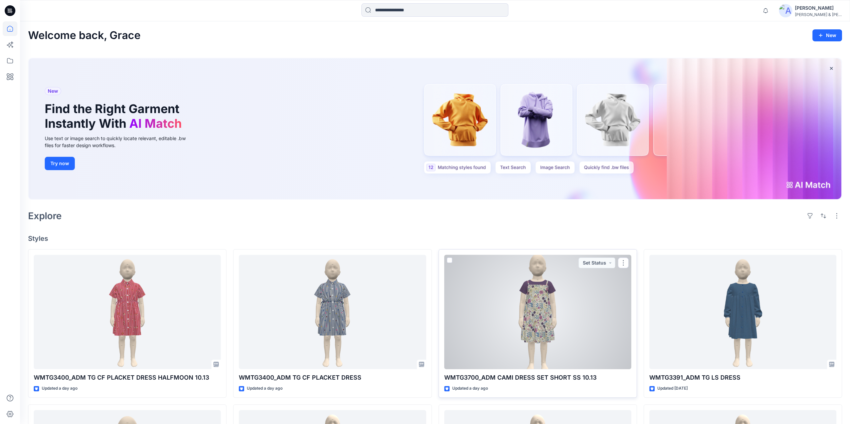
click at [538, 301] on div at bounding box center [537, 312] width 187 height 115
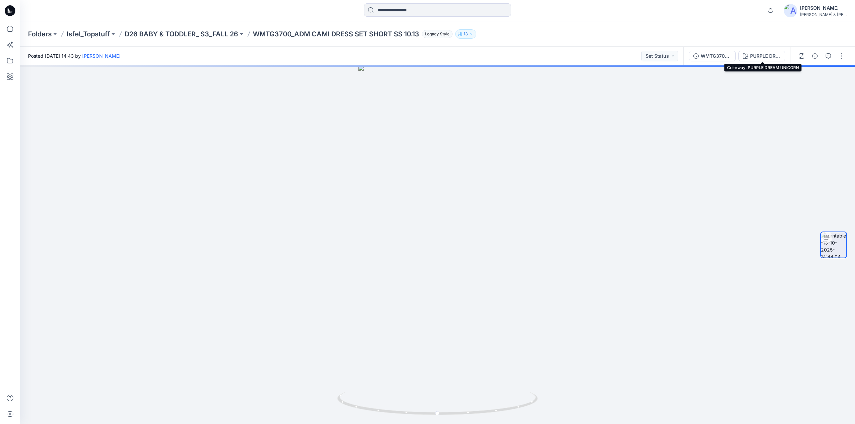
click at [769, 54] on div "PURPLE DREAM UNICORN" at bounding box center [765, 55] width 31 height 7
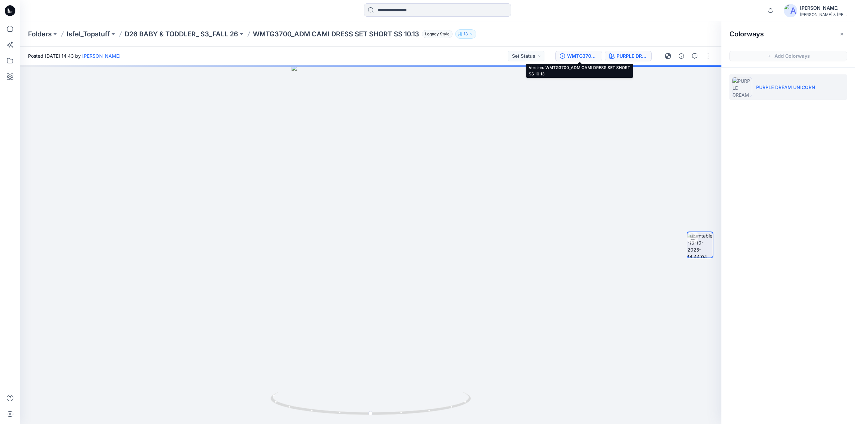
click at [588, 54] on div "WMTG3700_ADM CAMI DRESS SET SHORT SS 10.13" at bounding box center [582, 55] width 31 height 7
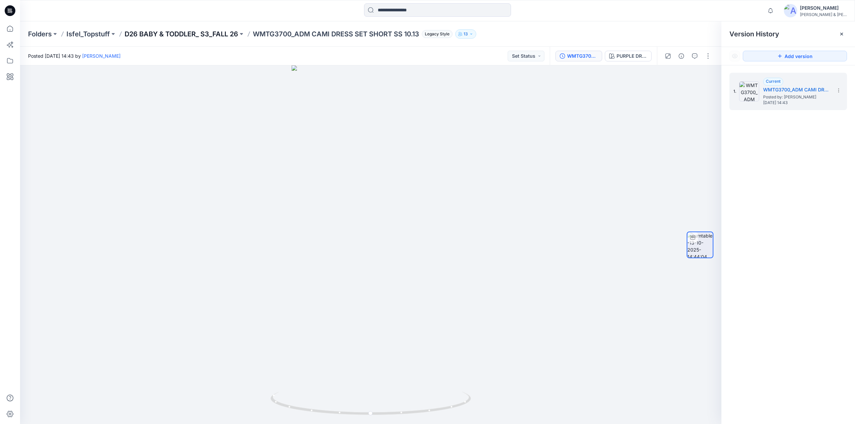
click at [191, 33] on p "D26 BABY & TODDLER_ S3_FALL 26" at bounding box center [182, 33] width 114 height 9
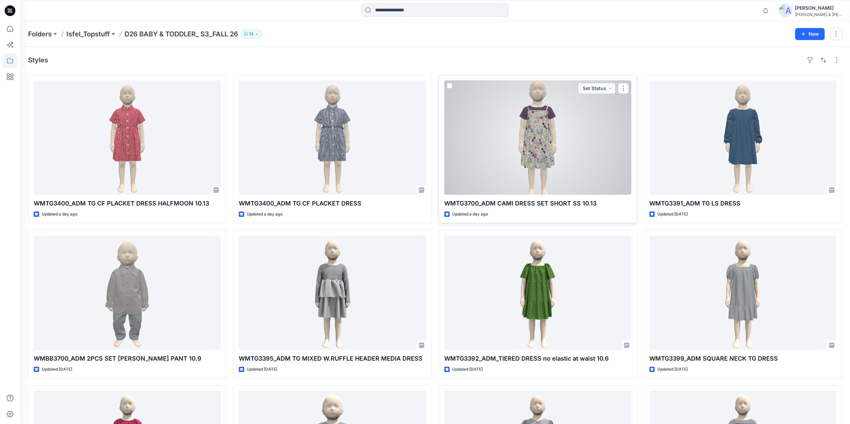
click at [530, 145] on div at bounding box center [537, 137] width 187 height 115
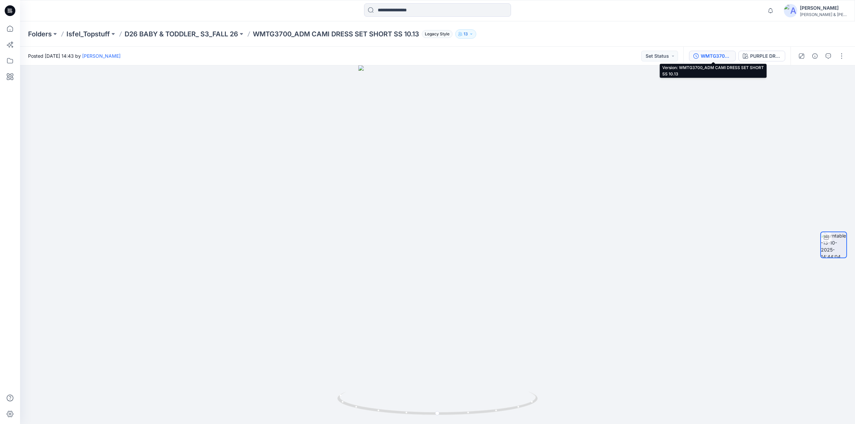
click at [697, 55] on icon "button" at bounding box center [695, 55] width 5 height 5
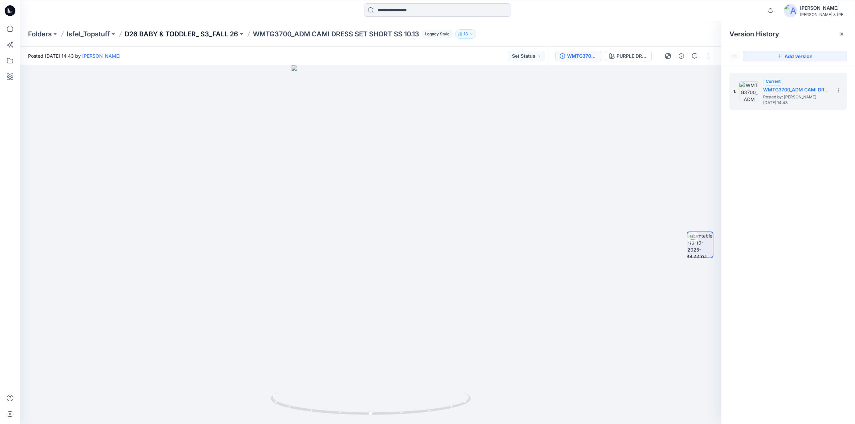
click at [218, 33] on p "D26 BABY & TODDLER_ S3_FALL 26" at bounding box center [182, 33] width 114 height 9
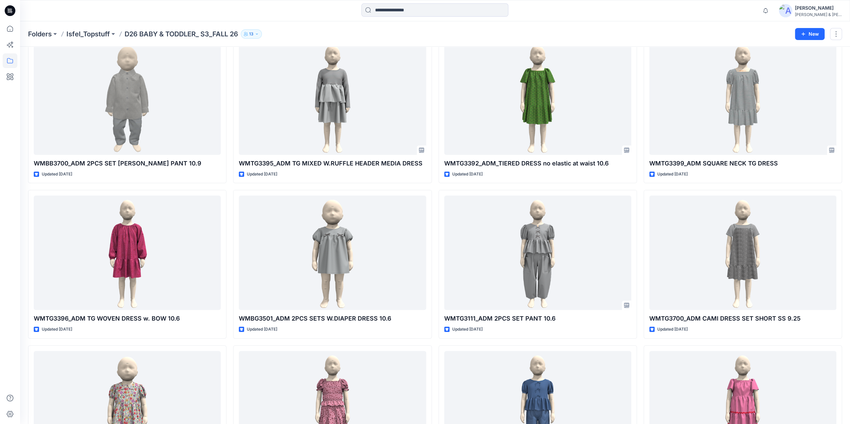
scroll to position [192, 0]
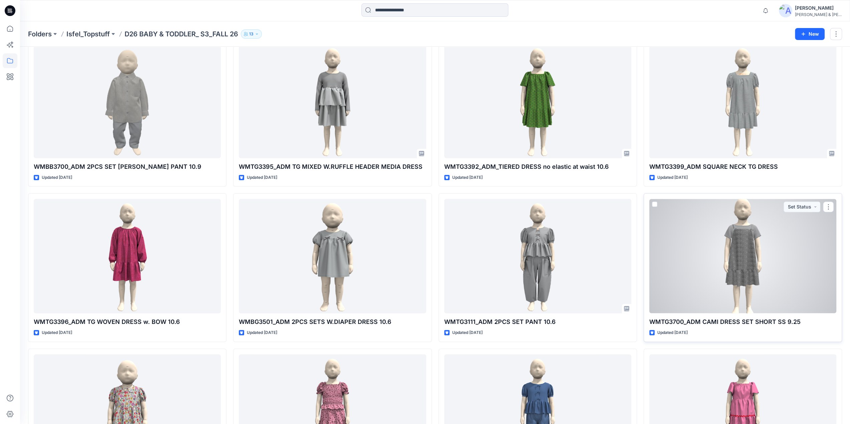
click at [748, 248] on div at bounding box center [742, 256] width 187 height 115
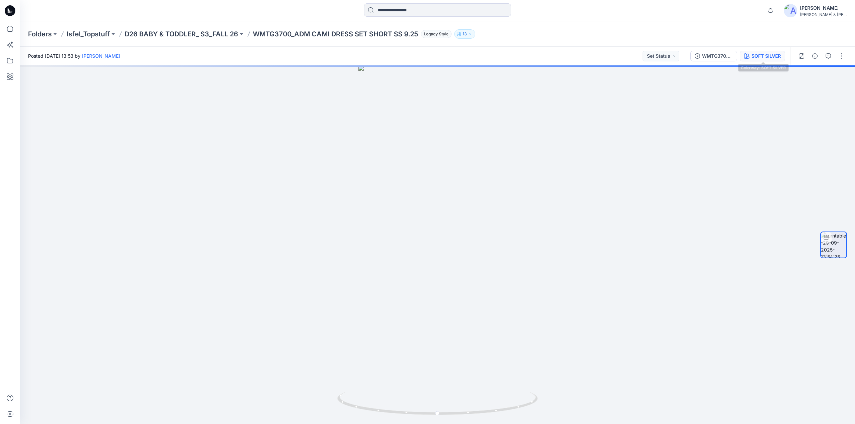
click at [762, 56] on div "SOFT SILVER" at bounding box center [765, 55] width 29 height 7
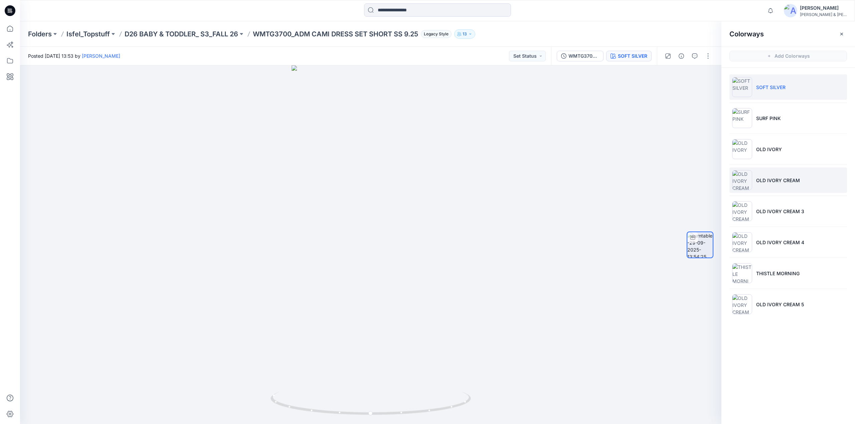
click at [766, 175] on li "OLD IVORY CREAM" at bounding box center [788, 180] width 118 height 25
click at [765, 208] on p "OLD IVORY CREAM 3" at bounding box center [780, 211] width 48 height 7
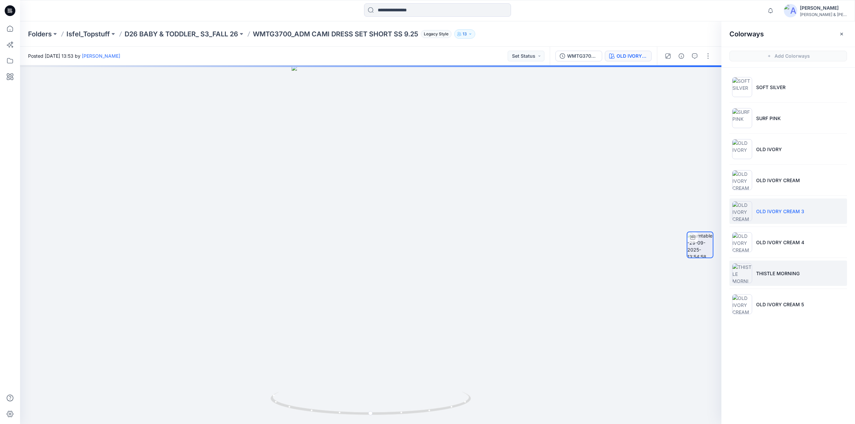
click at [766, 268] on li "THISTLE MORNING" at bounding box center [788, 273] width 118 height 25
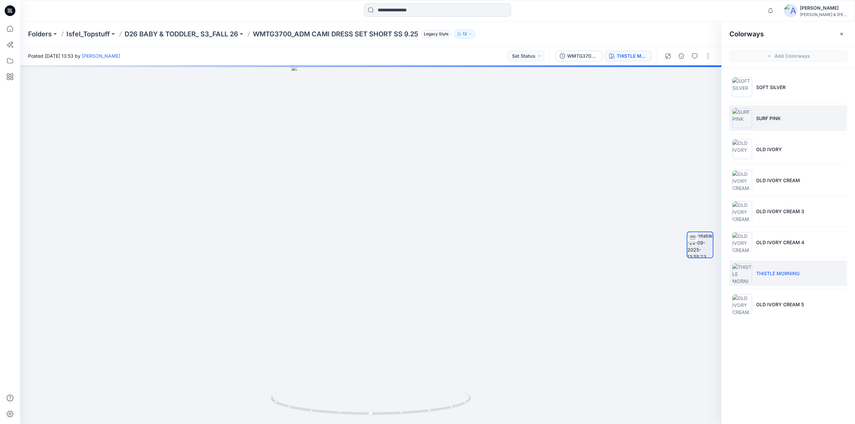
click at [770, 118] on p "SURF PINK" at bounding box center [768, 118] width 25 height 7
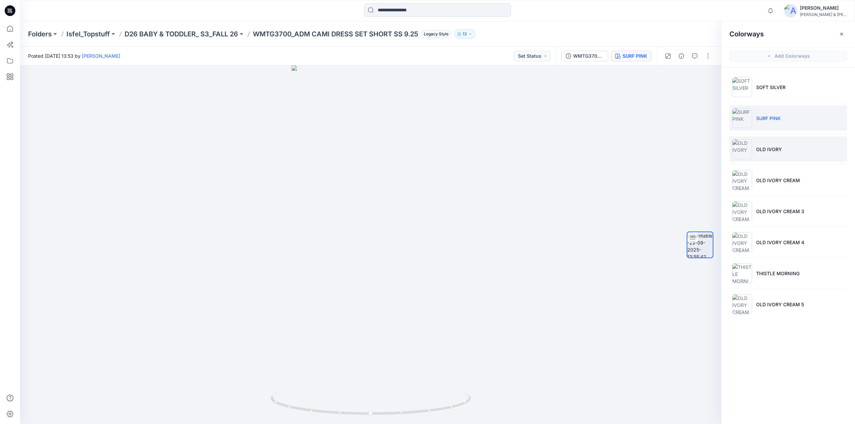
click at [765, 153] on li "OLD IVORY" at bounding box center [788, 149] width 118 height 25
click at [208, 33] on p "D26 BABY & TODDLER_ S3_FALL 26" at bounding box center [182, 33] width 114 height 9
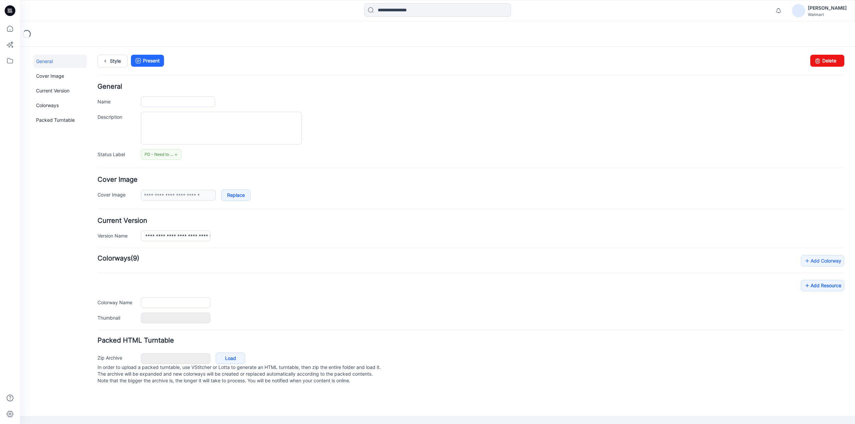
type input "**********"
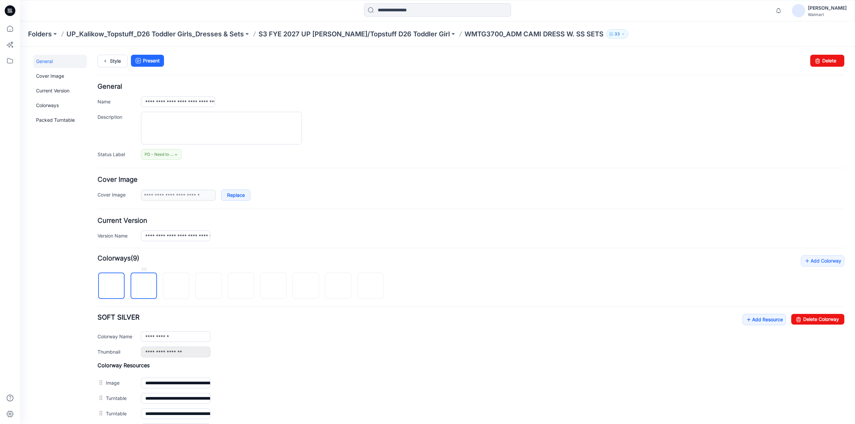
click at [144, 287] on img at bounding box center [144, 287] width 0 height 0
click at [814, 318] on link "Delete Colorway" at bounding box center [817, 319] width 53 height 11
click at [176, 287] on img at bounding box center [176, 287] width 0 height 0
click at [338, 287] on img at bounding box center [338, 287] width 0 height 0
click at [800, 318] on link "Delete Colorway" at bounding box center [817, 319] width 53 height 11
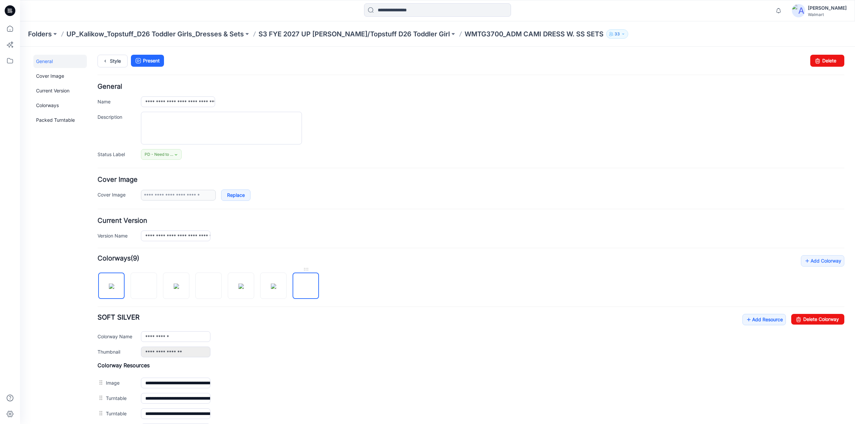
click at [303, 284] on img at bounding box center [305, 286] width 5 height 5
click at [796, 318] on icon at bounding box center [798, 319] width 9 height 11
click at [276, 287] on img at bounding box center [273, 286] width 5 height 5
click at [803, 315] on link "Delete Colorway" at bounding box center [817, 319] width 53 height 11
click at [244, 284] on img at bounding box center [240, 286] width 5 height 5
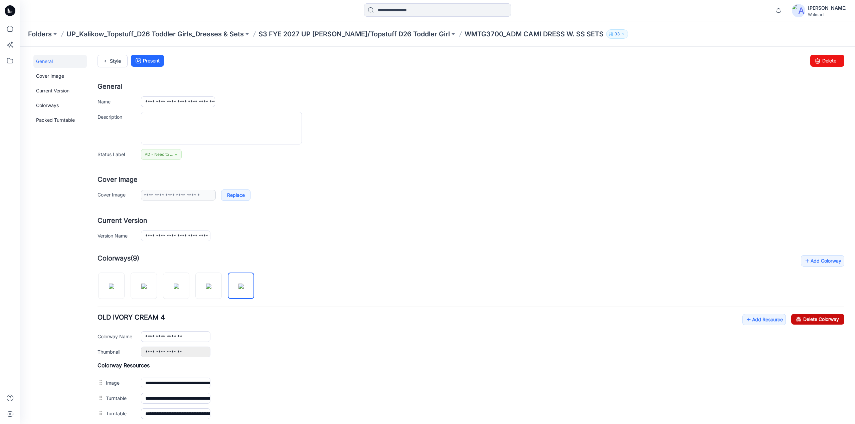
click at [804, 319] on link "Delete Colorway" at bounding box center [817, 319] width 53 height 11
click at [211, 286] on img at bounding box center [208, 286] width 5 height 5
click at [806, 320] on link "Delete Colorway" at bounding box center [817, 319] width 53 height 11
click at [179, 288] on img at bounding box center [176, 286] width 5 height 5
click at [808, 318] on link "Delete Colorway" at bounding box center [817, 319] width 53 height 11
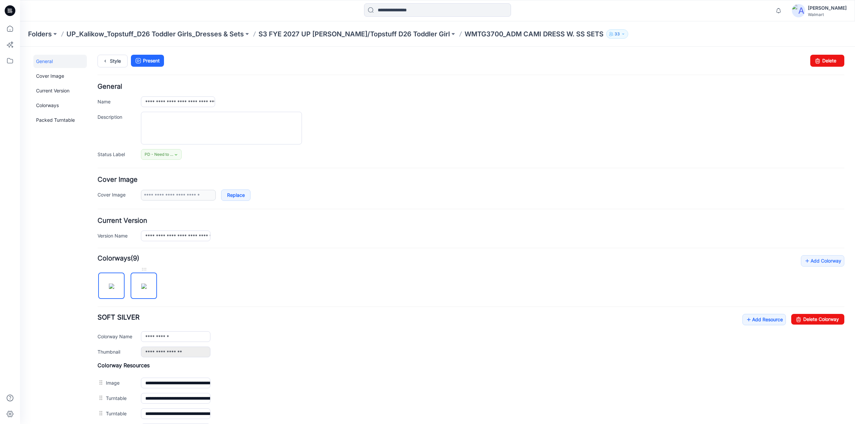
click at [147, 284] on img at bounding box center [143, 286] width 5 height 5
click at [797, 318] on icon at bounding box center [798, 319] width 9 height 11
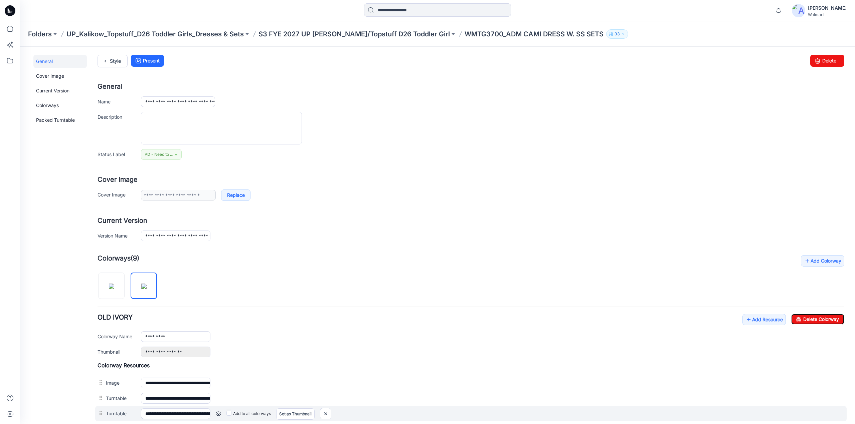
type input "**********"
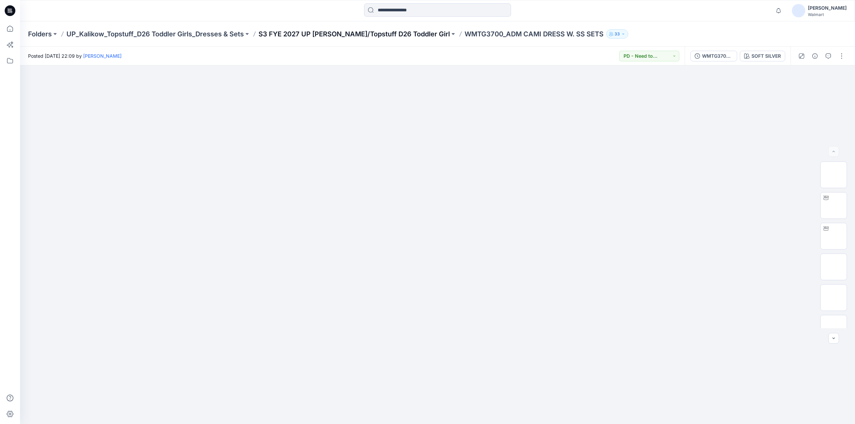
click at [363, 30] on p "S3 FYE 2027 UP Kalikow/Topstuff D26 Toddler Girl" at bounding box center [354, 33] width 191 height 9
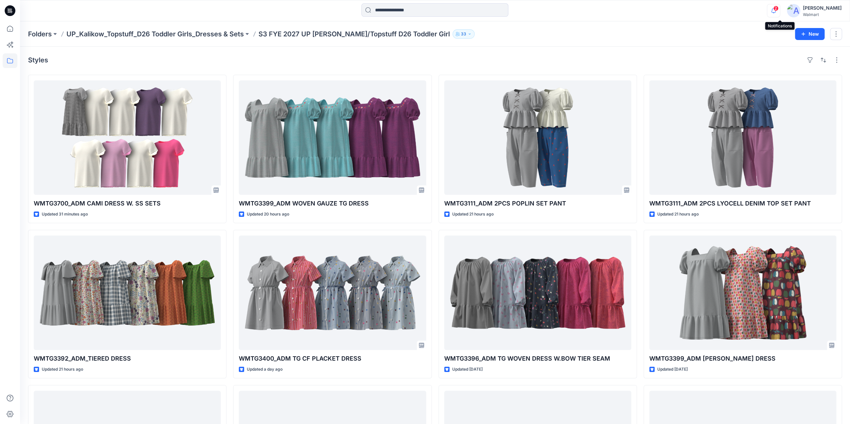
click at [775, 13] on icon "button" at bounding box center [774, 12] width 2 height 1
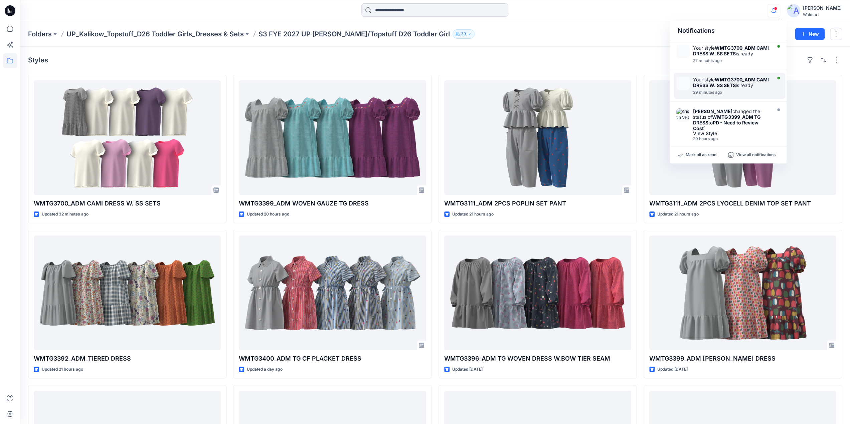
click at [711, 89] on div "Your style WMTG3700_ADM CAMI DRESS W. SS SETS is ready 29 minutes ago" at bounding box center [733, 86] width 80 height 18
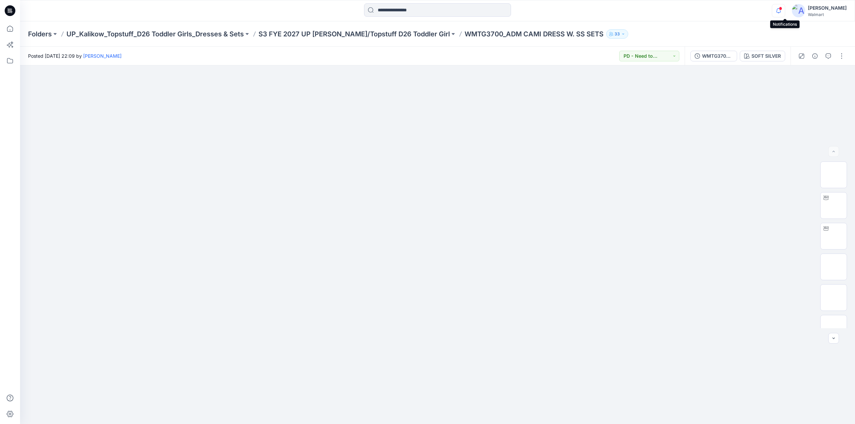
click at [782, 10] on span at bounding box center [780, 9] width 3 height 4
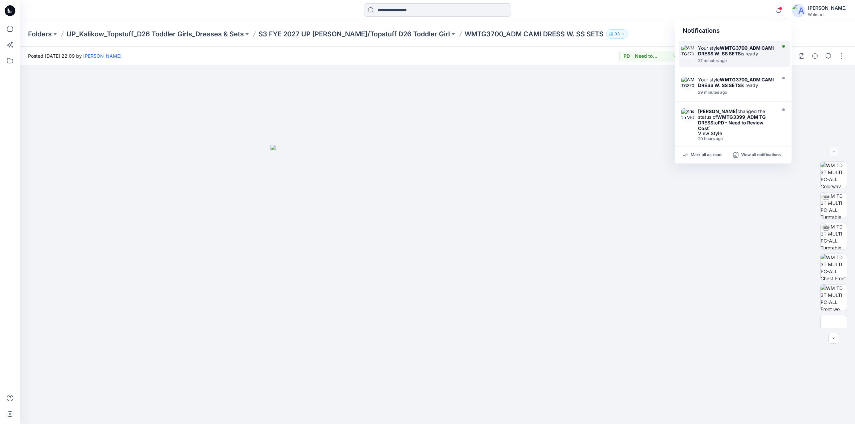
click at [731, 57] on div at bounding box center [736, 56] width 77 height 1
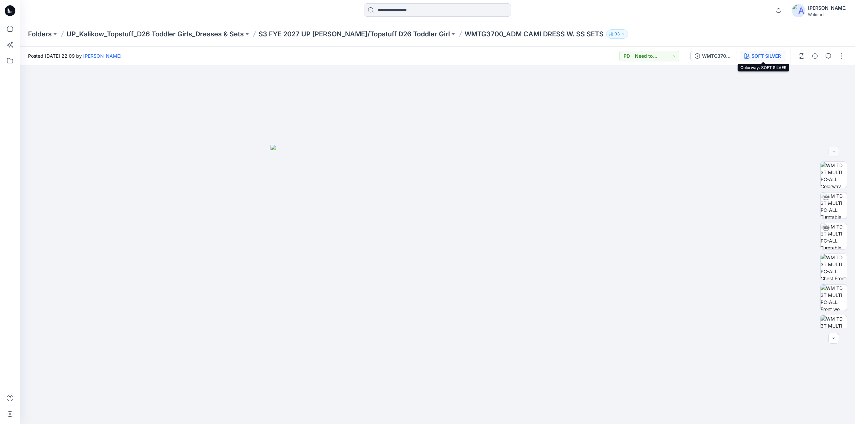
click at [772, 58] on div "SOFT SILVER" at bounding box center [765, 55] width 29 height 7
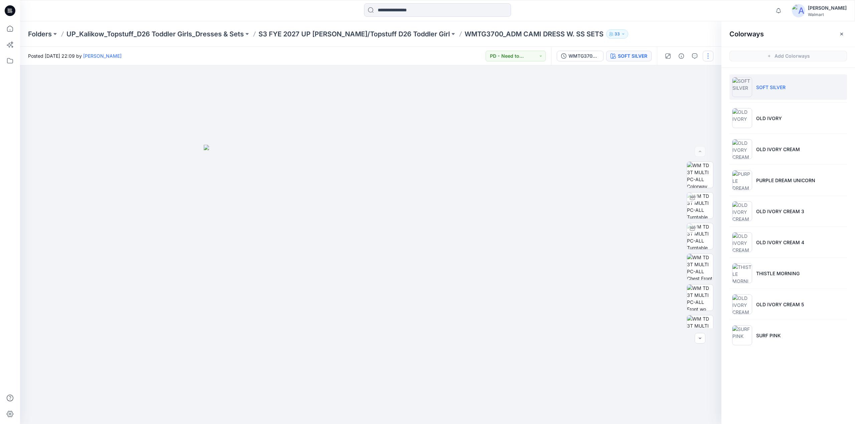
click at [706, 56] on button "button" at bounding box center [708, 56] width 11 height 11
click at [656, 87] on button "Edit" at bounding box center [679, 90] width 61 height 12
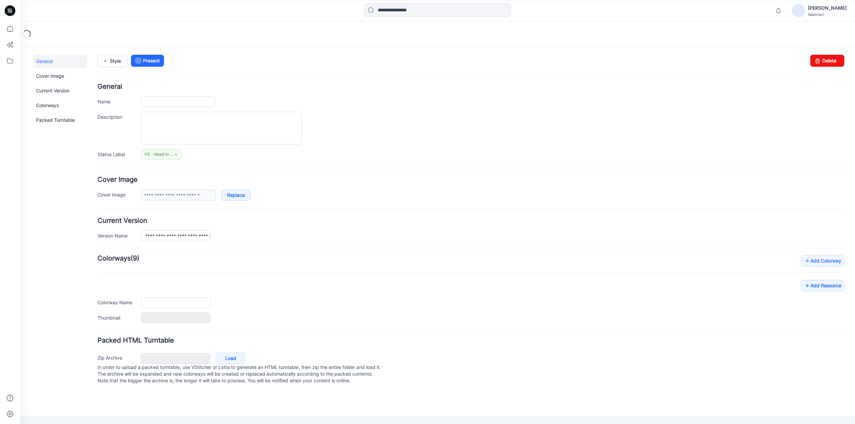
type input "**********"
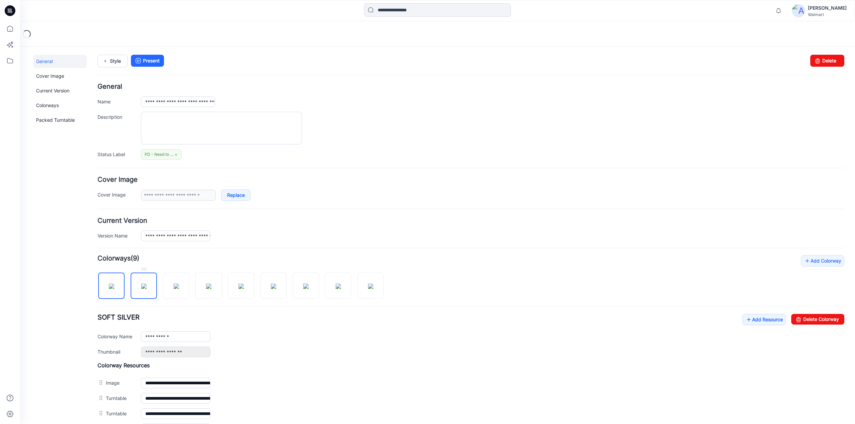
click at [144, 286] on img at bounding box center [143, 286] width 5 height 5
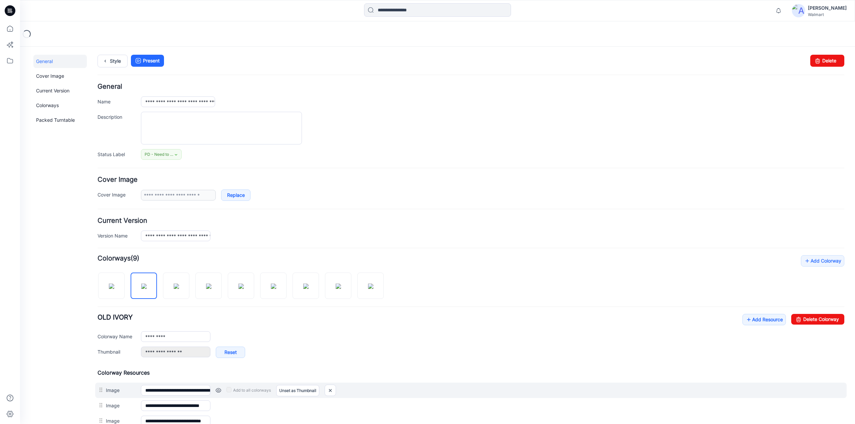
click at [217, 390] on link at bounding box center [218, 390] width 5 height 5
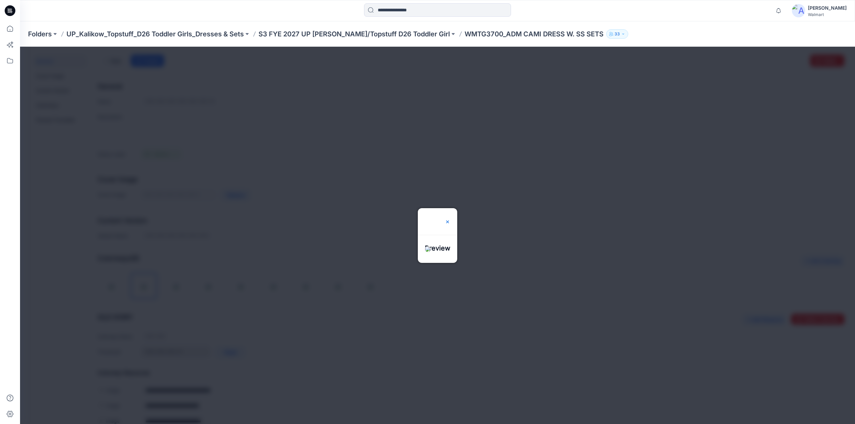
click at [450, 219] on img at bounding box center [447, 221] width 5 height 5
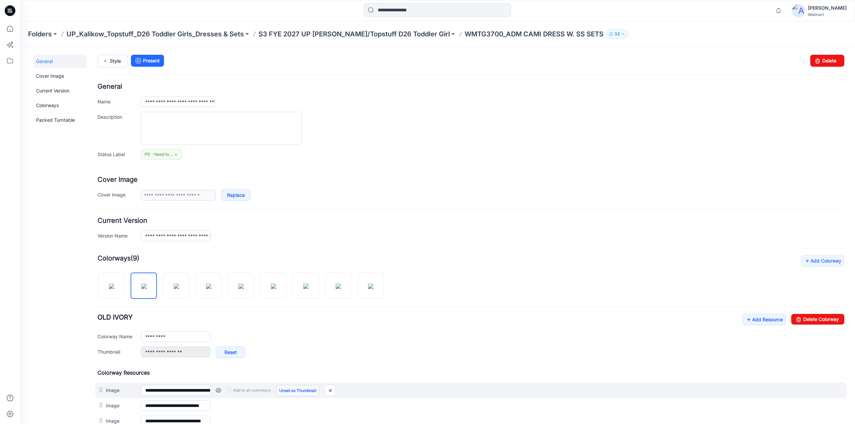
click at [307, 389] on link "Unset as Thumbnail" at bounding box center [297, 390] width 43 height 11
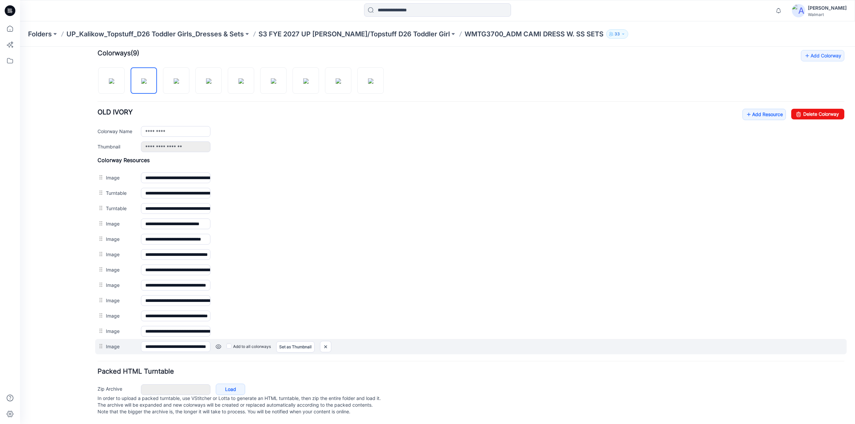
scroll to position [208, 0]
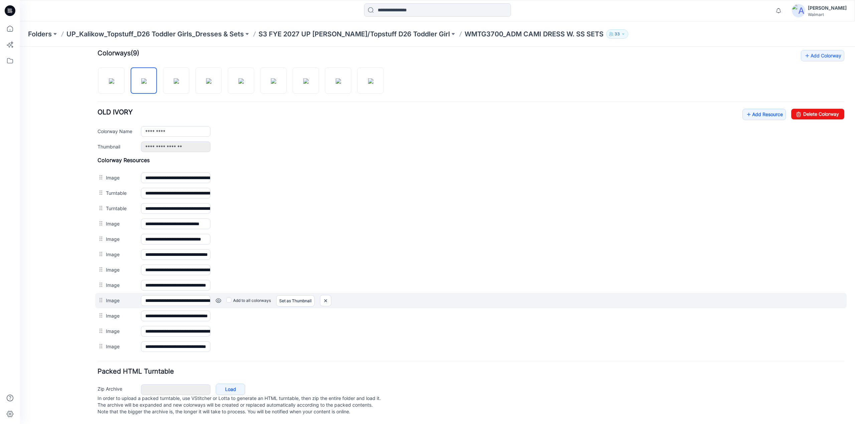
click at [218, 298] on link at bounding box center [218, 300] width 5 height 5
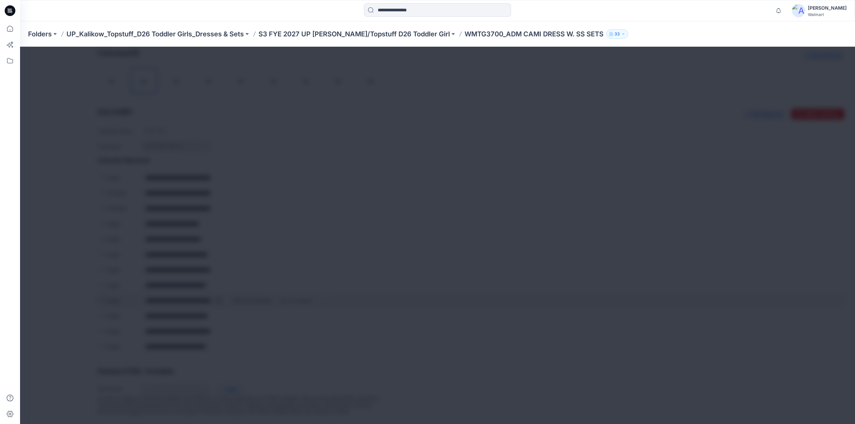
scroll to position [207, 0]
click at [450, 219] on img at bounding box center [447, 221] width 5 height 5
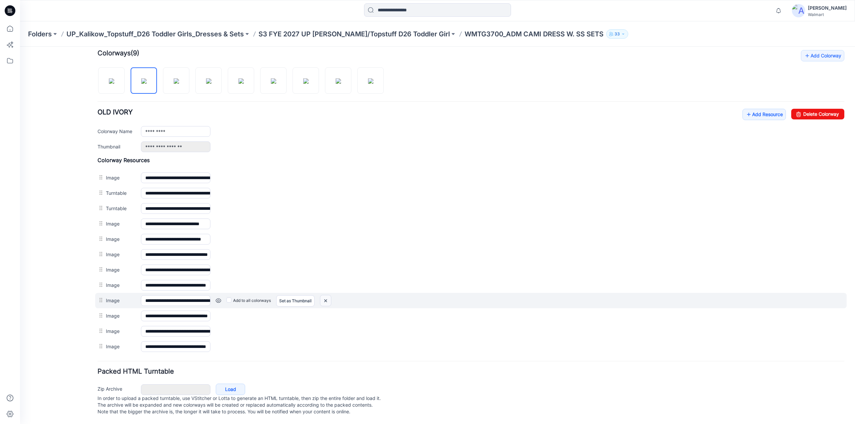
click at [325, 296] on img at bounding box center [325, 301] width 11 height 11
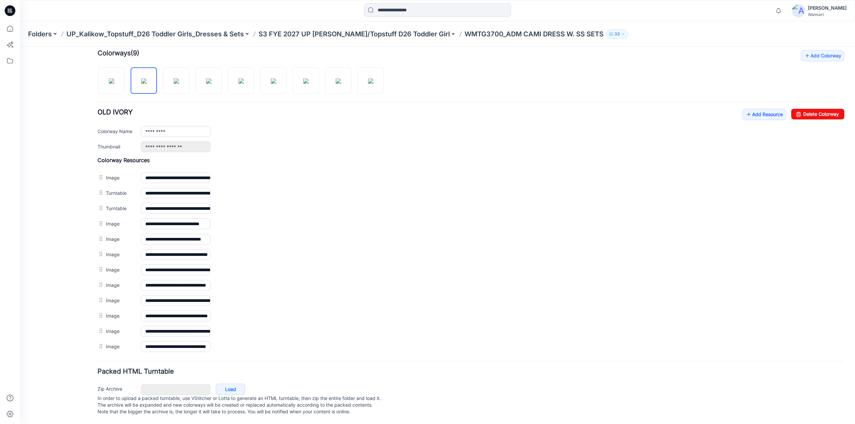
scroll to position [192, 0]
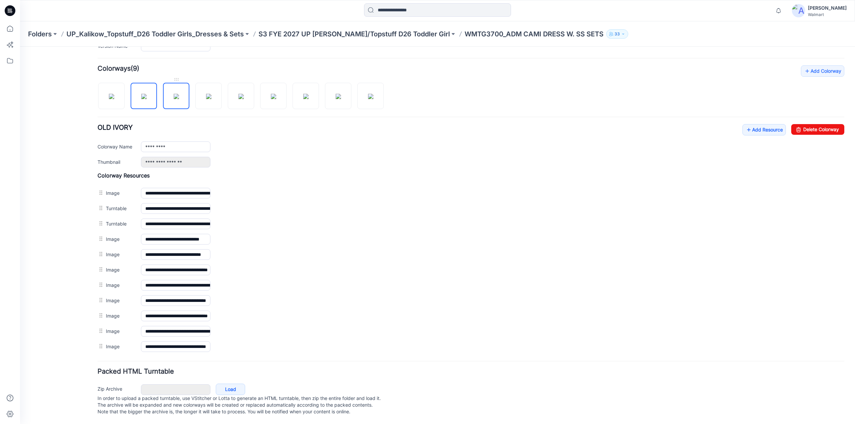
click at [177, 95] on img at bounding box center [176, 96] width 5 height 5
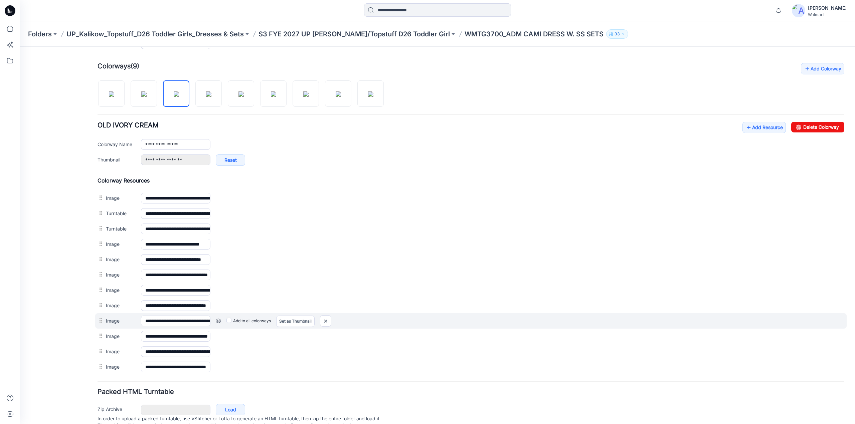
click at [219, 319] on link at bounding box center [218, 321] width 5 height 5
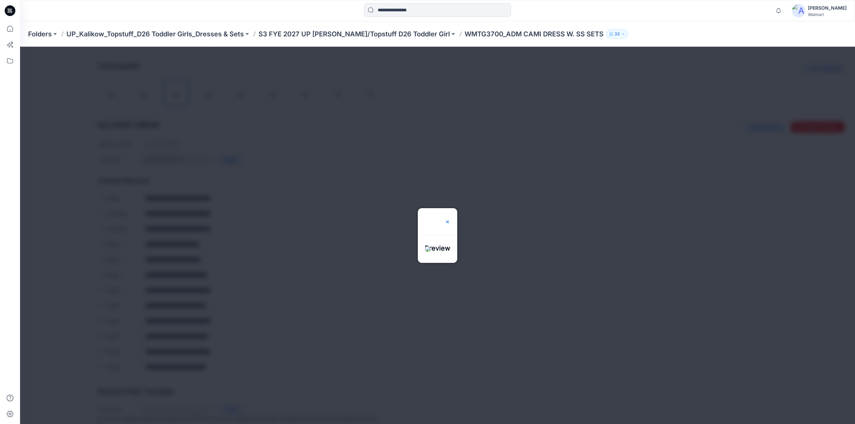
click at [450, 219] on img at bounding box center [447, 221] width 5 height 5
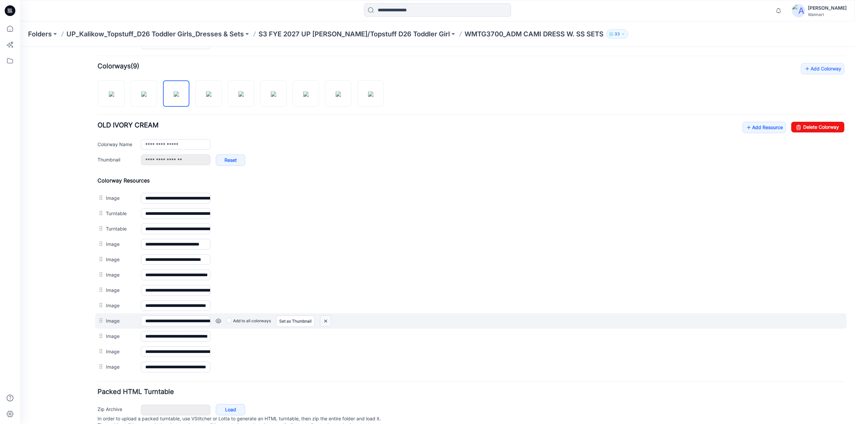
drag, startPoint x: 473, startPoint y: 78, endPoint x: 327, endPoint y: 317, distance: 279.8
click at [327, 317] on img at bounding box center [325, 321] width 11 height 11
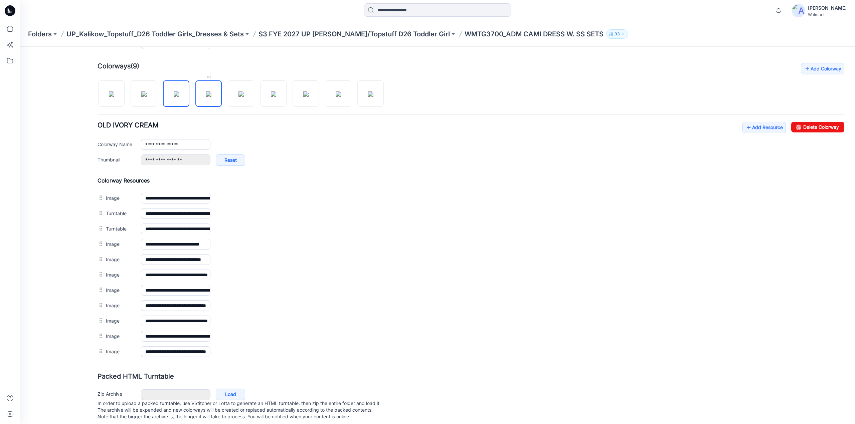
click at [209, 97] on img at bounding box center [208, 94] width 5 height 5
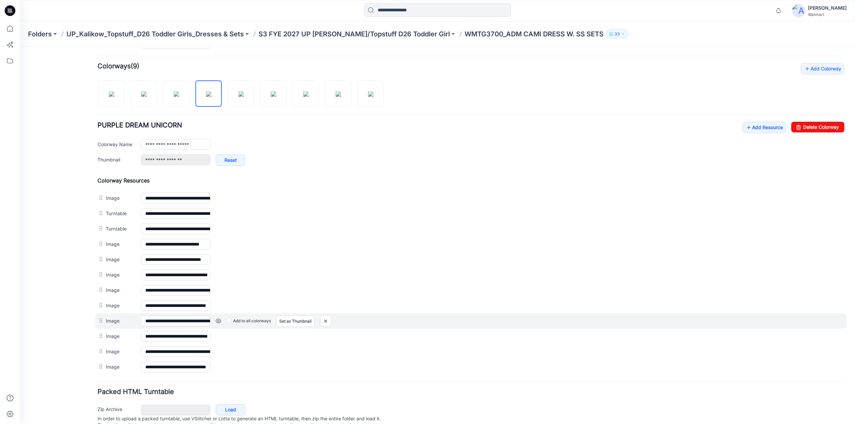
click at [219, 319] on link at bounding box center [218, 321] width 5 height 5
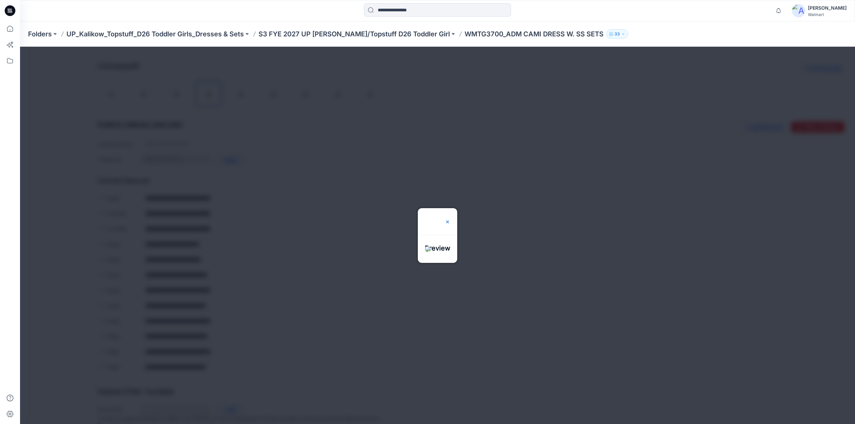
click at [450, 219] on img at bounding box center [447, 221] width 5 height 5
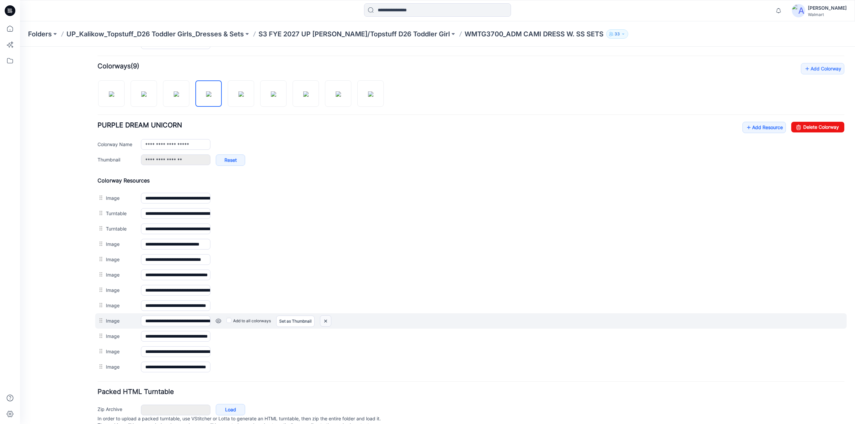
click at [325, 319] on img at bounding box center [325, 321] width 11 height 11
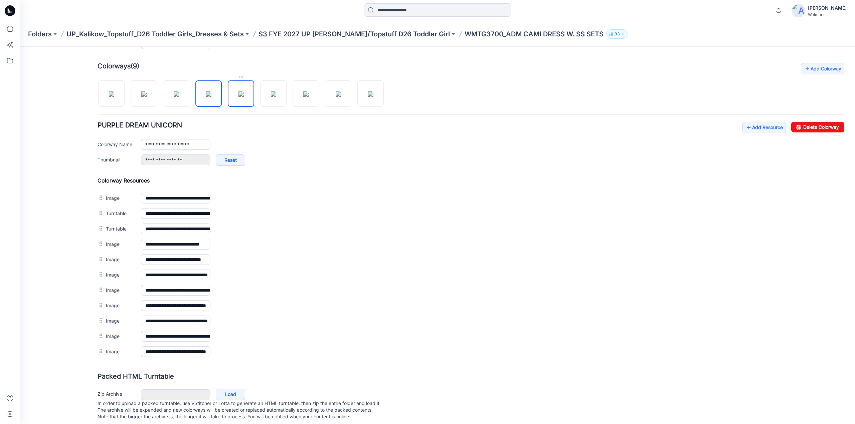
click at [241, 92] on img at bounding box center [240, 94] width 5 height 5
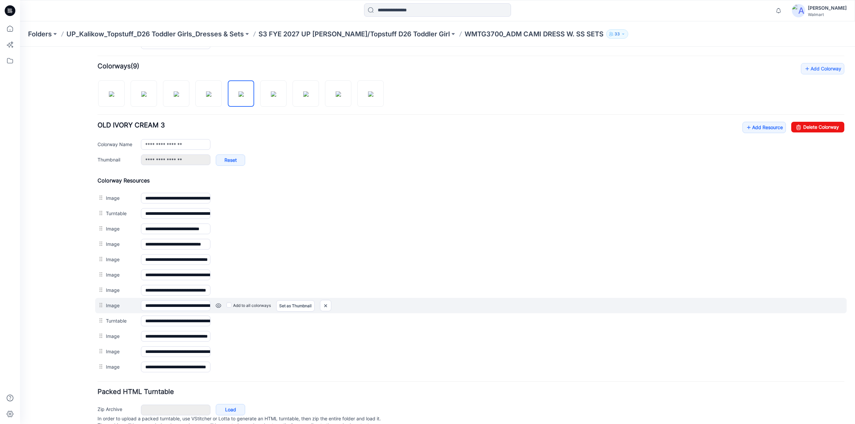
click at [218, 303] on link at bounding box center [218, 305] width 5 height 5
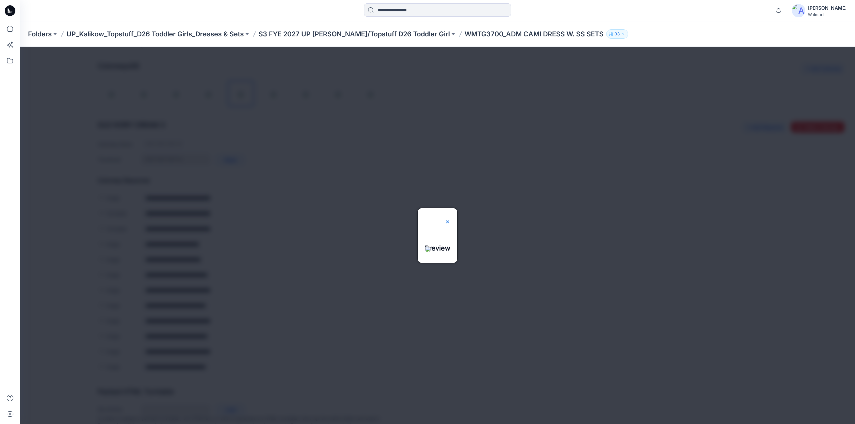
click at [450, 219] on img at bounding box center [447, 221] width 5 height 5
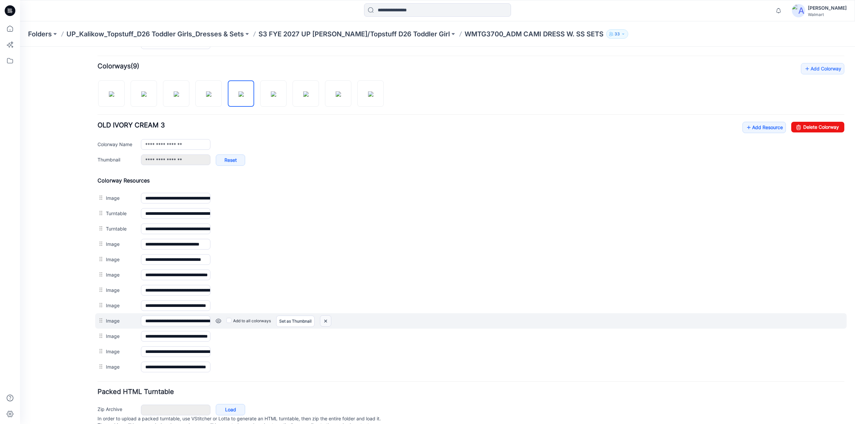
click at [325, 318] on img at bounding box center [325, 321] width 11 height 11
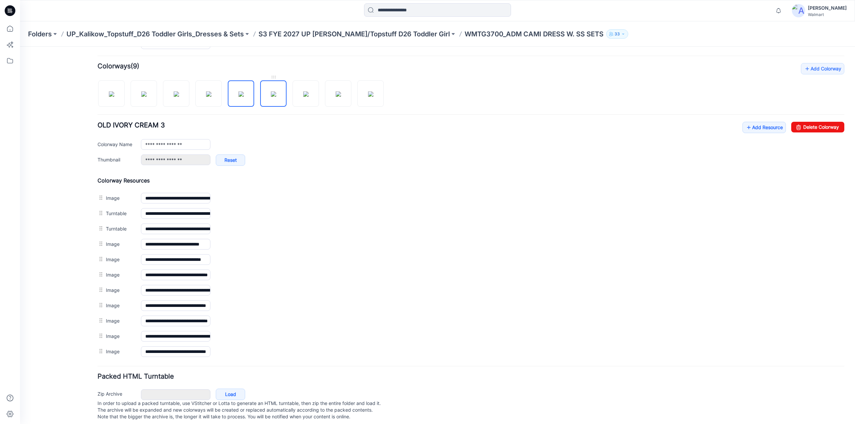
click at [271, 93] on img at bounding box center [273, 94] width 5 height 5
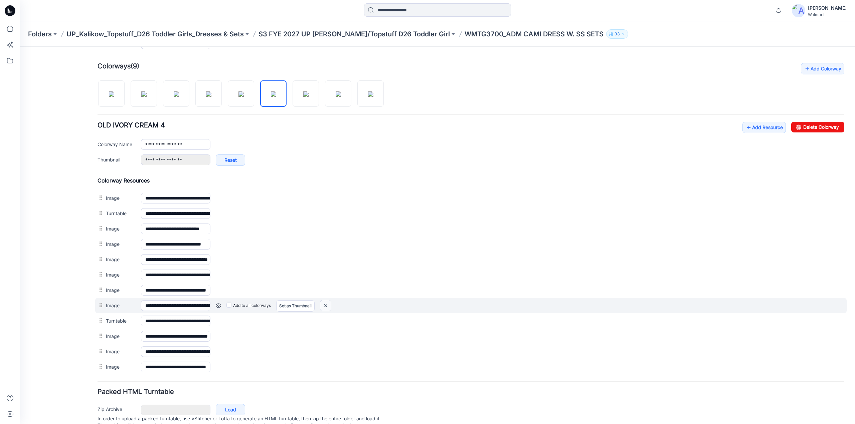
click at [328, 302] on img at bounding box center [325, 306] width 11 height 11
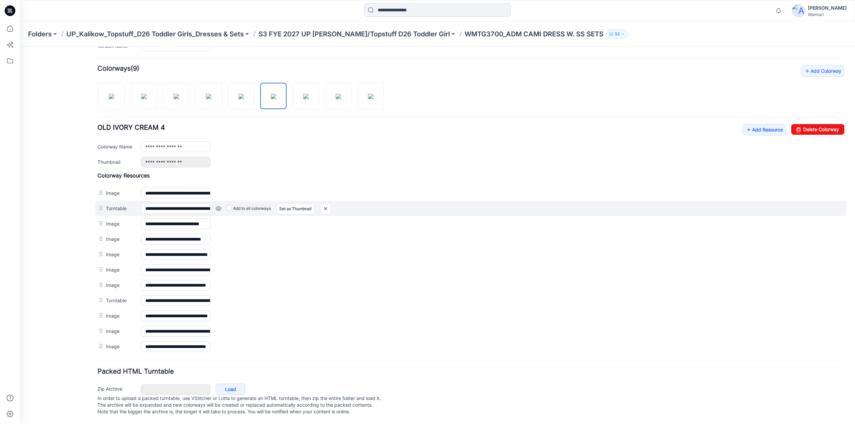
click at [217, 206] on link at bounding box center [218, 208] width 5 height 5
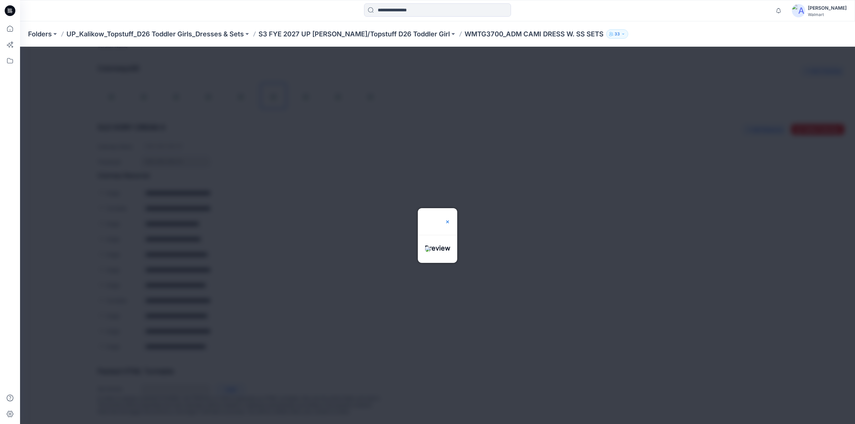
click at [450, 219] on img at bounding box center [447, 221] width 5 height 5
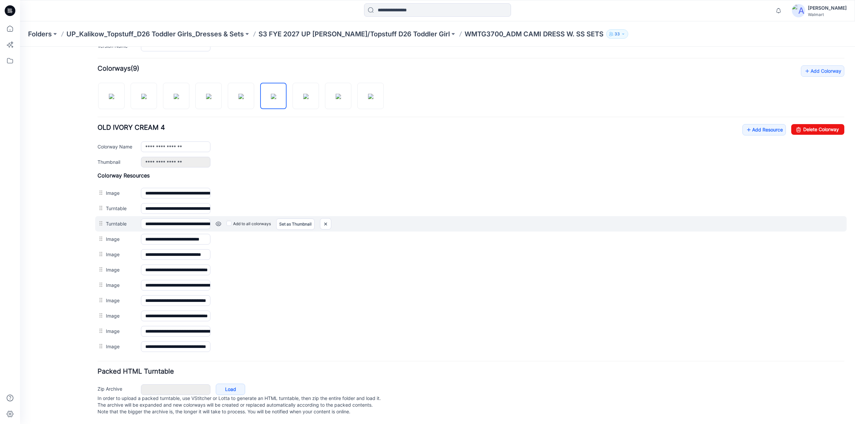
click at [220, 221] on link at bounding box center [218, 223] width 5 height 5
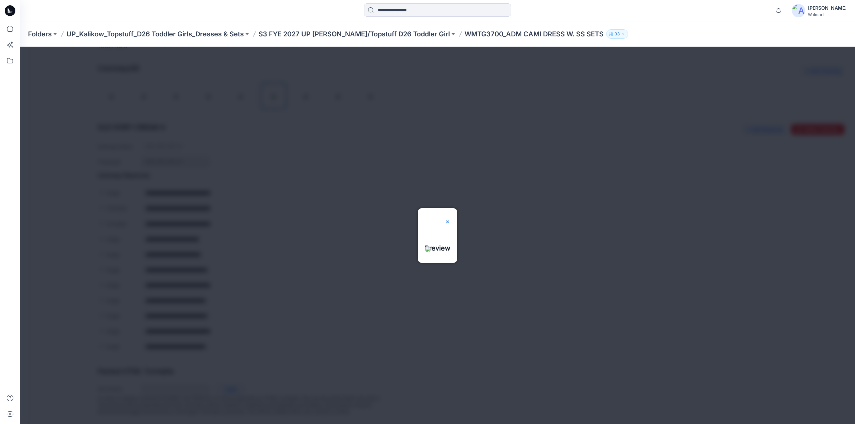
click at [450, 219] on img at bounding box center [447, 221] width 5 height 5
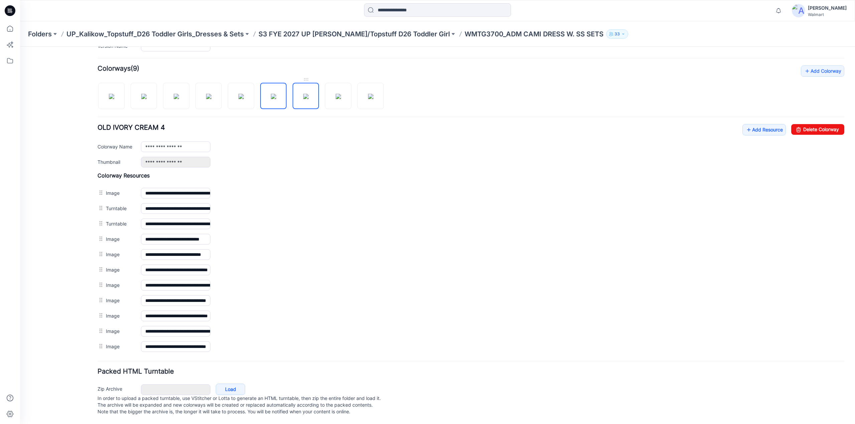
click at [303, 99] on img at bounding box center [305, 96] width 5 height 5
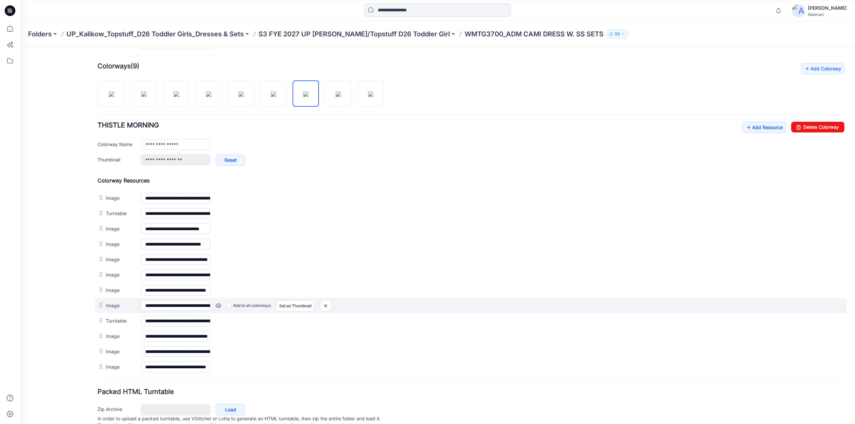
click at [217, 303] on link at bounding box center [218, 305] width 5 height 5
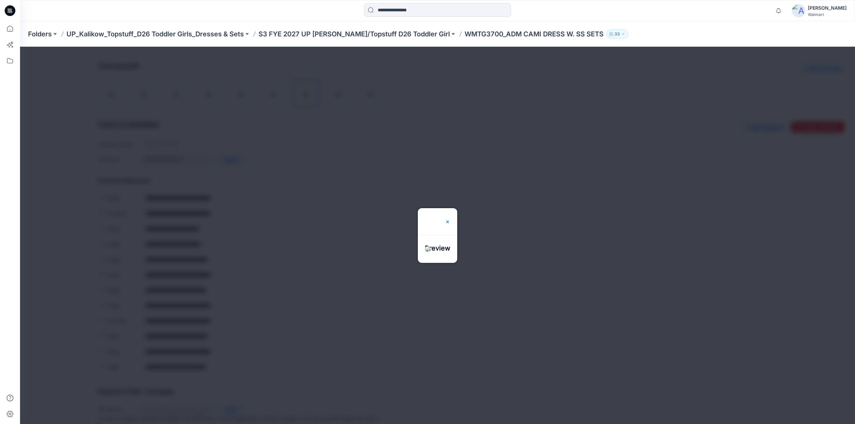
click at [450, 219] on img at bounding box center [447, 221] width 5 height 5
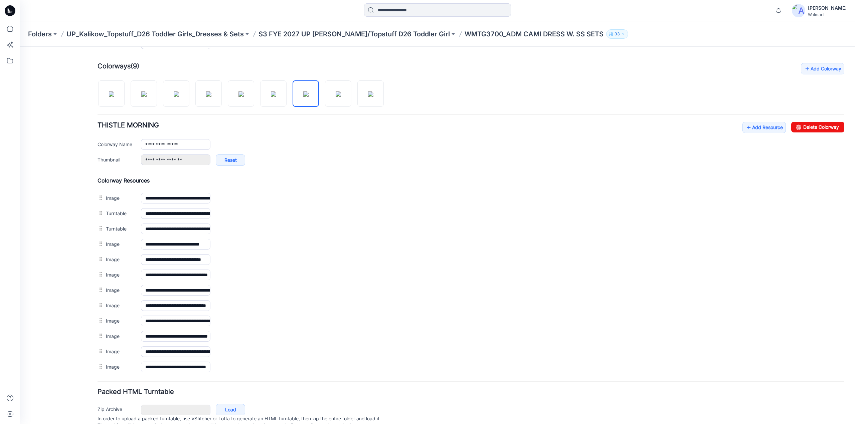
drag, startPoint x: 324, startPoint y: 303, endPoint x: 471, endPoint y: 75, distance: 270.9
click at [20, 47] on img at bounding box center [20, 47] width 0 height 0
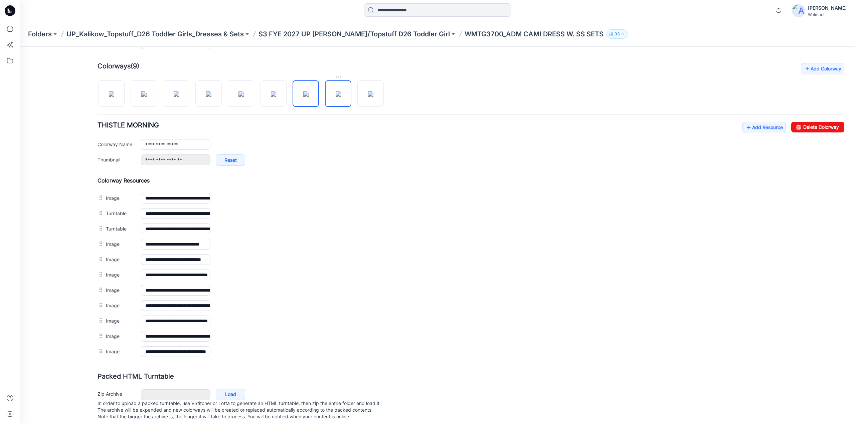
click at [336, 95] on img at bounding box center [338, 94] width 5 height 5
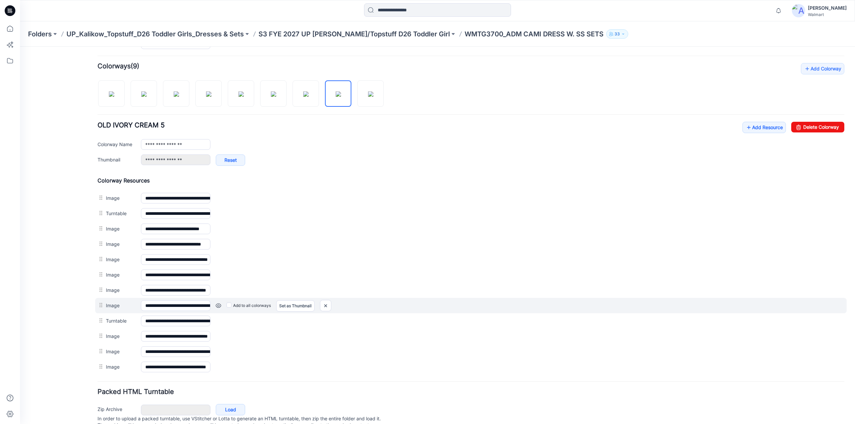
click at [219, 304] on link at bounding box center [218, 305] width 5 height 5
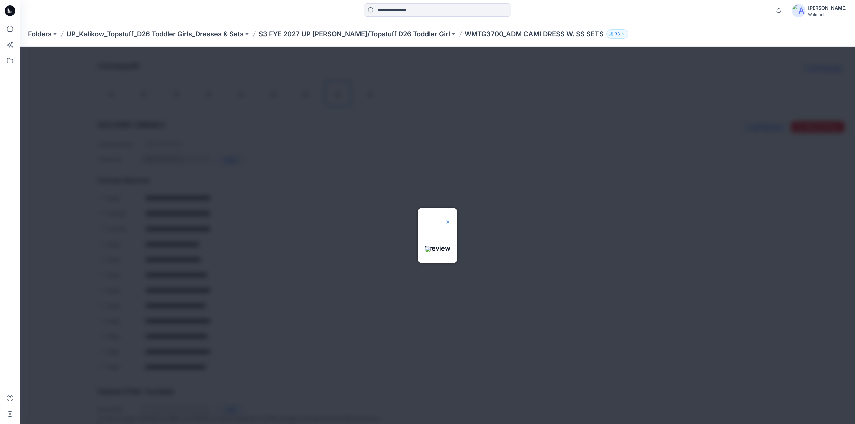
click at [450, 219] on img at bounding box center [447, 221] width 5 height 5
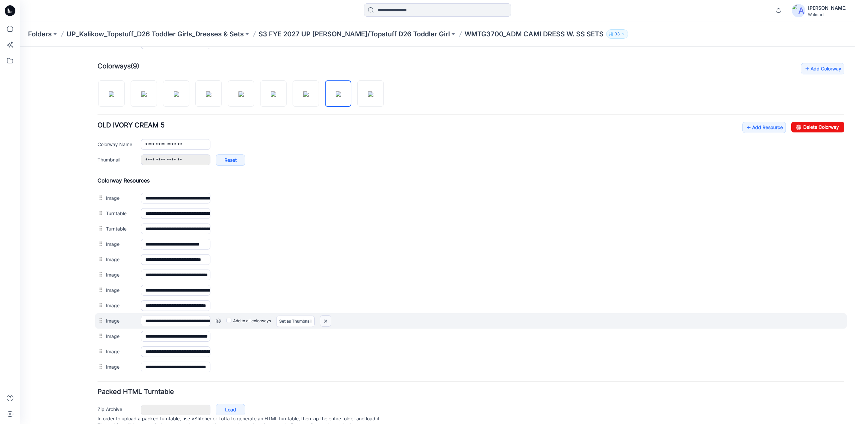
drag, startPoint x: 324, startPoint y: 321, endPoint x: 484, endPoint y: 76, distance: 292.7
click at [324, 321] on img at bounding box center [325, 321] width 11 height 11
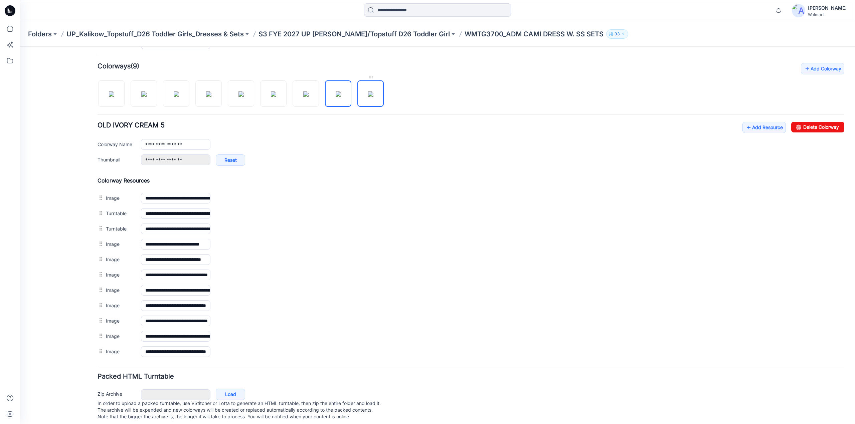
click at [368, 93] on img at bounding box center [370, 94] width 5 height 5
type input "*********"
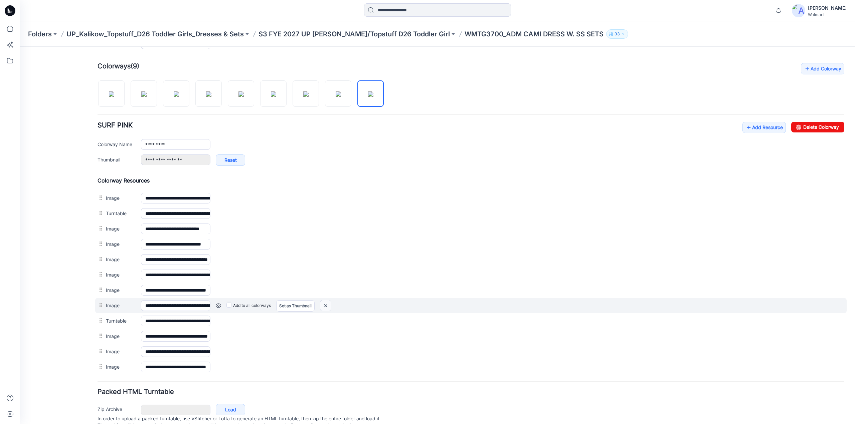
drag, startPoint x: 325, startPoint y: 303, endPoint x: 473, endPoint y: 78, distance: 268.4
click at [325, 303] on img at bounding box center [325, 306] width 11 height 11
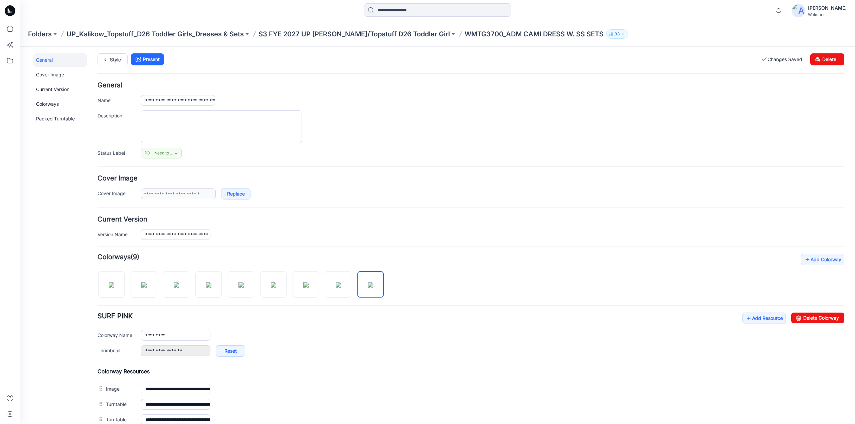
scroll to position [0, 0]
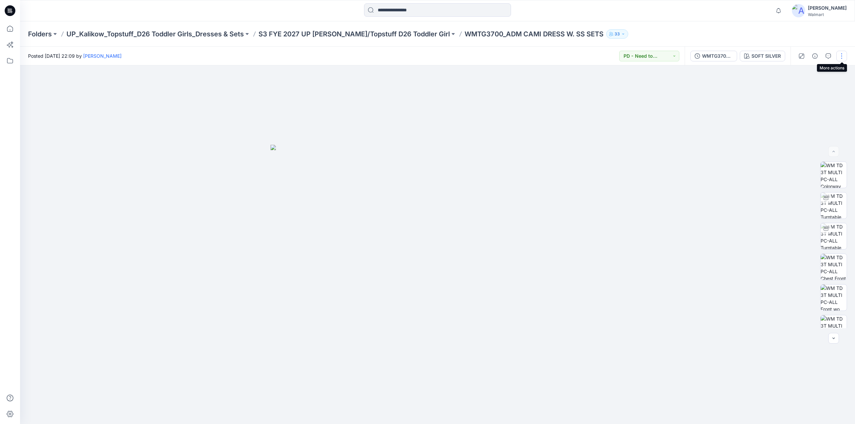
click at [843, 55] on button "button" at bounding box center [841, 56] width 11 height 11
click at [798, 90] on p "Edit" at bounding box center [799, 90] width 8 height 7
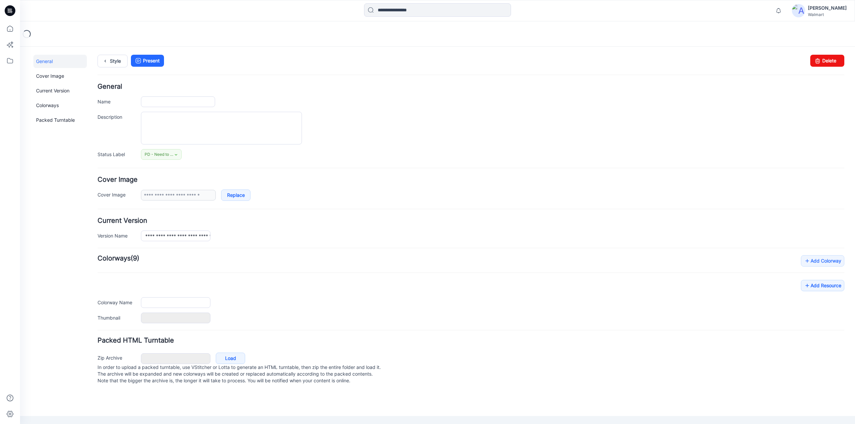
type input "**********"
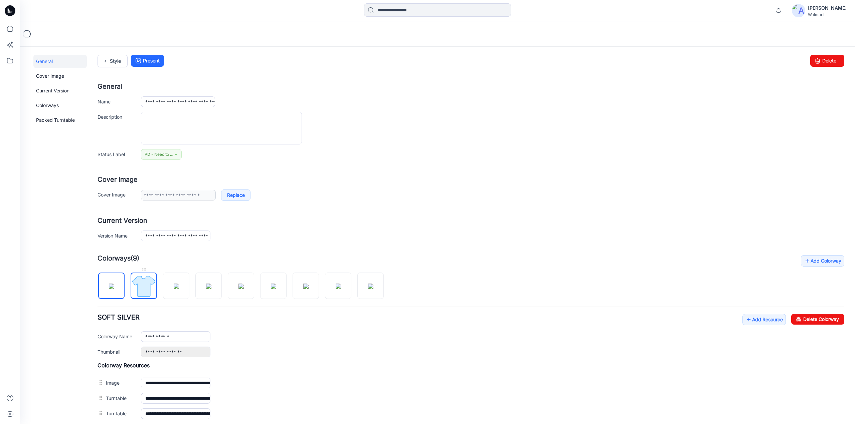
click at [144, 283] on img at bounding box center [143, 286] width 25 height 25
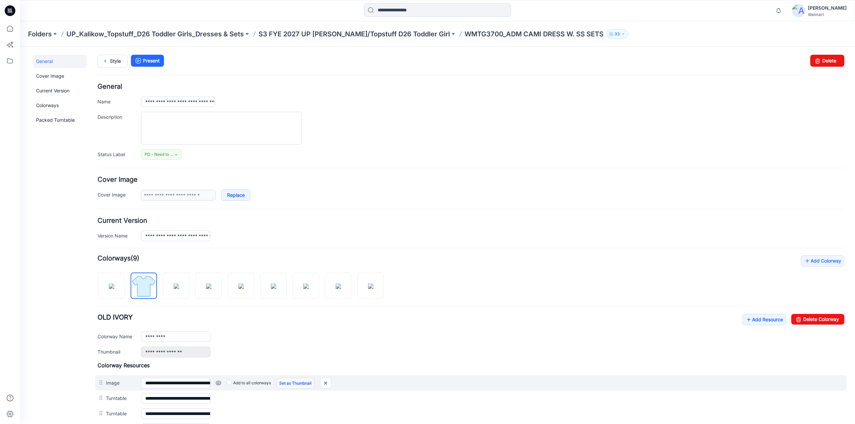
click at [286, 382] on link "Set as Thumbnail" at bounding box center [295, 383] width 38 height 11
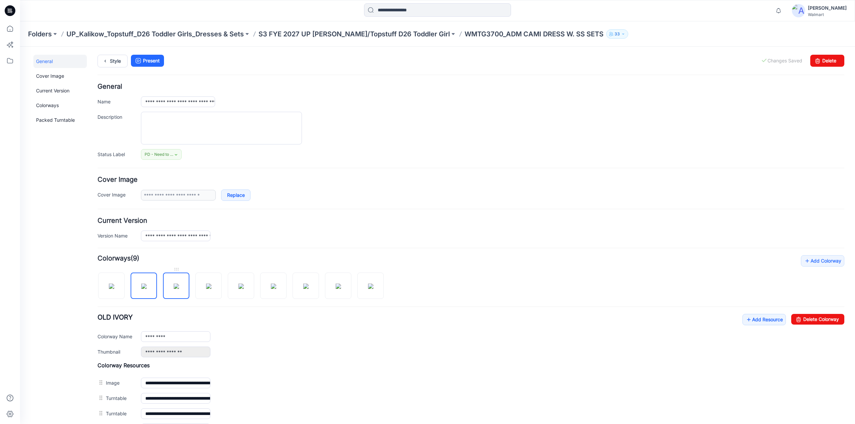
click at [175, 288] on img at bounding box center [176, 286] width 5 height 5
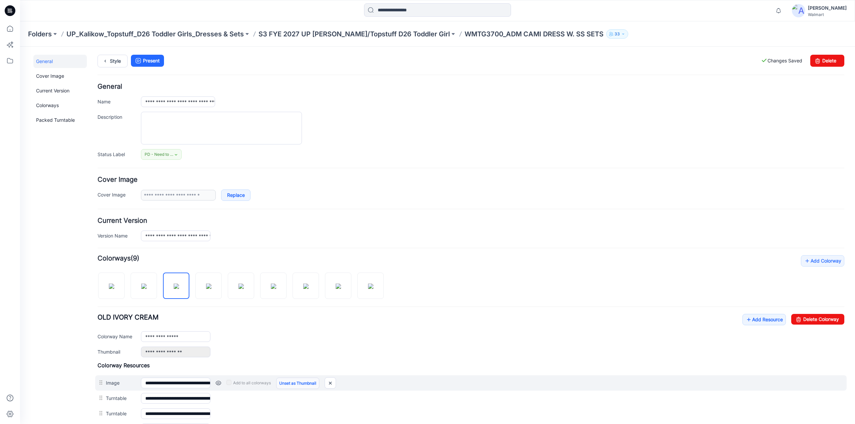
click at [292, 382] on link "Unset as Thumbnail" at bounding box center [297, 383] width 43 height 11
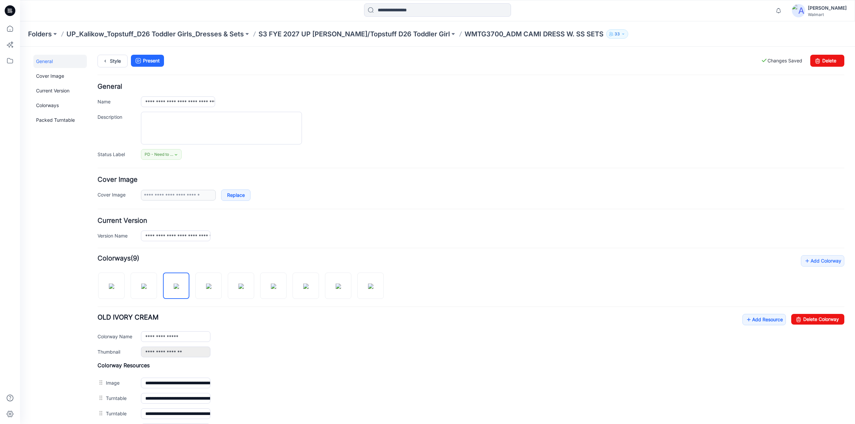
scroll to position [192, 0]
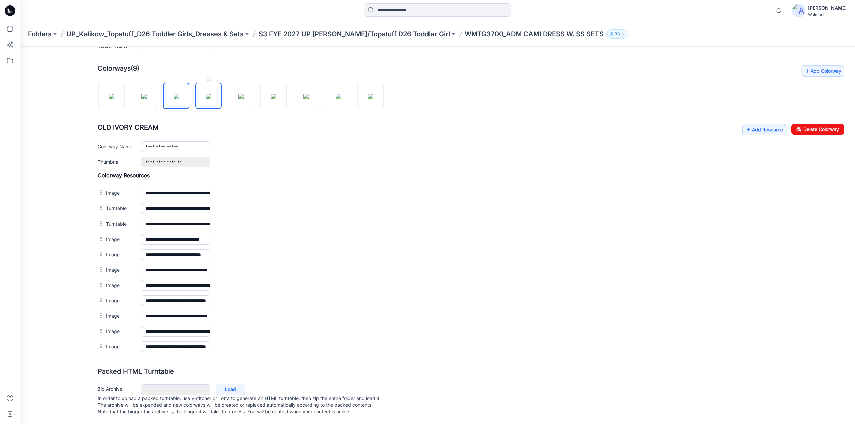
click at [211, 94] on img at bounding box center [208, 96] width 5 height 5
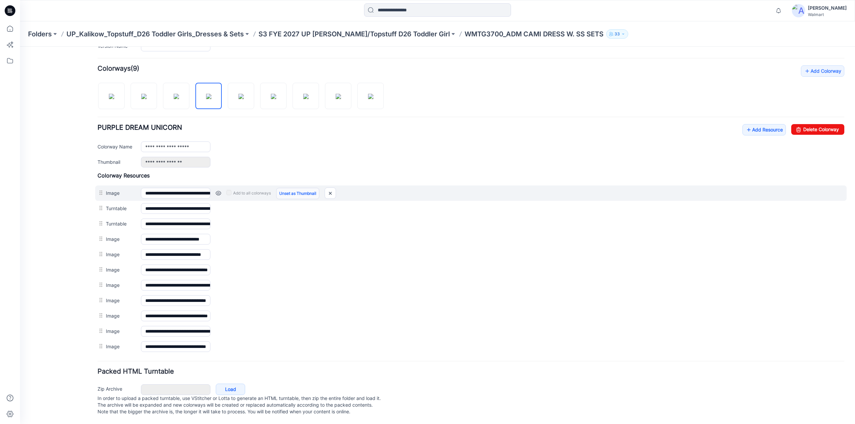
click at [298, 191] on link "Unset as Thumbnail" at bounding box center [297, 193] width 43 height 11
click at [298, 189] on link "Unset as Thumbnail" at bounding box center [297, 193] width 43 height 11
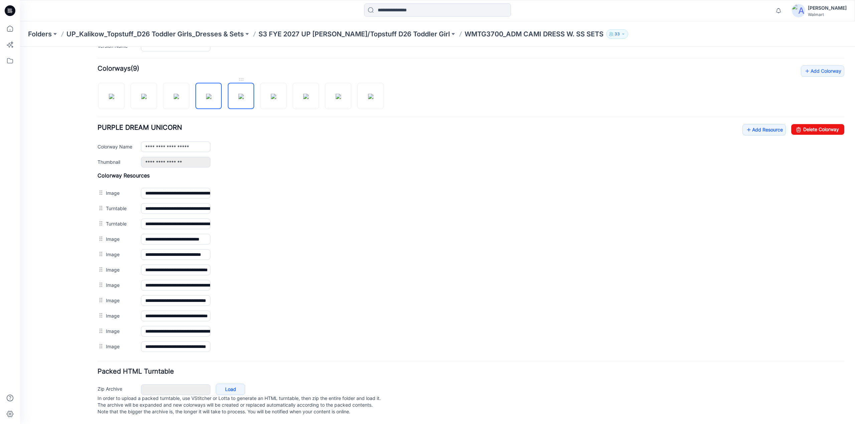
click at [244, 96] on img at bounding box center [240, 96] width 5 height 5
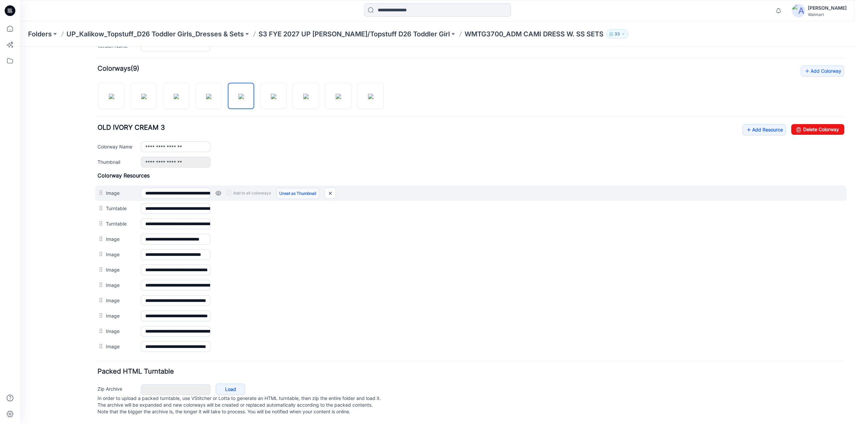
click at [290, 188] on link "Unset as Thumbnail" at bounding box center [297, 193] width 43 height 11
drag, startPoint x: 290, startPoint y: 188, endPoint x: 290, endPoint y: 183, distance: 5.3
click at [290, 188] on link "Unset as Thumbnail" at bounding box center [297, 193] width 43 height 11
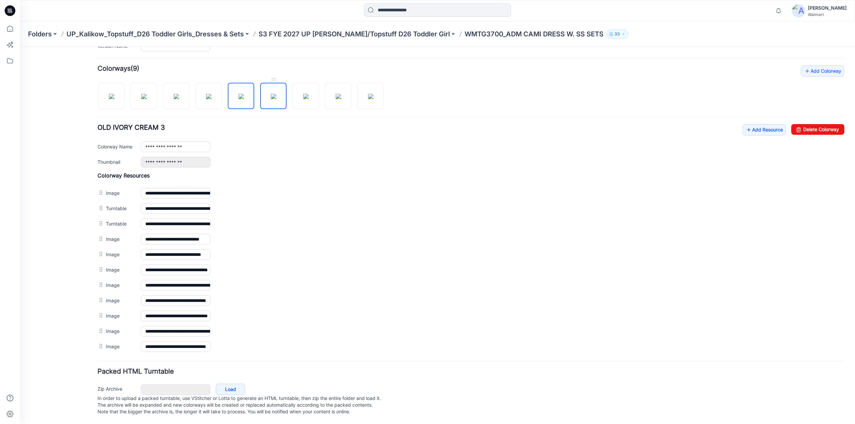
click at [274, 98] on img at bounding box center [273, 96] width 5 height 5
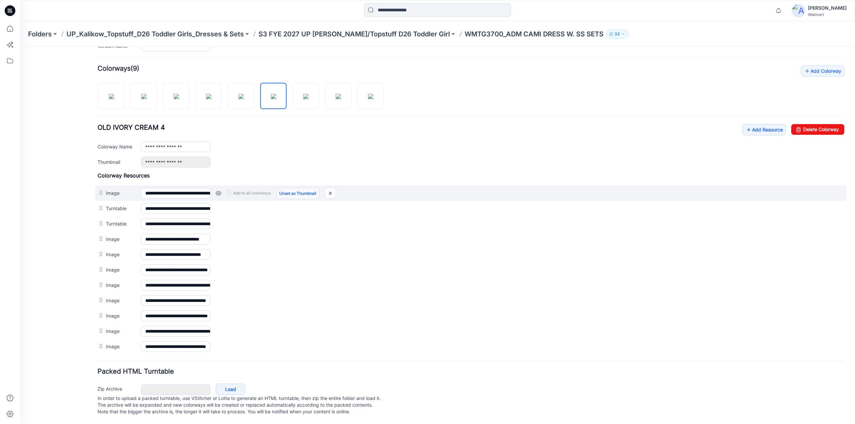
click at [300, 189] on link "Unset as Thumbnail" at bounding box center [297, 193] width 43 height 11
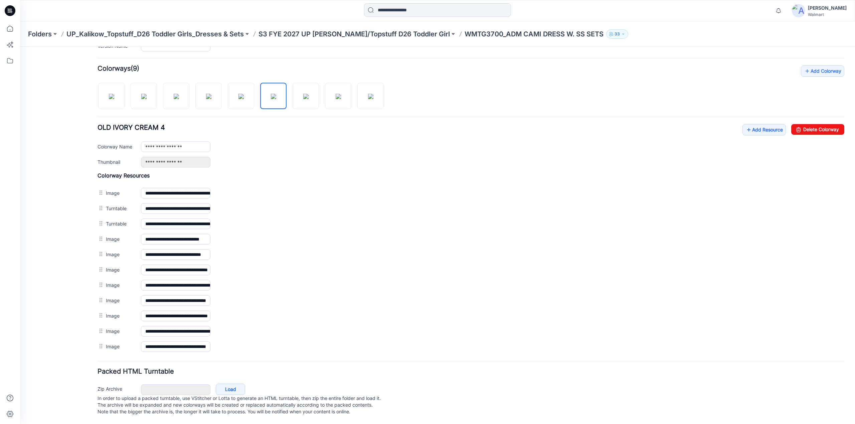
click at [20, 47] on link "Unset as Thumbnail" at bounding box center [20, 47] width 0 height 0
click at [303, 97] on img at bounding box center [305, 96] width 5 height 5
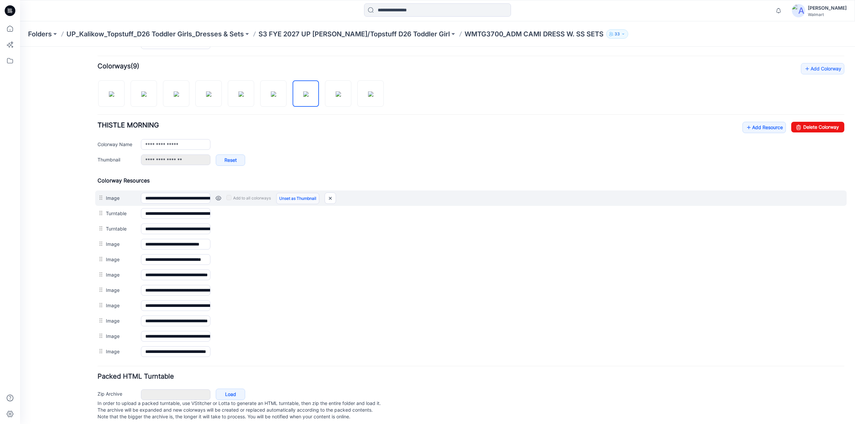
click at [292, 197] on link "Unset as Thumbnail" at bounding box center [297, 198] width 43 height 11
click at [293, 196] on link "Unset as Thumbnail" at bounding box center [297, 198] width 43 height 11
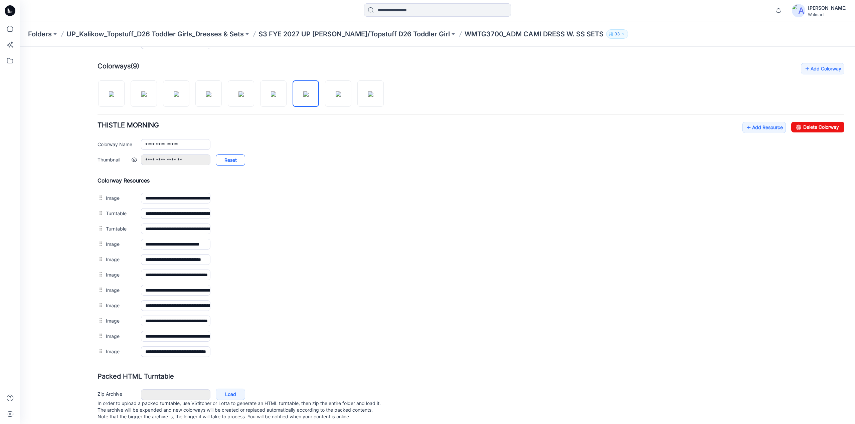
click at [225, 158] on link "Reset" at bounding box center [230, 160] width 29 height 11
click at [274, 95] on img at bounding box center [273, 94] width 5 height 5
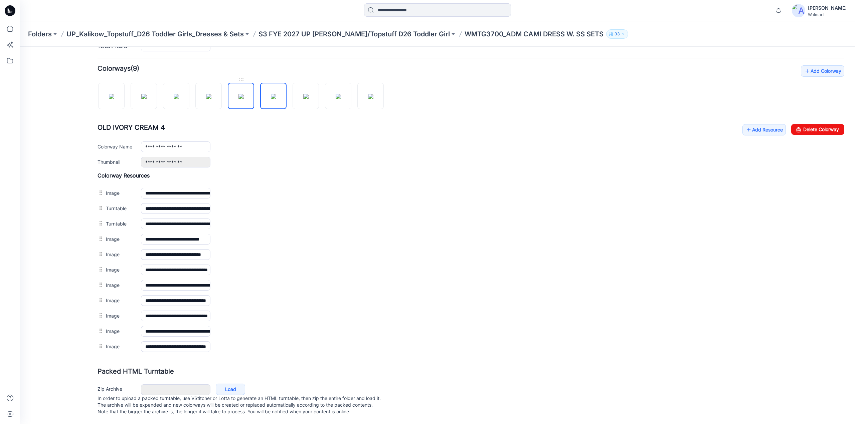
click at [238, 95] on img at bounding box center [240, 96] width 5 height 5
click at [209, 97] on img at bounding box center [208, 96] width 5 height 5
click at [304, 95] on img at bounding box center [305, 96] width 5 height 5
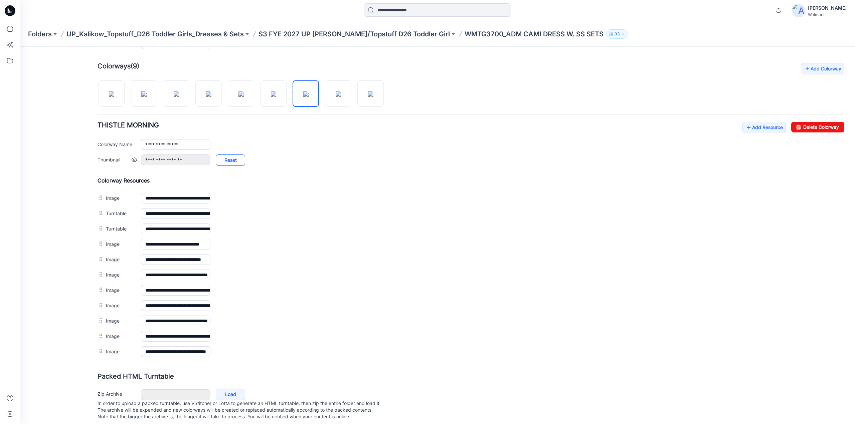
click at [224, 159] on link "Reset" at bounding box center [230, 160] width 29 height 11
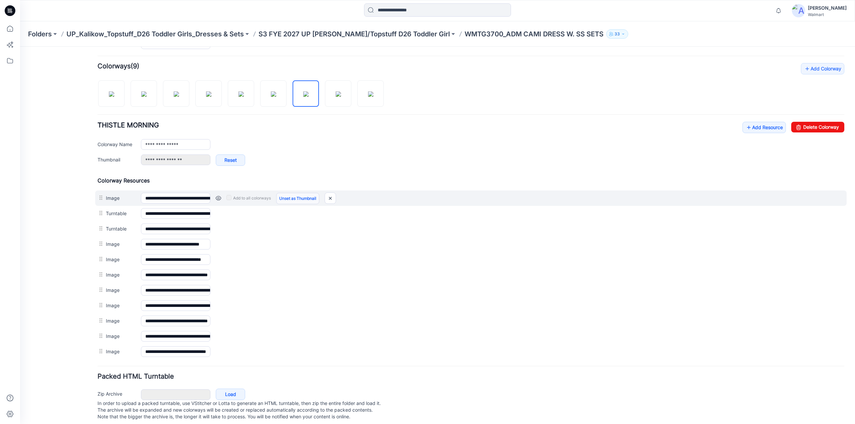
click at [292, 197] on link "Unset as Thumbnail" at bounding box center [297, 198] width 43 height 11
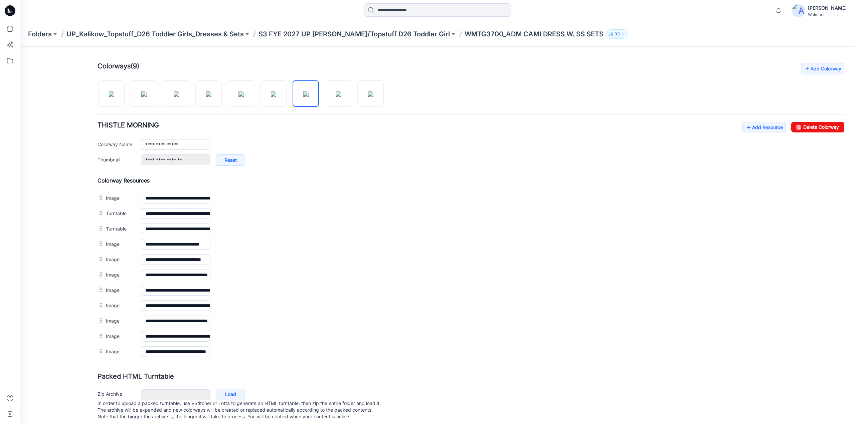
click at [20, 47] on link "Unset as Thumbnail" at bounding box center [20, 47] width 0 height 0
click at [336, 96] on img at bounding box center [338, 94] width 5 height 5
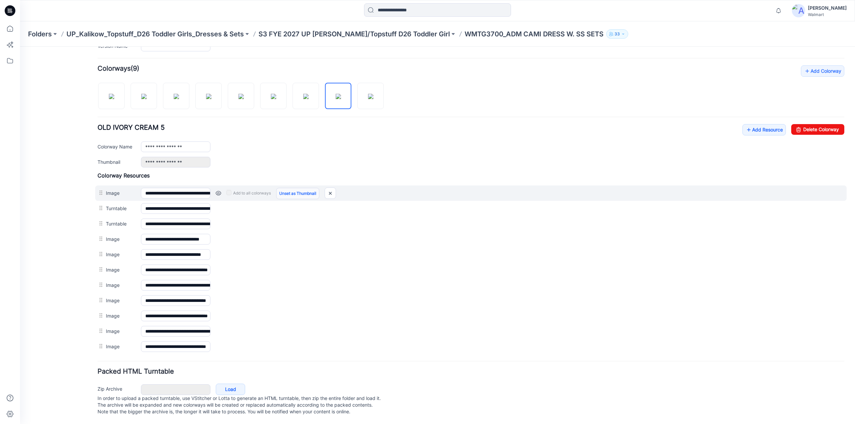
click at [288, 190] on link "Unset as Thumbnail" at bounding box center [297, 193] width 43 height 11
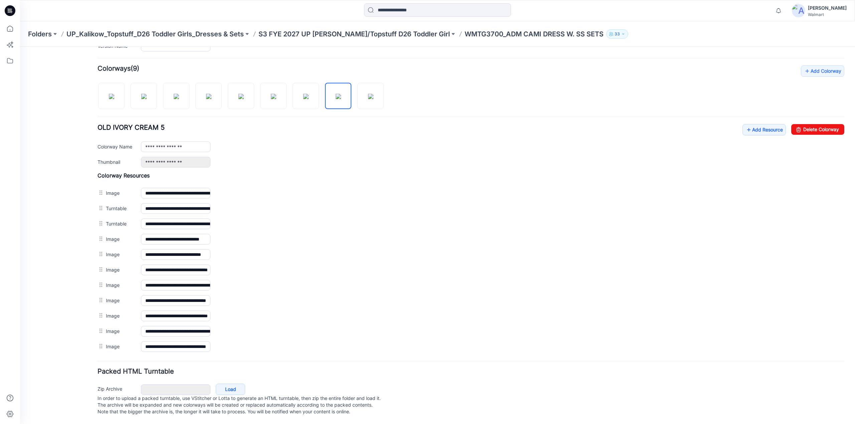
click at [20, 47] on link "Unset as Thumbnail" at bounding box center [20, 47] width 0 height 0
click at [369, 98] on img at bounding box center [370, 96] width 5 height 5
type input "*********"
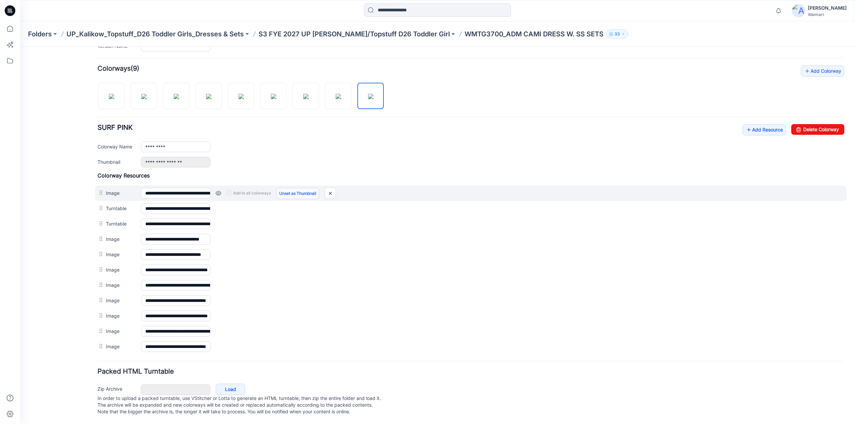
click at [289, 190] on link "Unset as Thumbnail" at bounding box center [297, 193] width 43 height 11
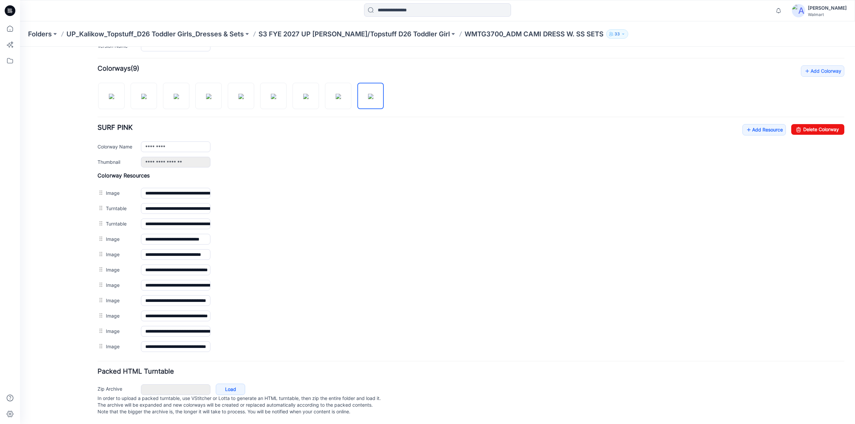
click at [20, 47] on link "Unset as Thumbnail" at bounding box center [20, 47] width 0 height 0
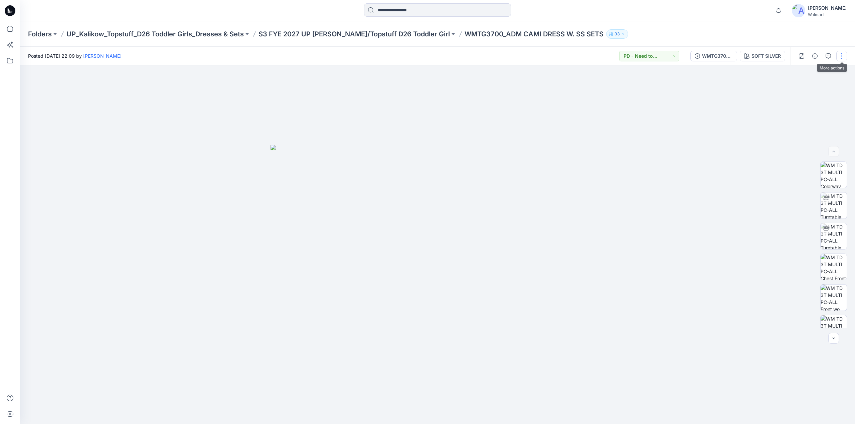
click at [840, 56] on button "button" at bounding box center [841, 56] width 11 height 11
click at [798, 87] on p "Edit" at bounding box center [799, 90] width 8 height 7
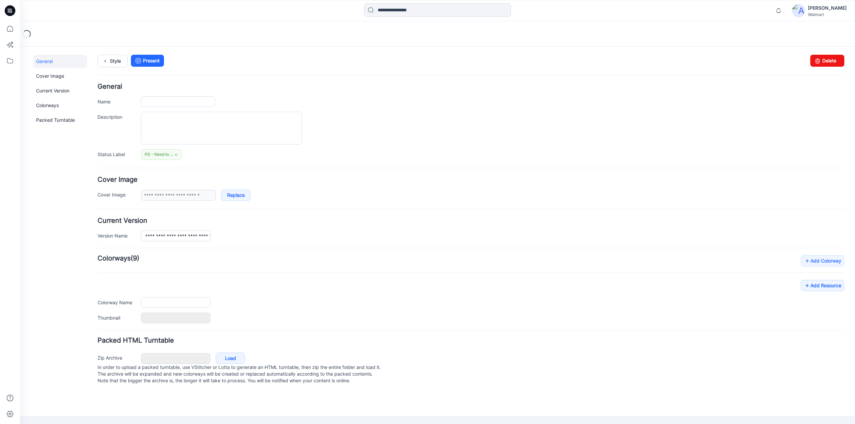
type input "**********"
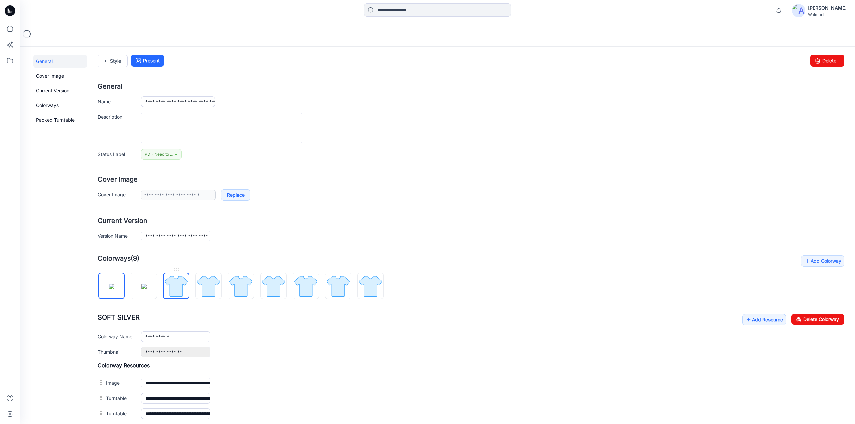
click at [175, 286] on img at bounding box center [176, 286] width 25 height 25
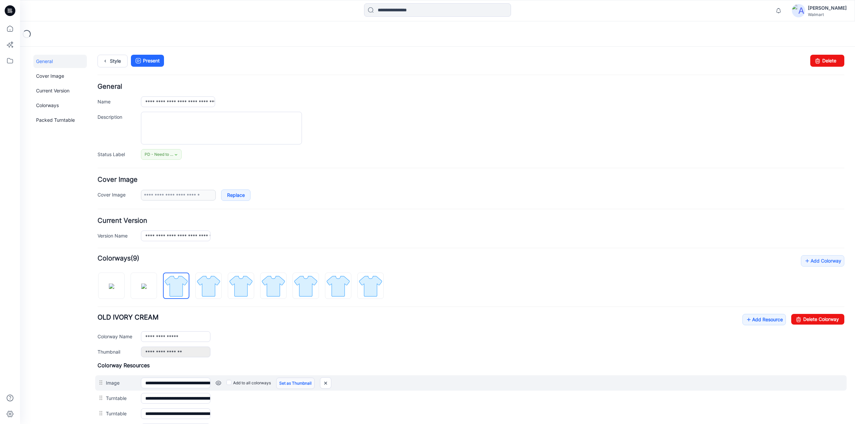
click at [303, 383] on link "Set as Thumbnail" at bounding box center [295, 383] width 38 height 11
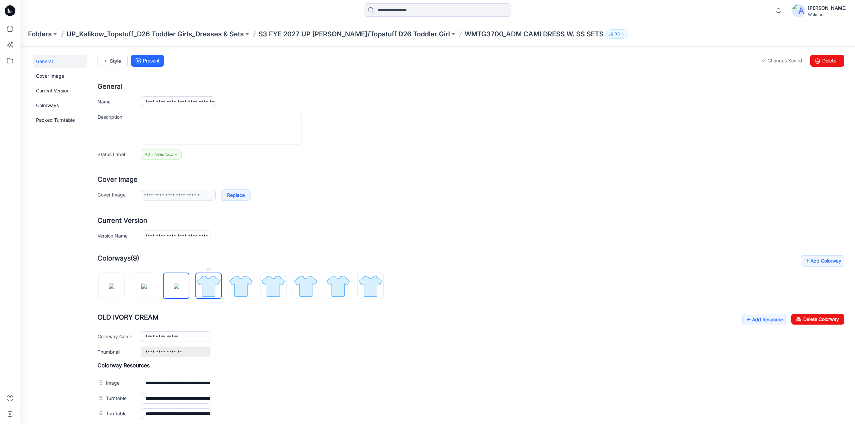
click at [211, 288] on img at bounding box center [208, 286] width 25 height 25
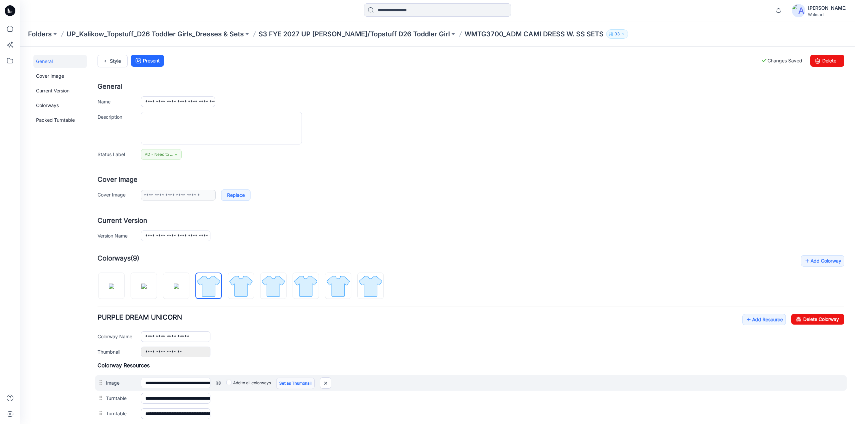
click at [296, 384] on link "Set as Thumbnail" at bounding box center [295, 383] width 38 height 11
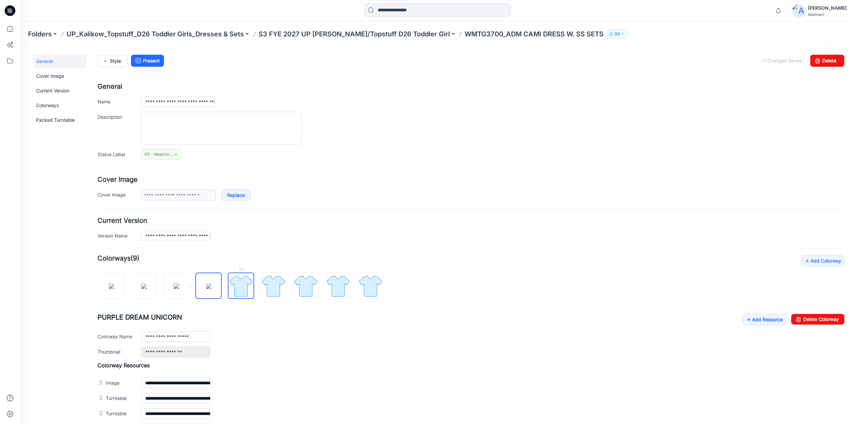
click at [241, 286] on img at bounding box center [240, 286] width 25 height 25
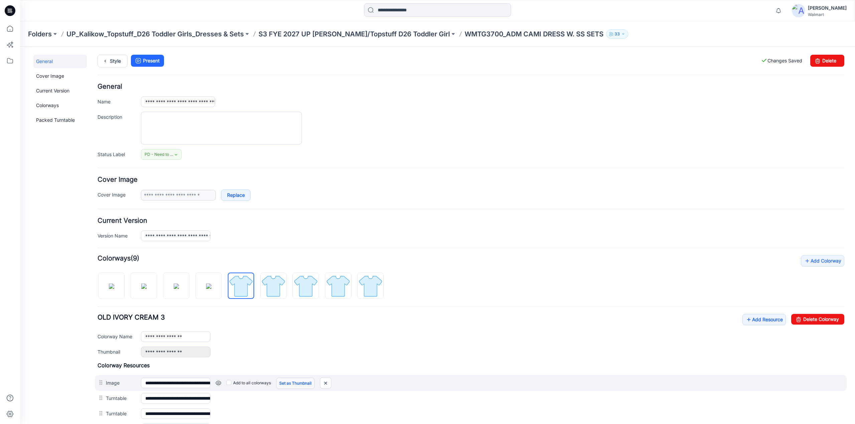
click at [304, 384] on link "Set as Thumbnail" at bounding box center [295, 383] width 38 height 11
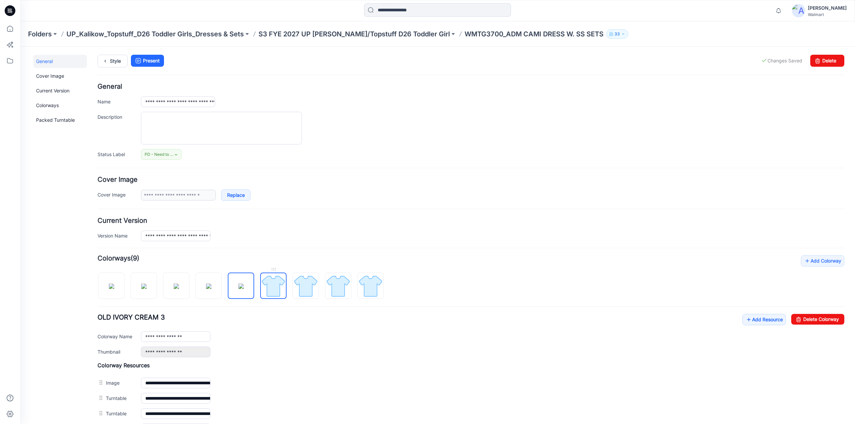
click at [277, 284] on img at bounding box center [273, 286] width 25 height 25
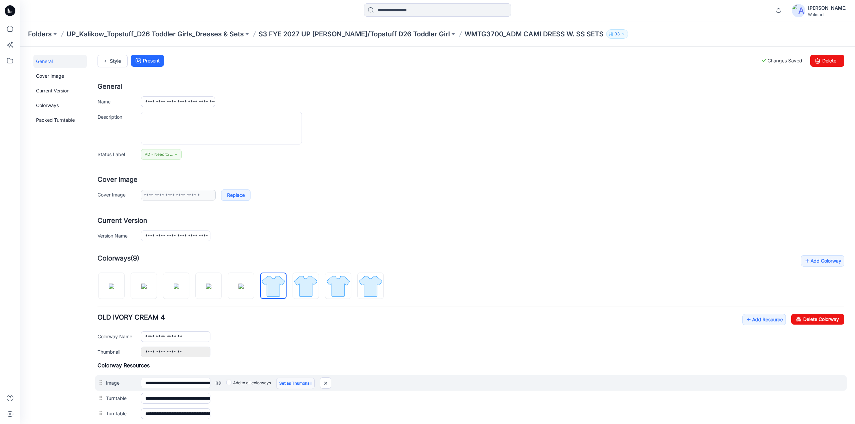
click at [301, 382] on link "Set as Thumbnail" at bounding box center [295, 383] width 38 height 11
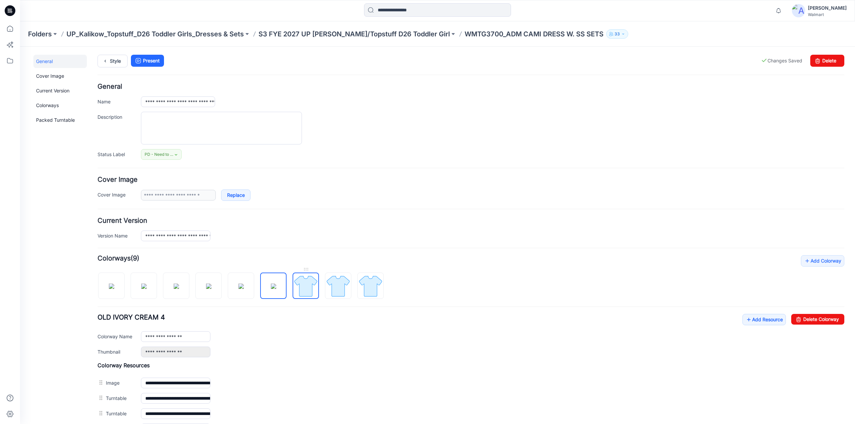
click at [307, 288] on img at bounding box center [305, 286] width 25 height 25
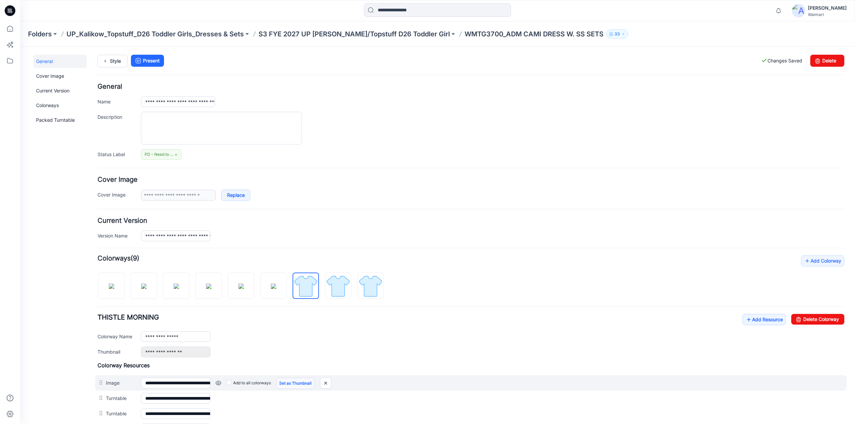
click at [299, 383] on link "Set as Thumbnail" at bounding box center [295, 383] width 38 height 11
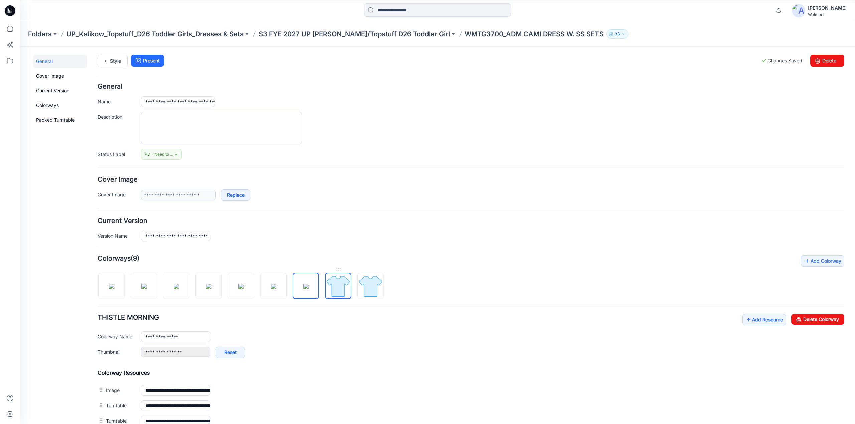
click at [336, 288] on img at bounding box center [338, 286] width 25 height 25
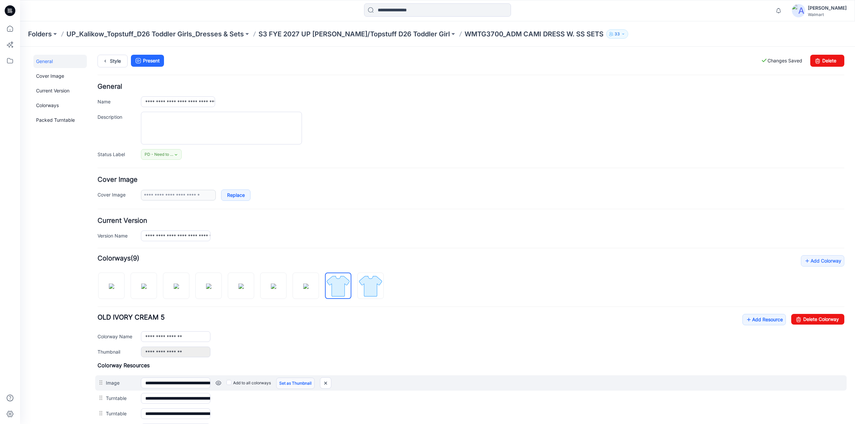
click at [306, 382] on link "Set as Thumbnail" at bounding box center [295, 383] width 38 height 11
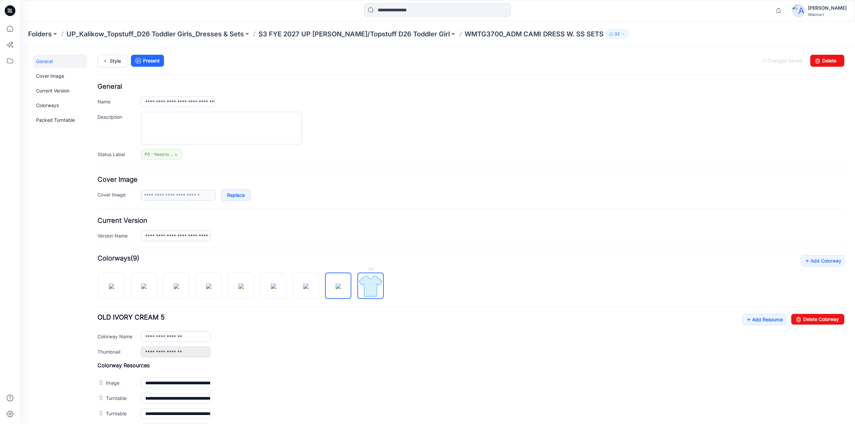
click at [363, 284] on img at bounding box center [370, 286] width 25 height 25
type input "*********"
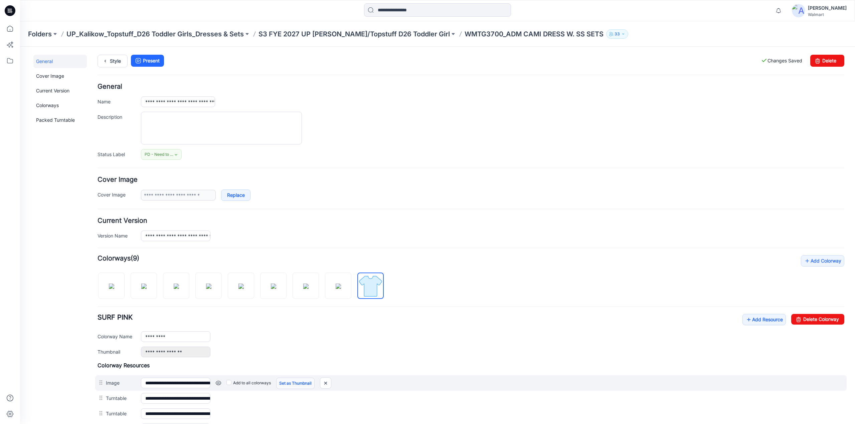
click at [293, 383] on link "Set as Thumbnail" at bounding box center [295, 383] width 38 height 11
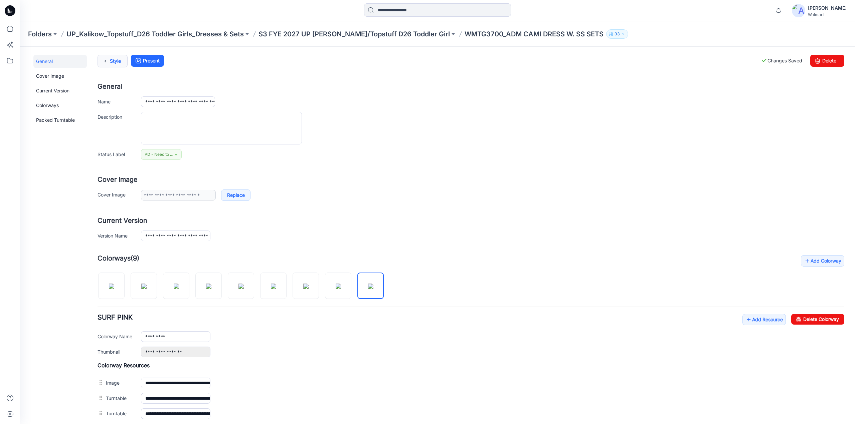
click at [115, 59] on link "Style" at bounding box center [113, 61] width 30 height 13
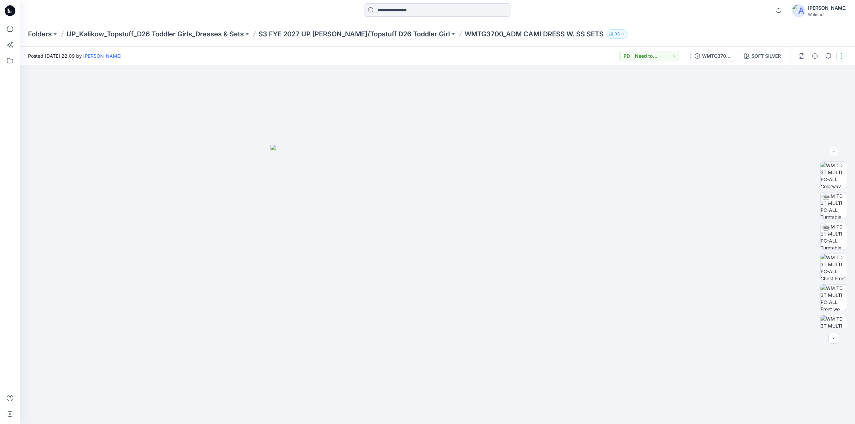
click at [842, 55] on button "button" at bounding box center [841, 56] width 11 height 11
click at [802, 92] on p "Edit" at bounding box center [799, 90] width 8 height 7
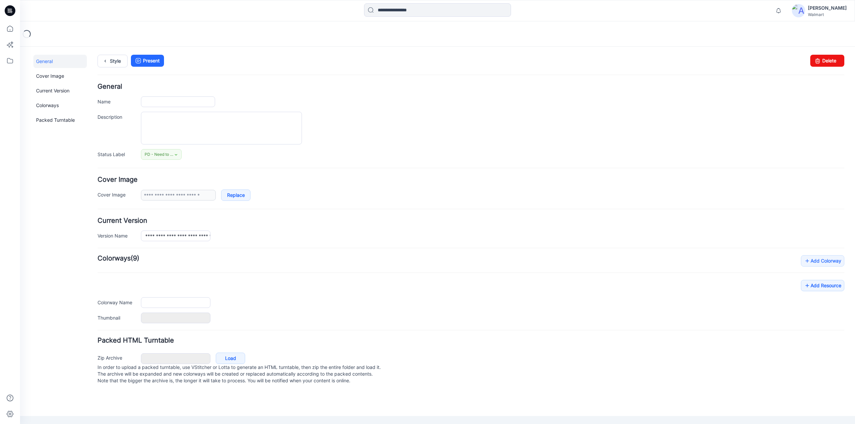
type input "**********"
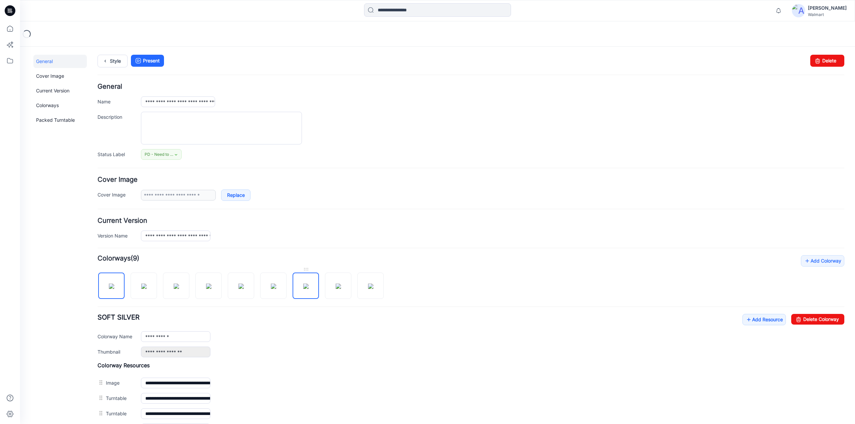
click at [309, 284] on img at bounding box center [305, 286] width 5 height 5
type input "**********"
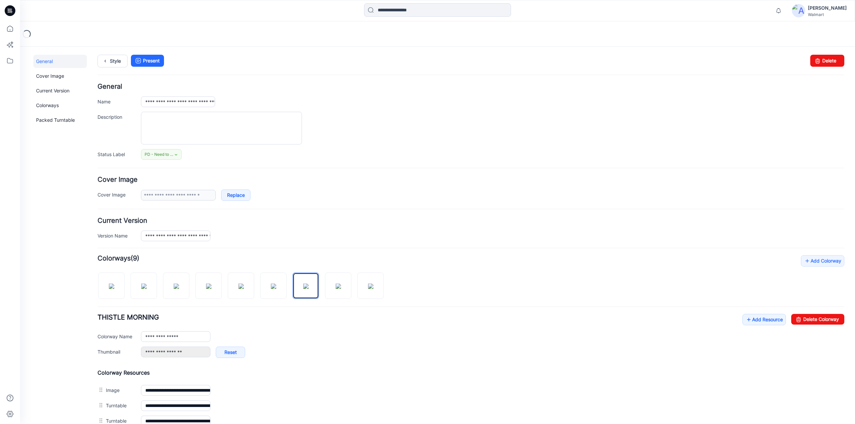
scroll to position [200, 0]
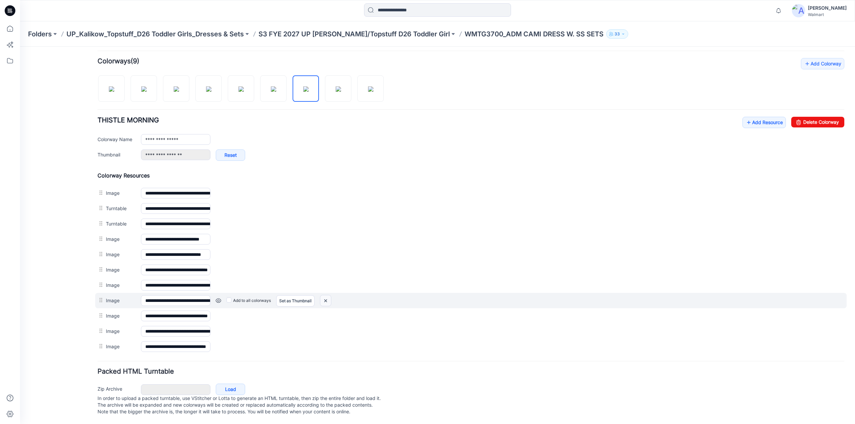
drag, startPoint x: 325, startPoint y: 293, endPoint x: 478, endPoint y: 77, distance: 264.9
click at [325, 296] on img at bounding box center [325, 301] width 11 height 11
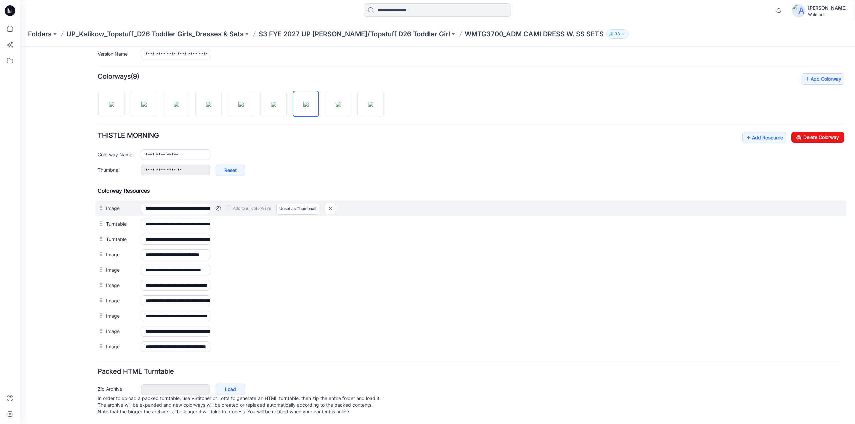
scroll to position [185, 0]
click at [305, 203] on link "Unset as Thumbnail" at bounding box center [297, 208] width 43 height 11
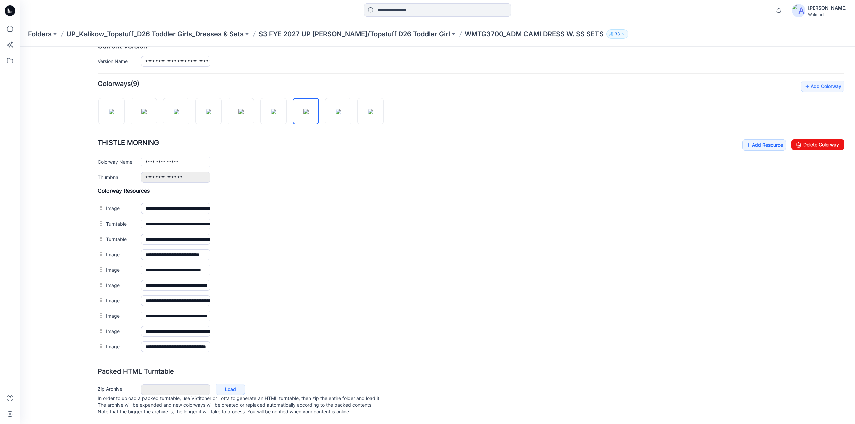
click at [20, 47] on link "Unset as Thumbnail" at bounding box center [20, 47] width 0 height 0
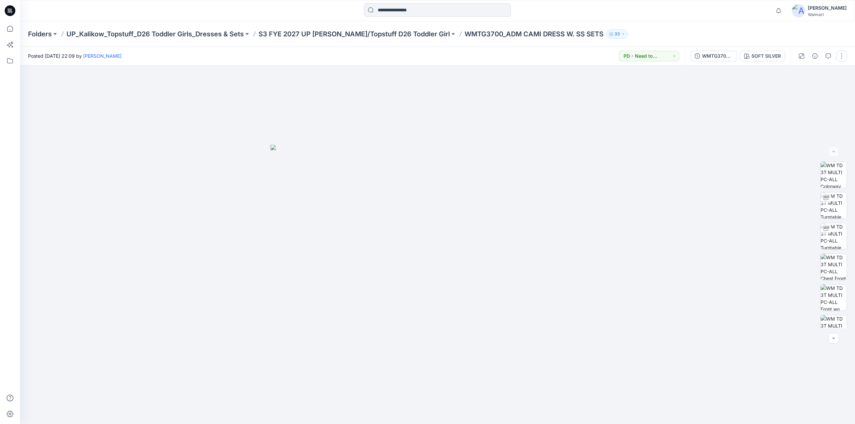
click at [844, 57] on button "button" at bounding box center [841, 56] width 11 height 11
click at [790, 90] on icon "button" at bounding box center [789, 90] width 5 height 5
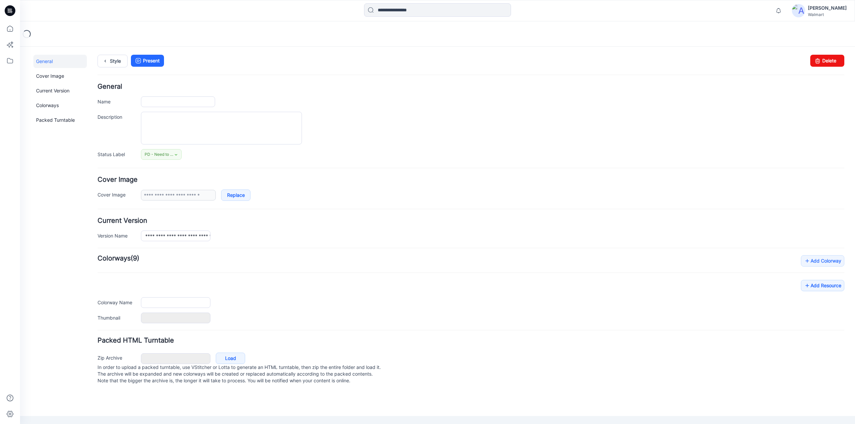
type input "**********"
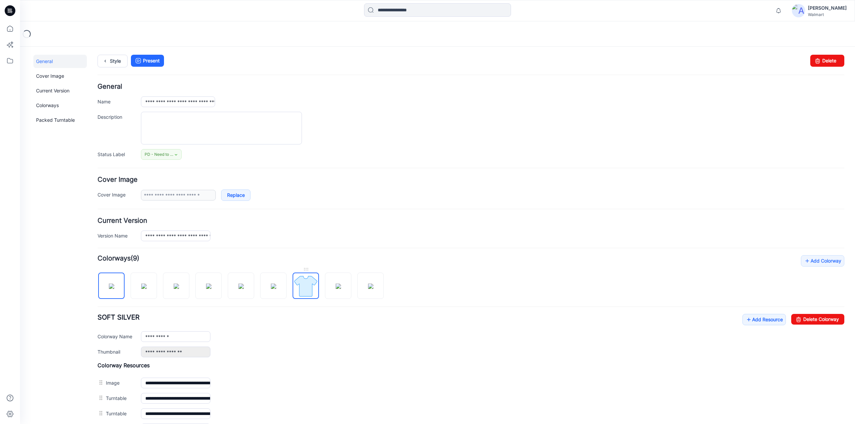
click at [307, 283] on img at bounding box center [305, 286] width 25 height 25
type input "**********"
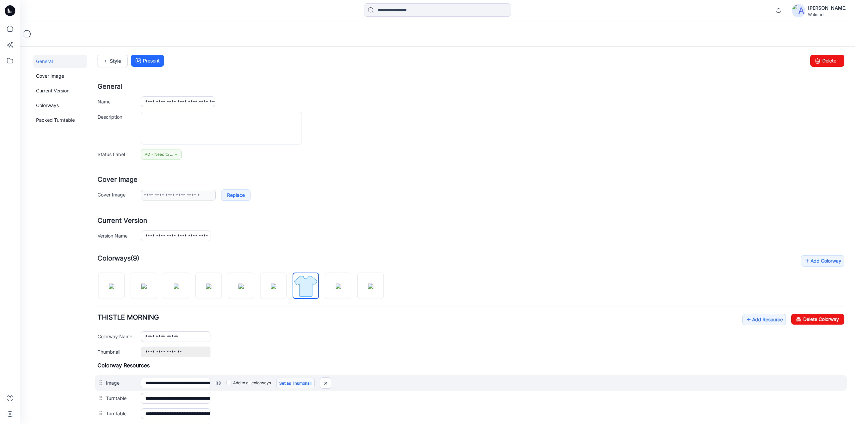
click at [306, 380] on link "Set as Thumbnail" at bounding box center [295, 383] width 38 height 11
